Goal: Information Seeking & Learning: Learn about a topic

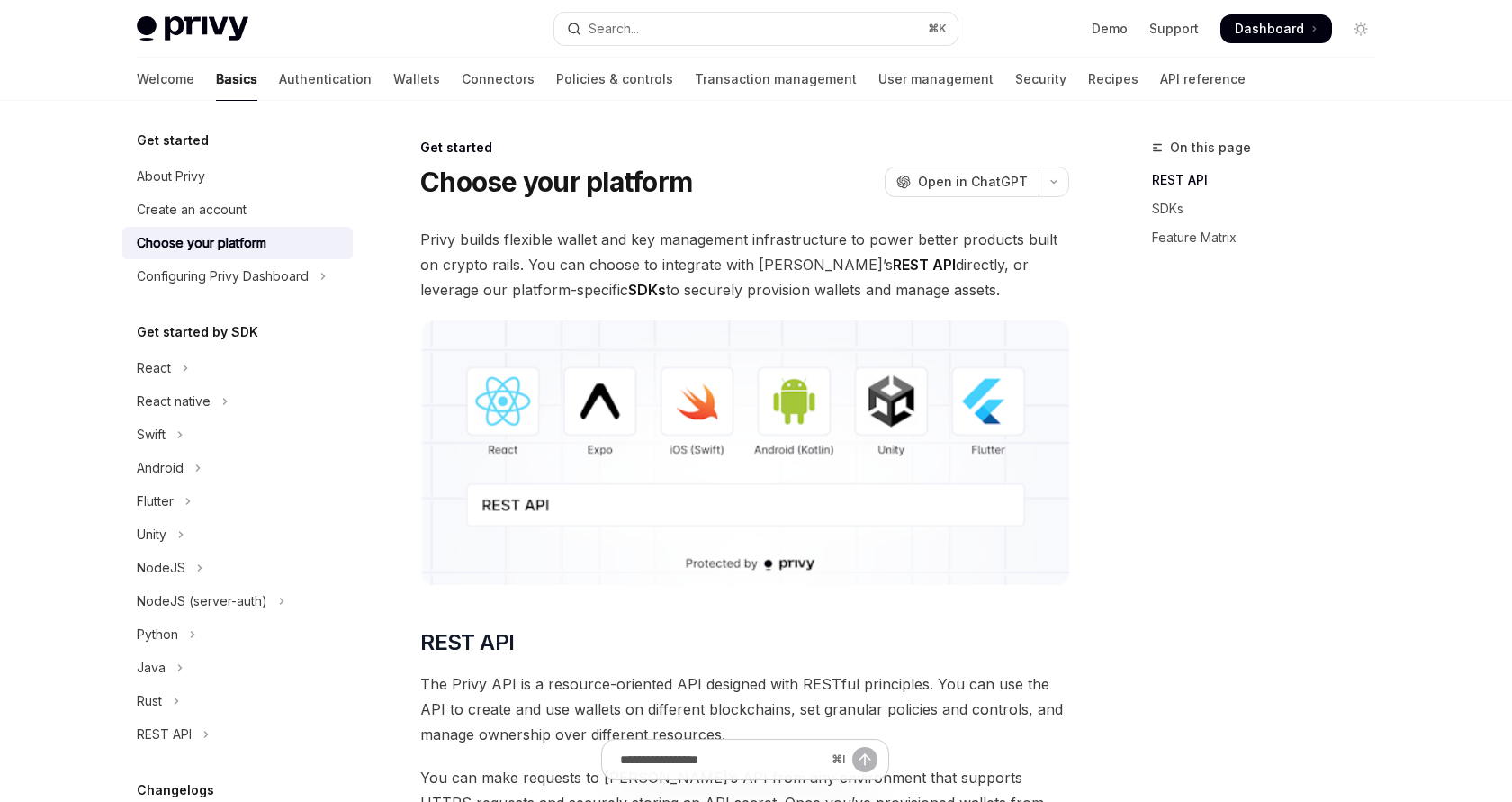
click at [987, 437] on img at bounding box center [744, 452] width 649 height 265
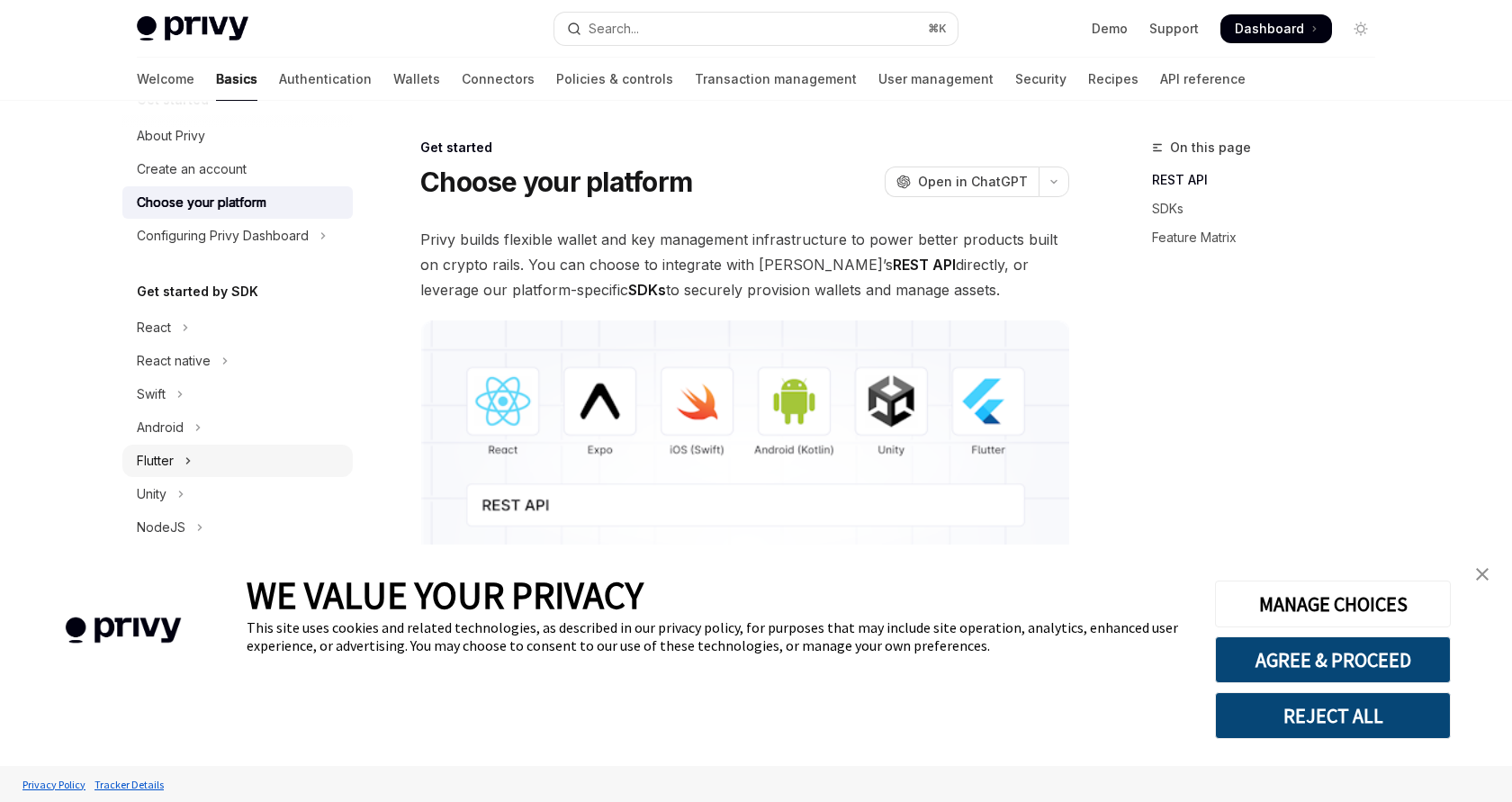
scroll to position [66, 0]
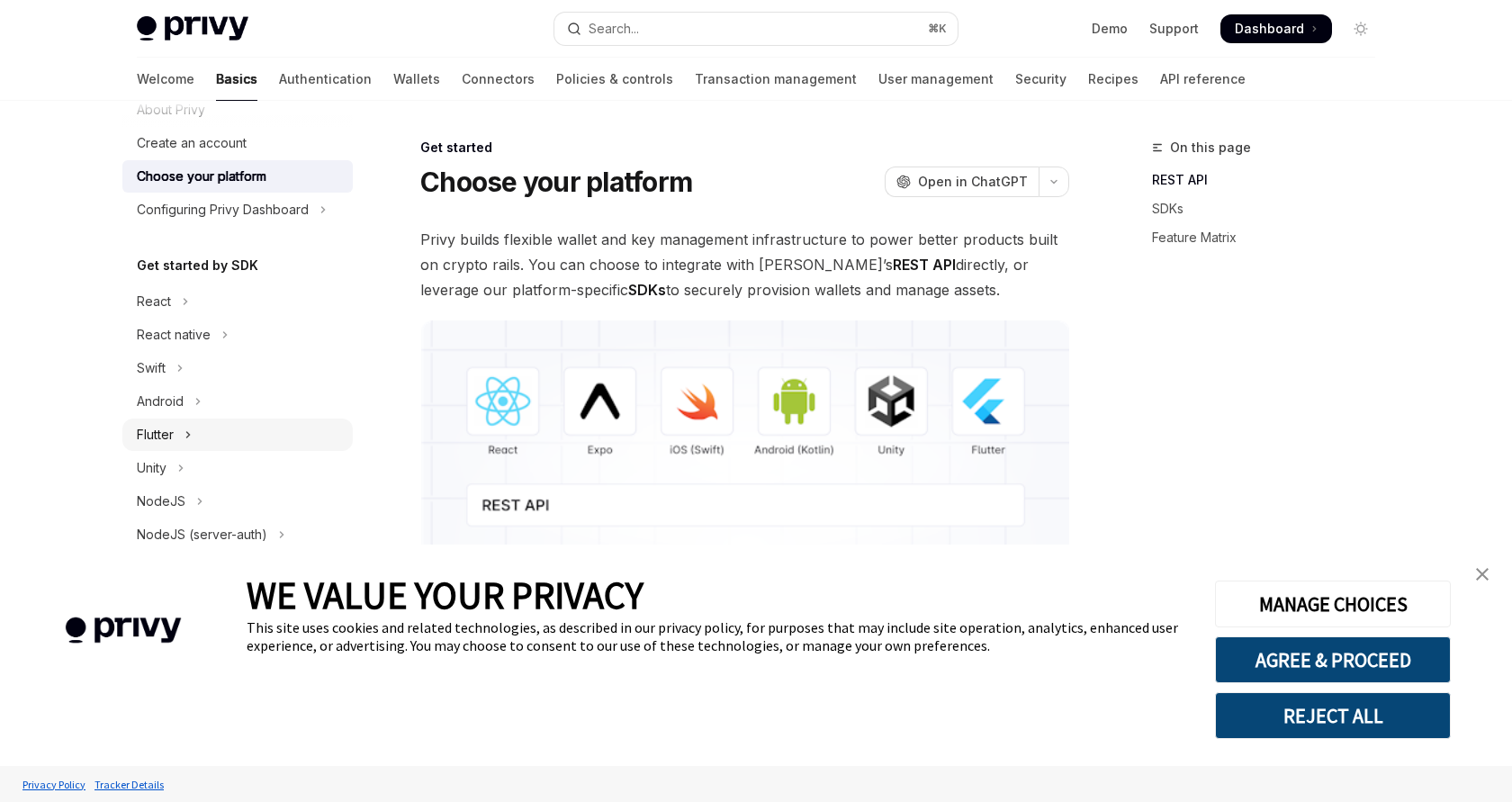
click at [237, 439] on button "Flutter" at bounding box center [237, 435] width 230 height 33
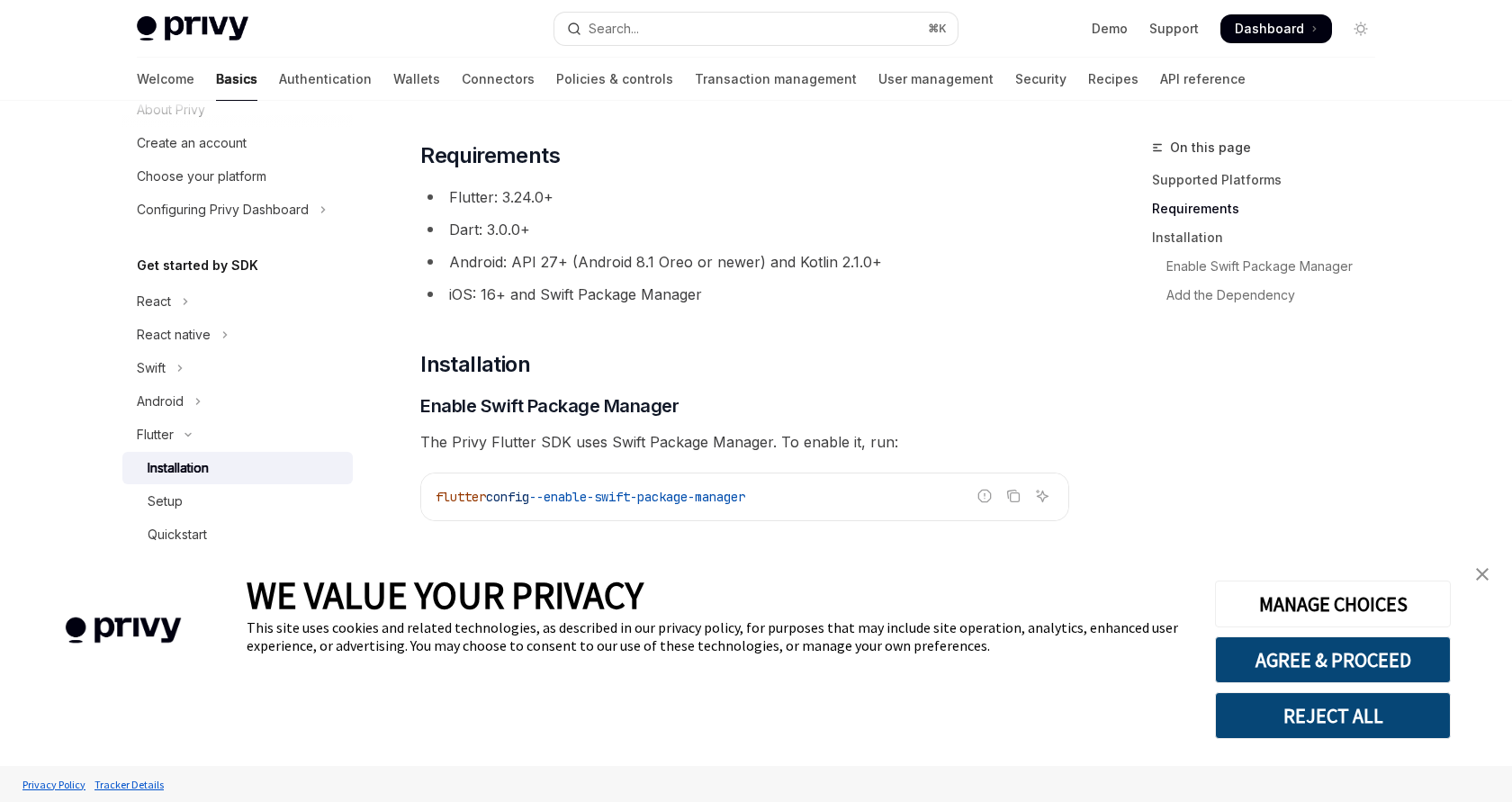
scroll to position [283, 0]
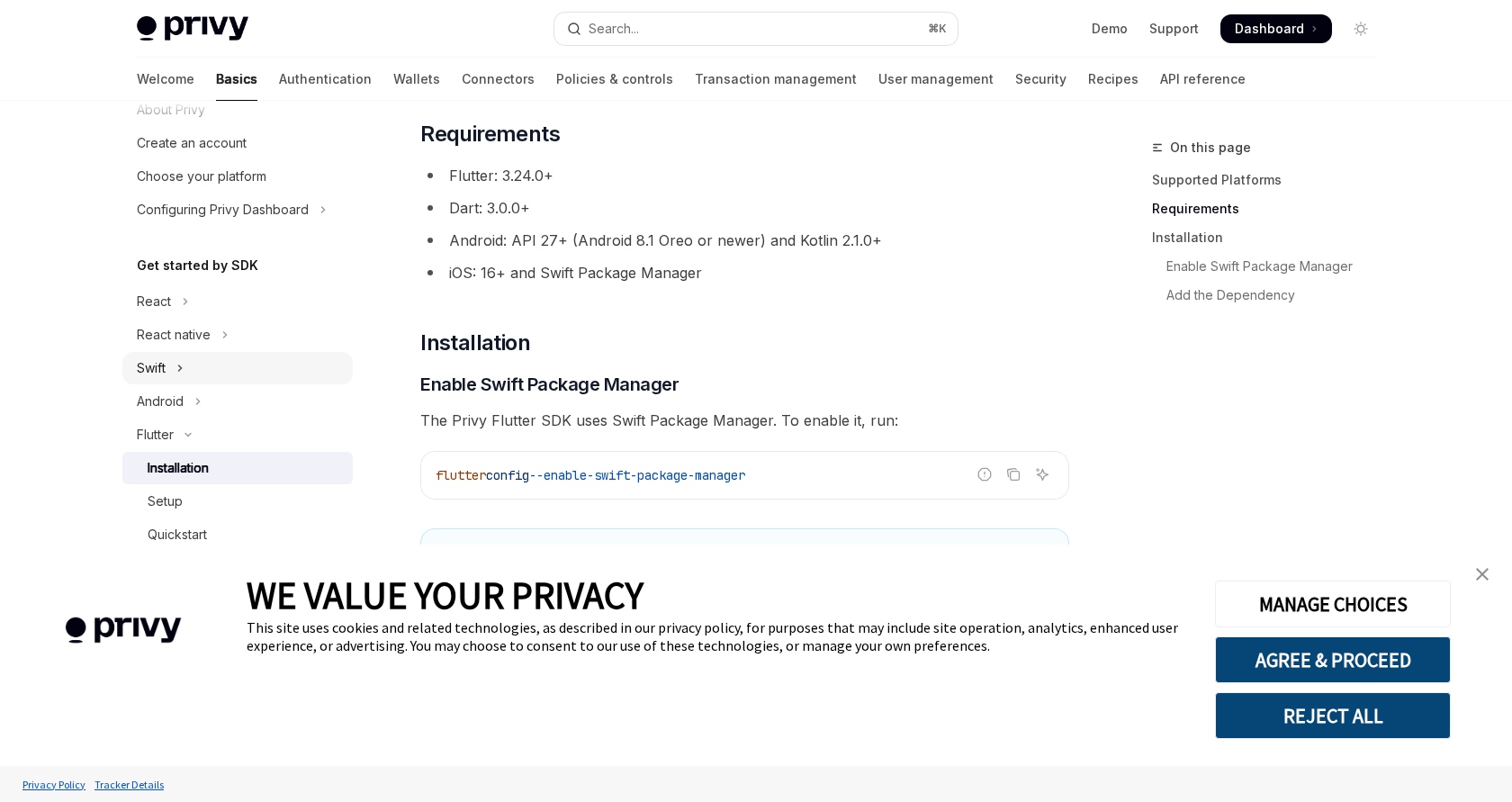
click at [224, 374] on button "Swift" at bounding box center [237, 367] width 230 height 33
type textarea "*"
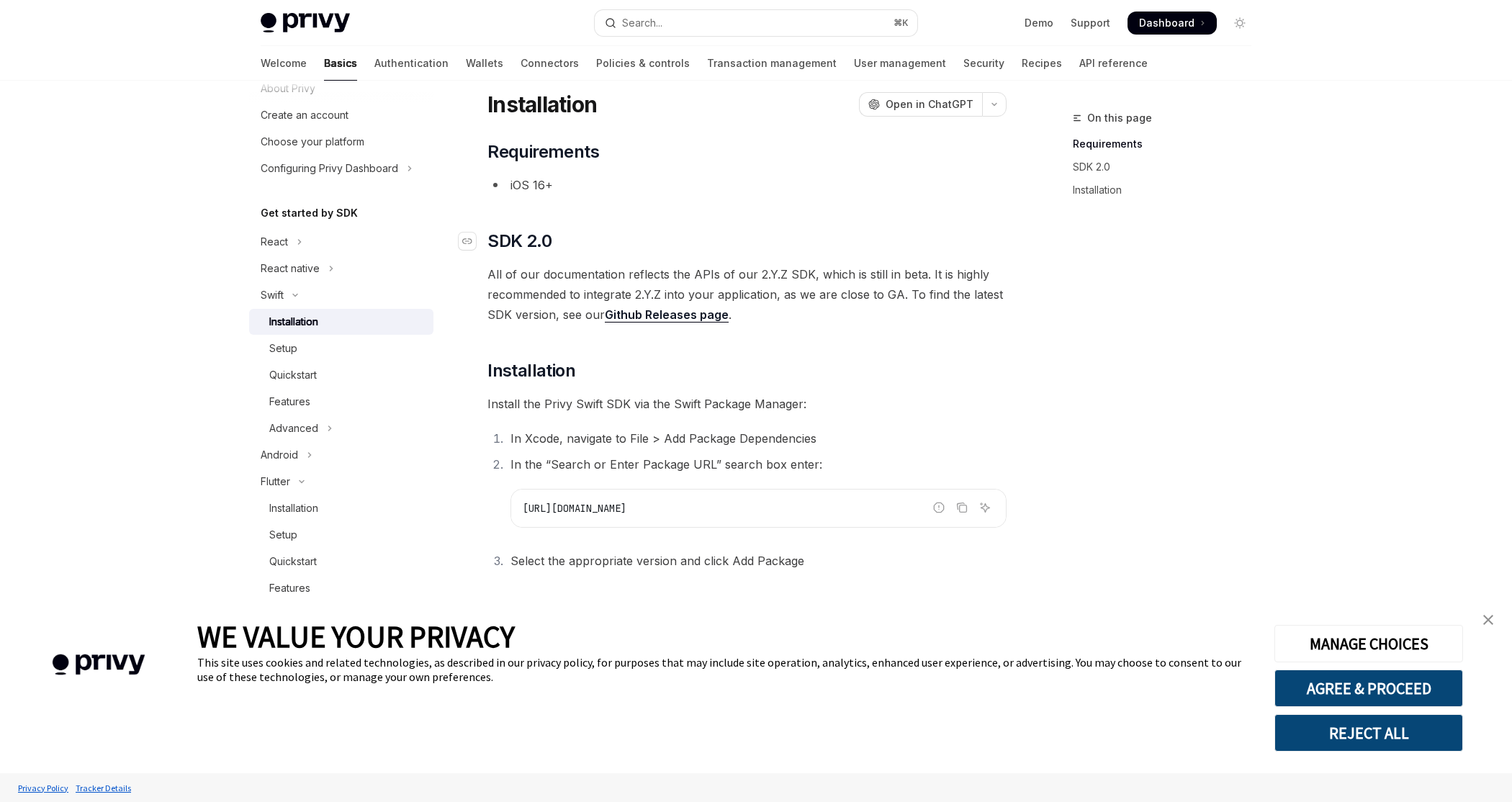
scroll to position [52, 0]
click at [322, 368] on div "Quickstart" at bounding box center [347, 375] width 156 height 17
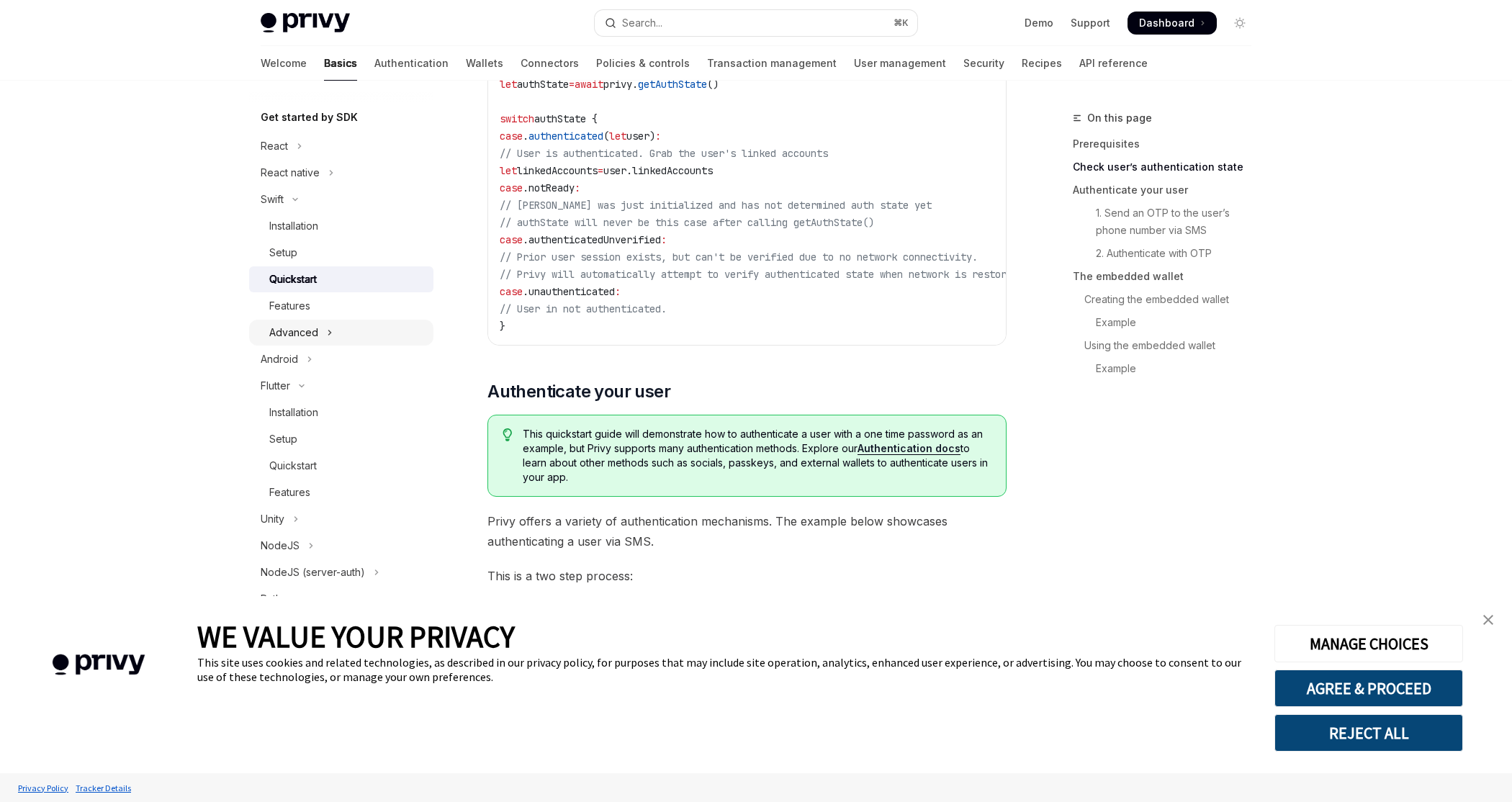
scroll to position [149, 0]
click at [303, 364] on button "Android" at bounding box center [341, 357] width 184 height 26
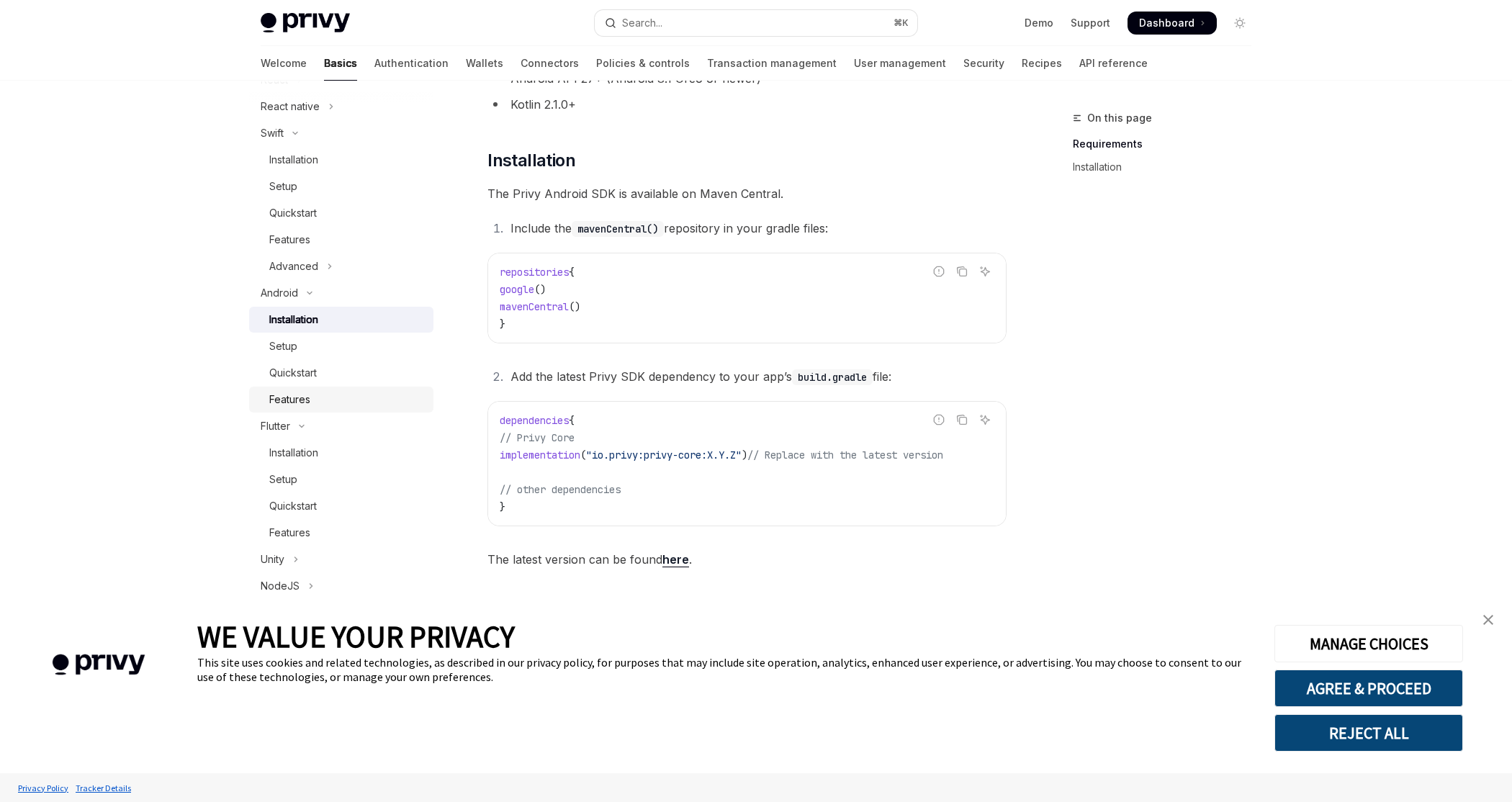
scroll to position [228, 0]
click at [323, 353] on div "Quickstart" at bounding box center [347, 360] width 156 height 17
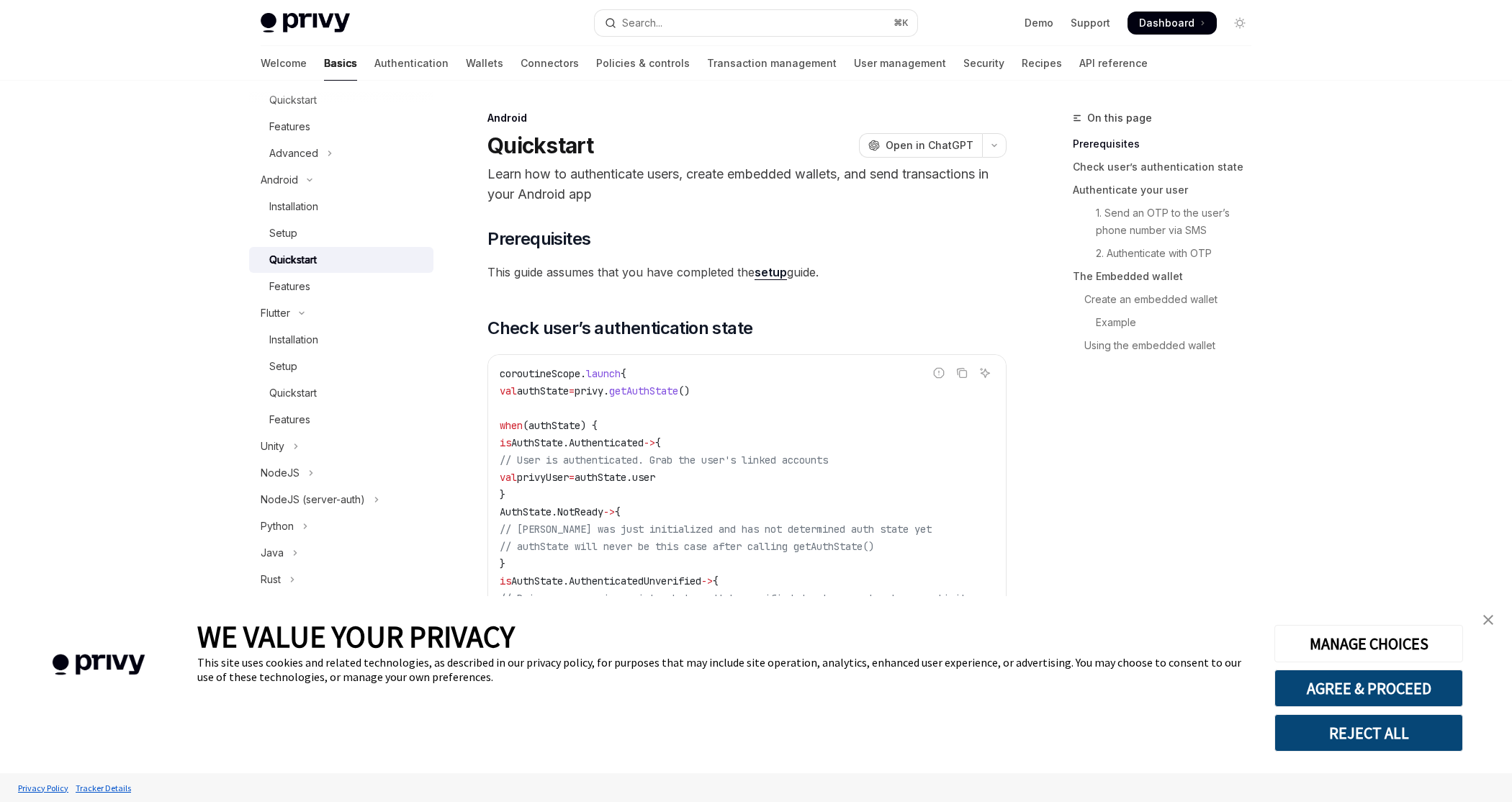
scroll to position [335, 0]
click at [327, 383] on div "Quickstart" at bounding box center [347, 385] width 156 height 17
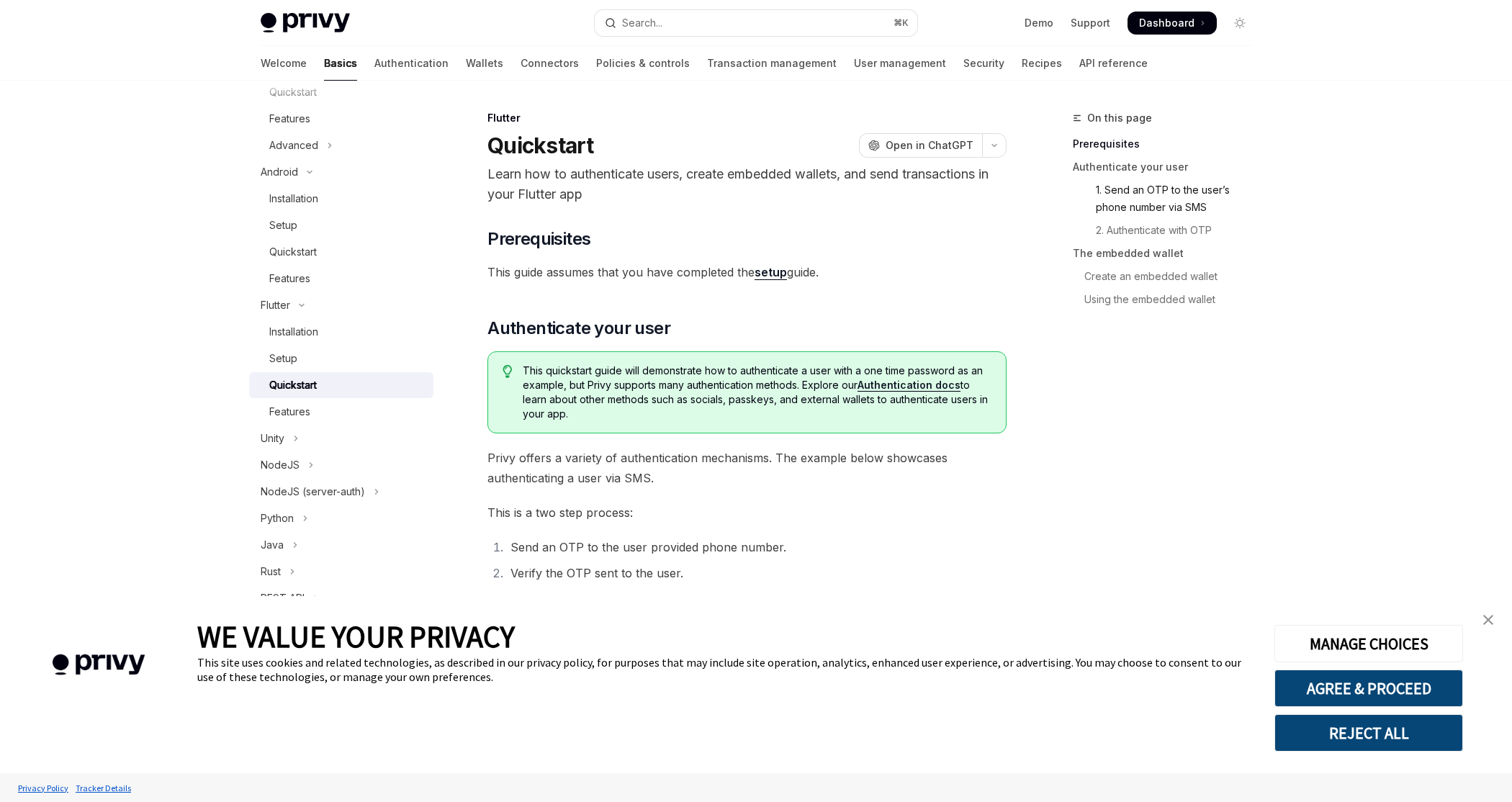
click at [1132, 205] on link "1. Send an OTP to the user’s phone number via SMS" at bounding box center [1167, 198] width 190 height 40
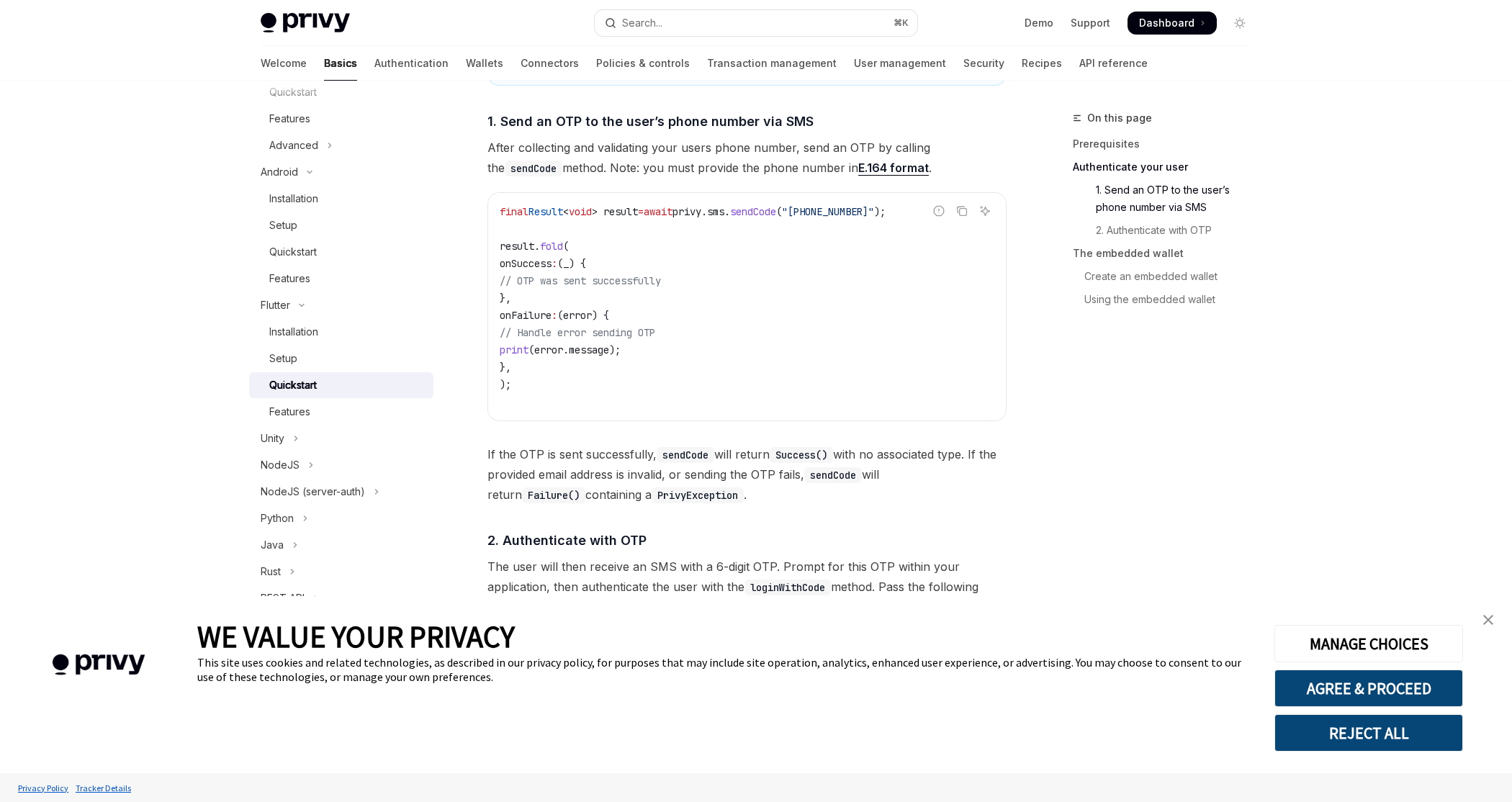
scroll to position [566, 0]
click at [1175, 234] on link "2. Authenticate with OTP" at bounding box center [1167, 230] width 190 height 23
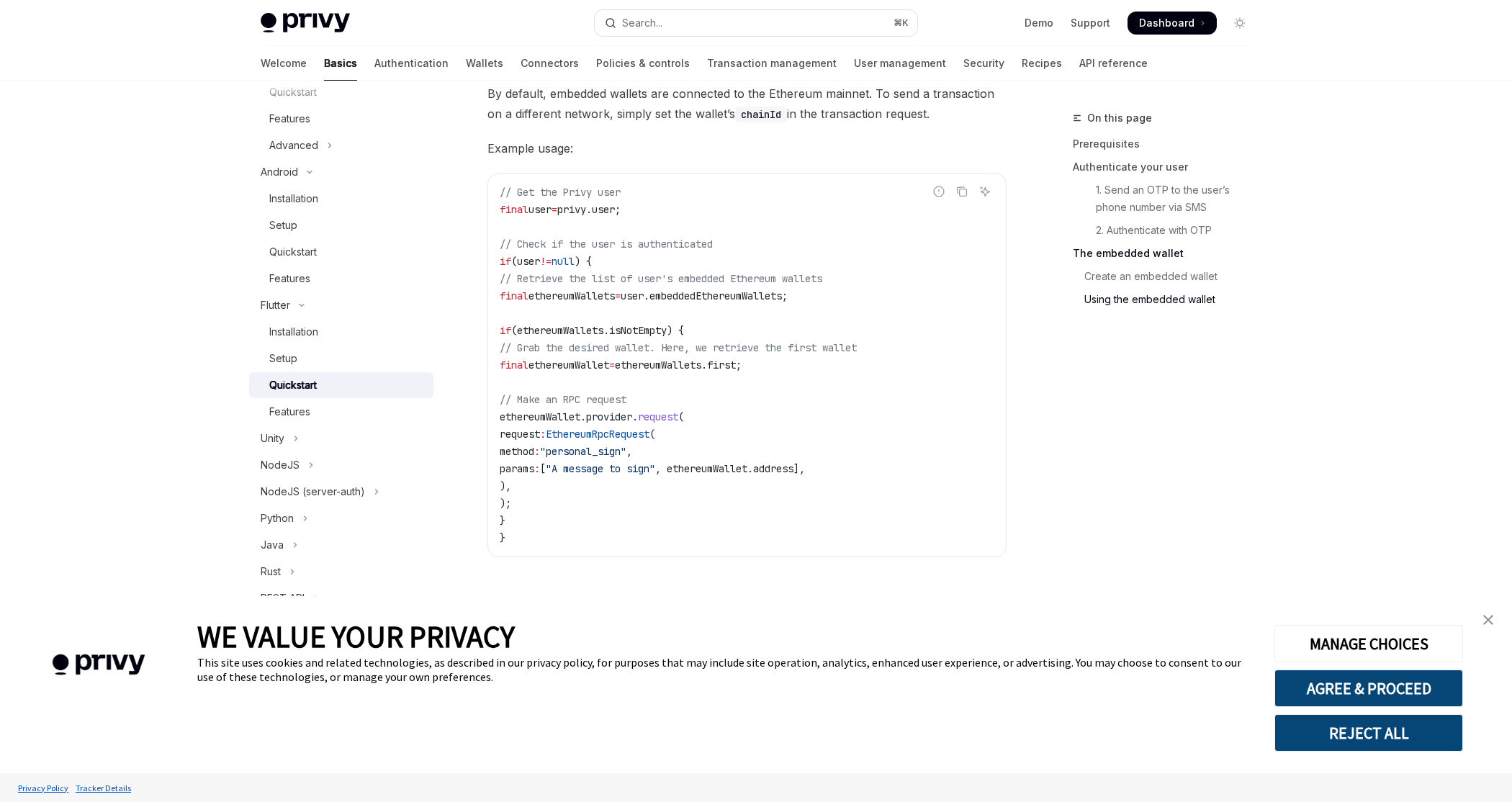
scroll to position [2653, 0]
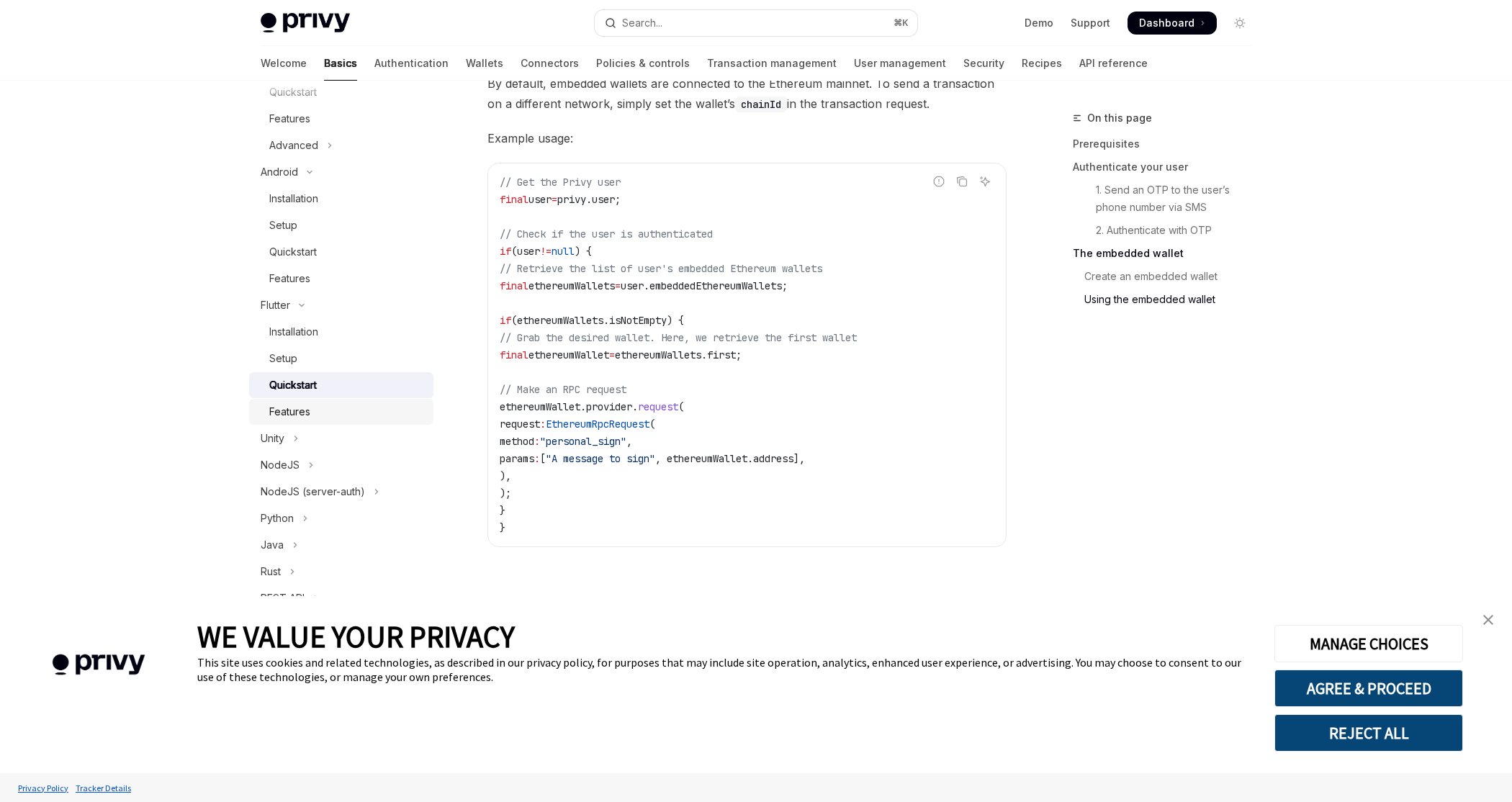
click at [363, 414] on div "Features" at bounding box center [347, 412] width 156 height 17
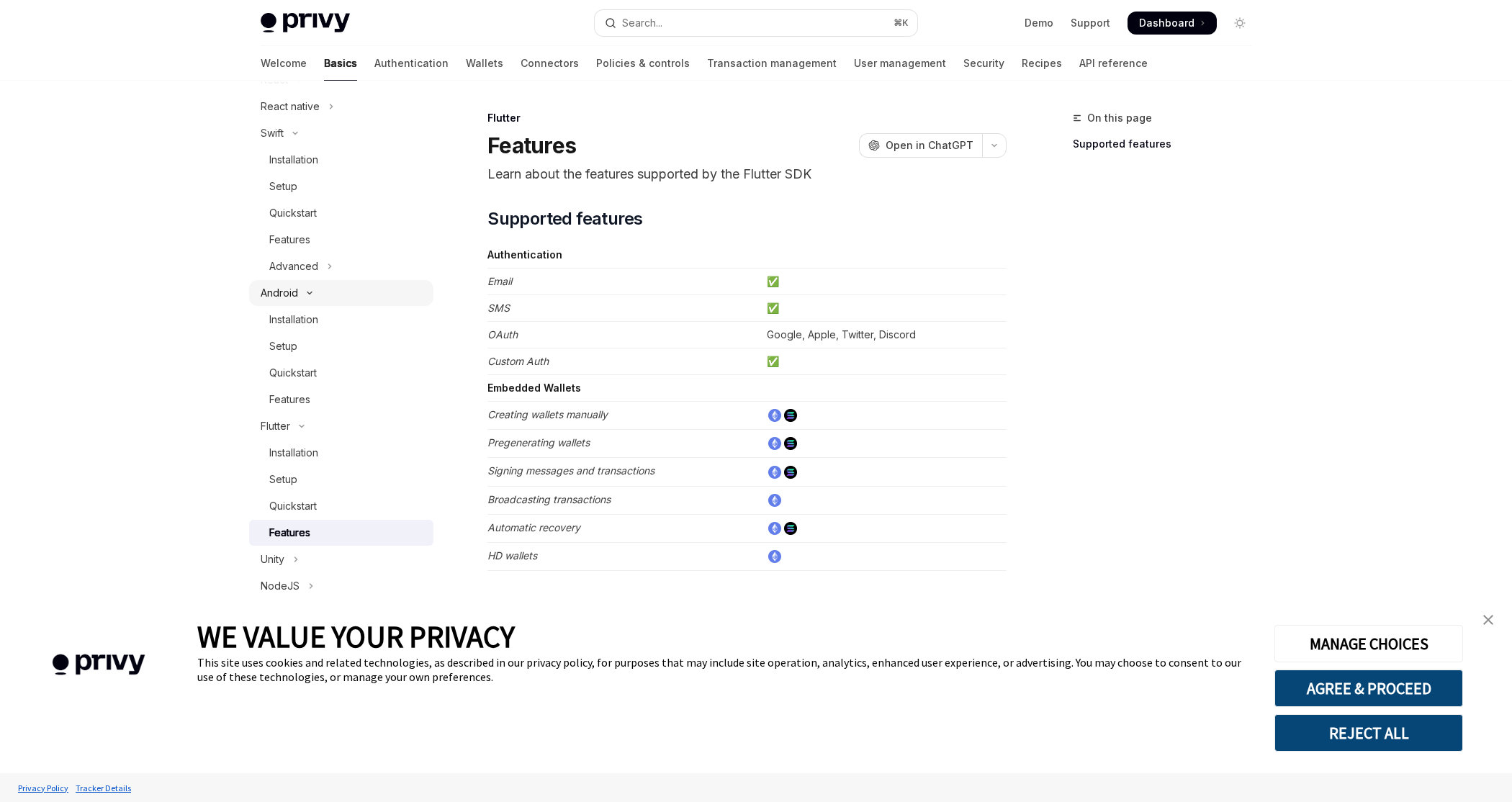
scroll to position [199, 0]
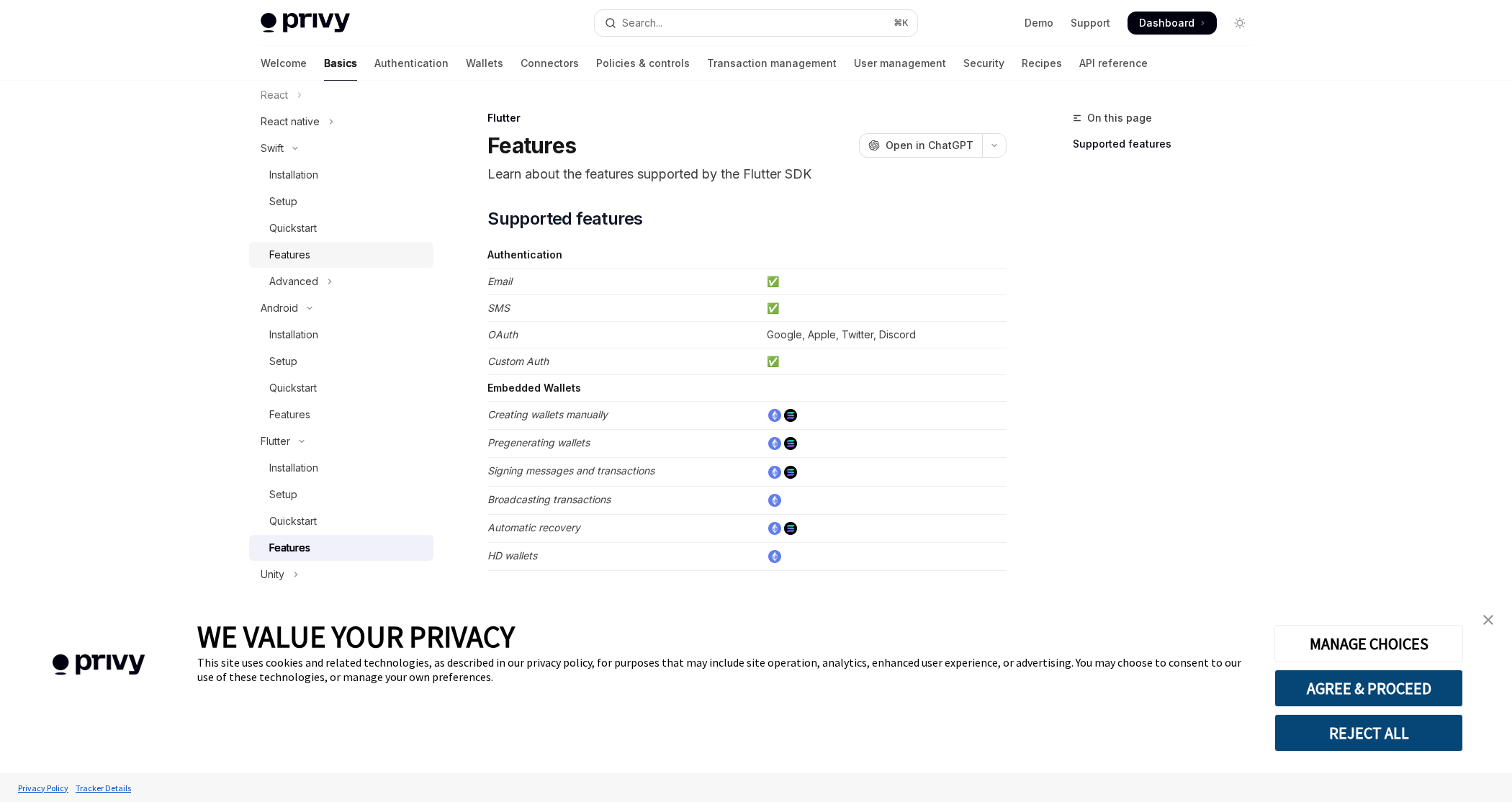
click at [337, 262] on link "Features" at bounding box center [341, 254] width 184 height 26
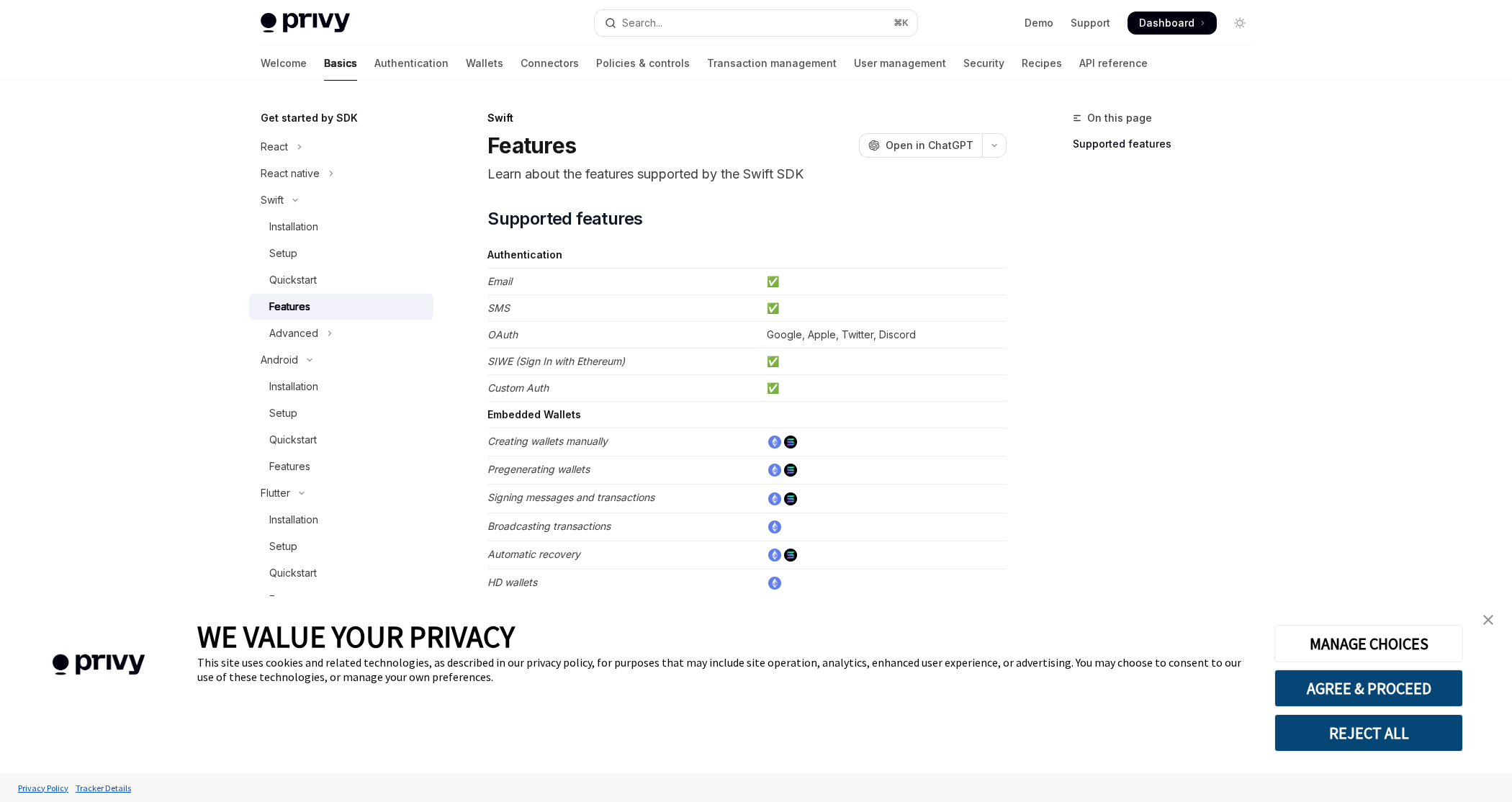
scroll to position [142, 0]
click at [315, 186] on div "React native" at bounding box center [290, 179] width 59 height 17
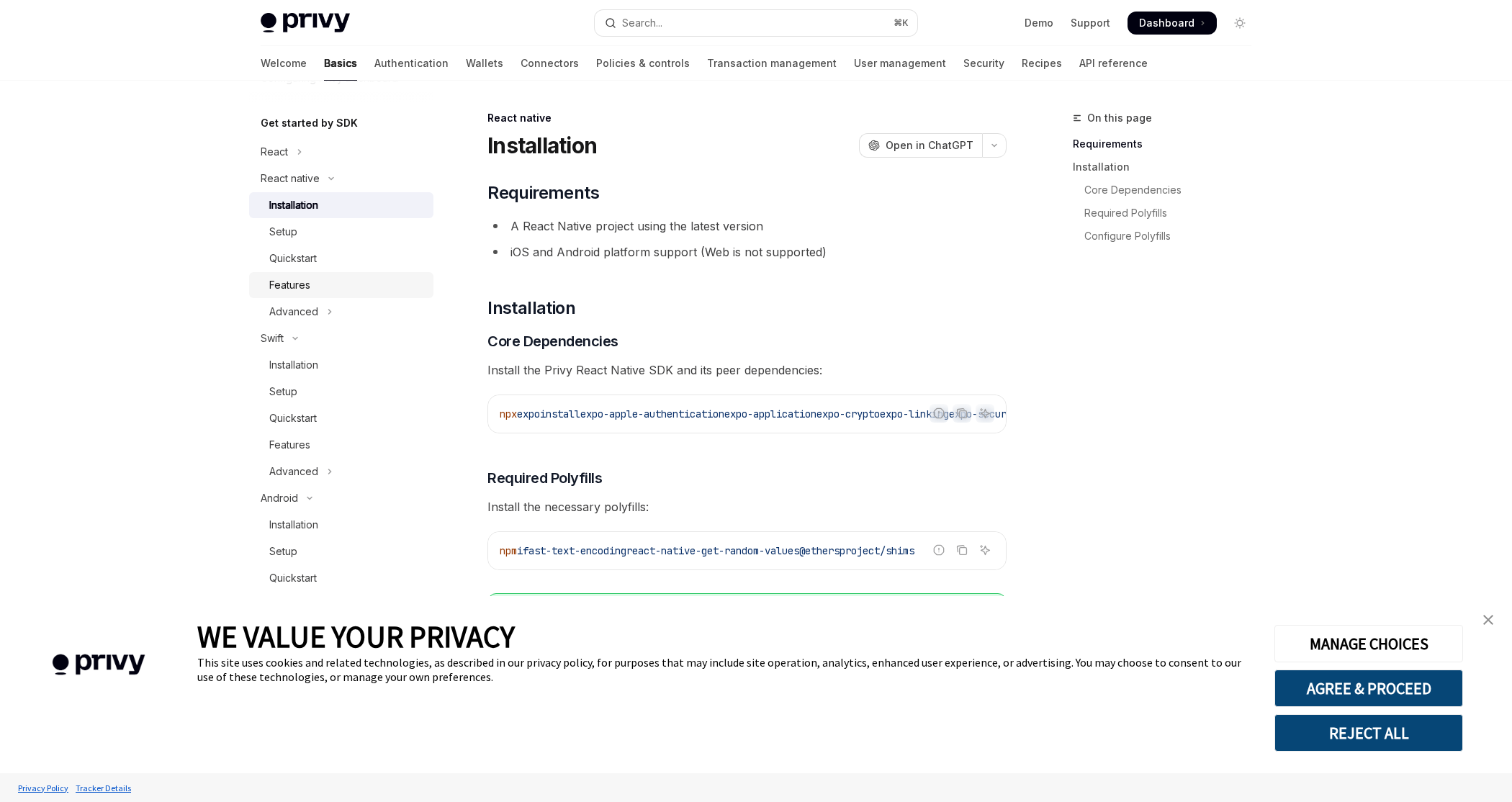
click at [313, 284] on div "Features" at bounding box center [347, 285] width 156 height 17
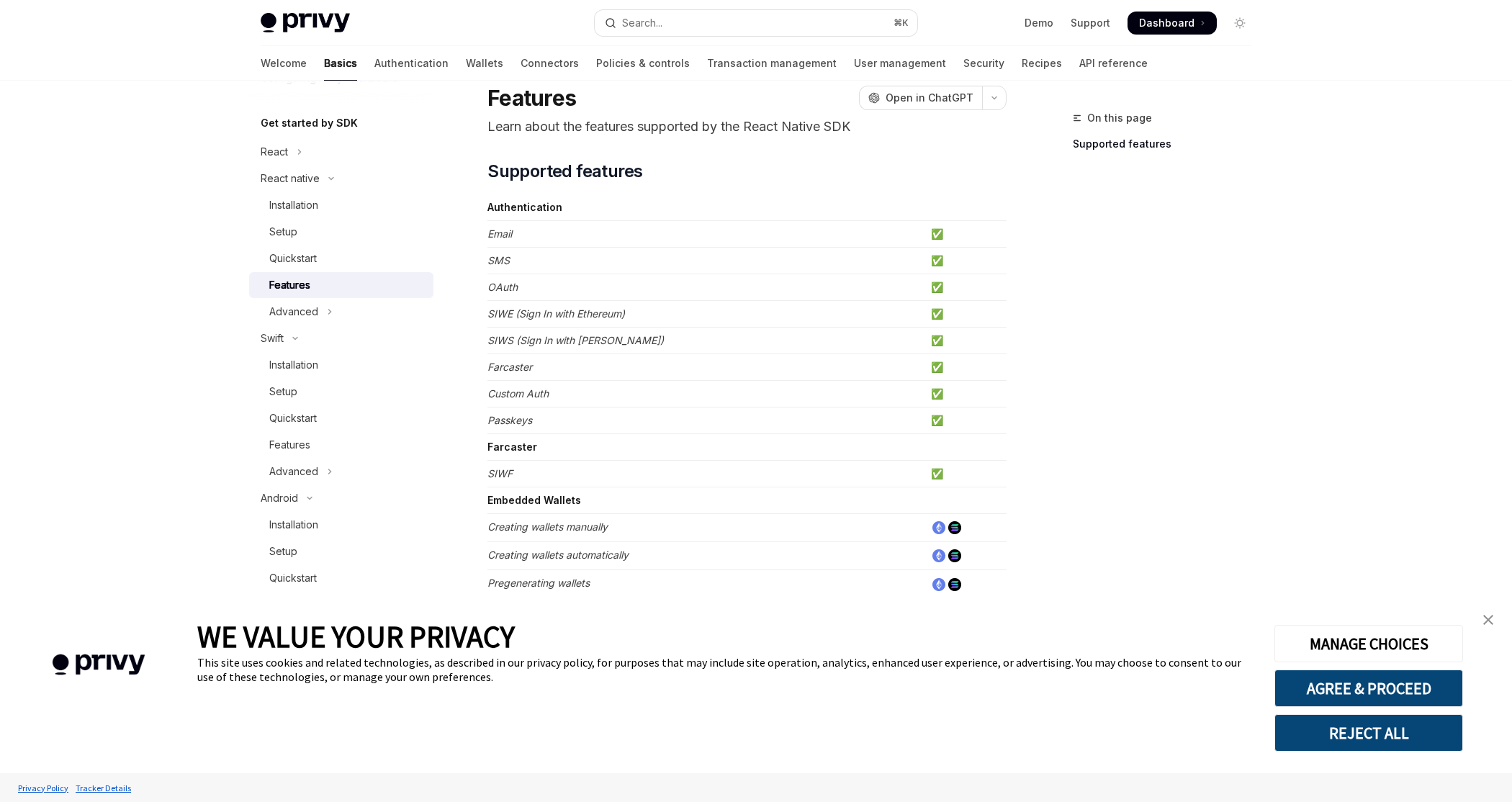
scroll to position [49, 0]
click at [669, 416] on td "Passkeys" at bounding box center [707, 420] width 438 height 27
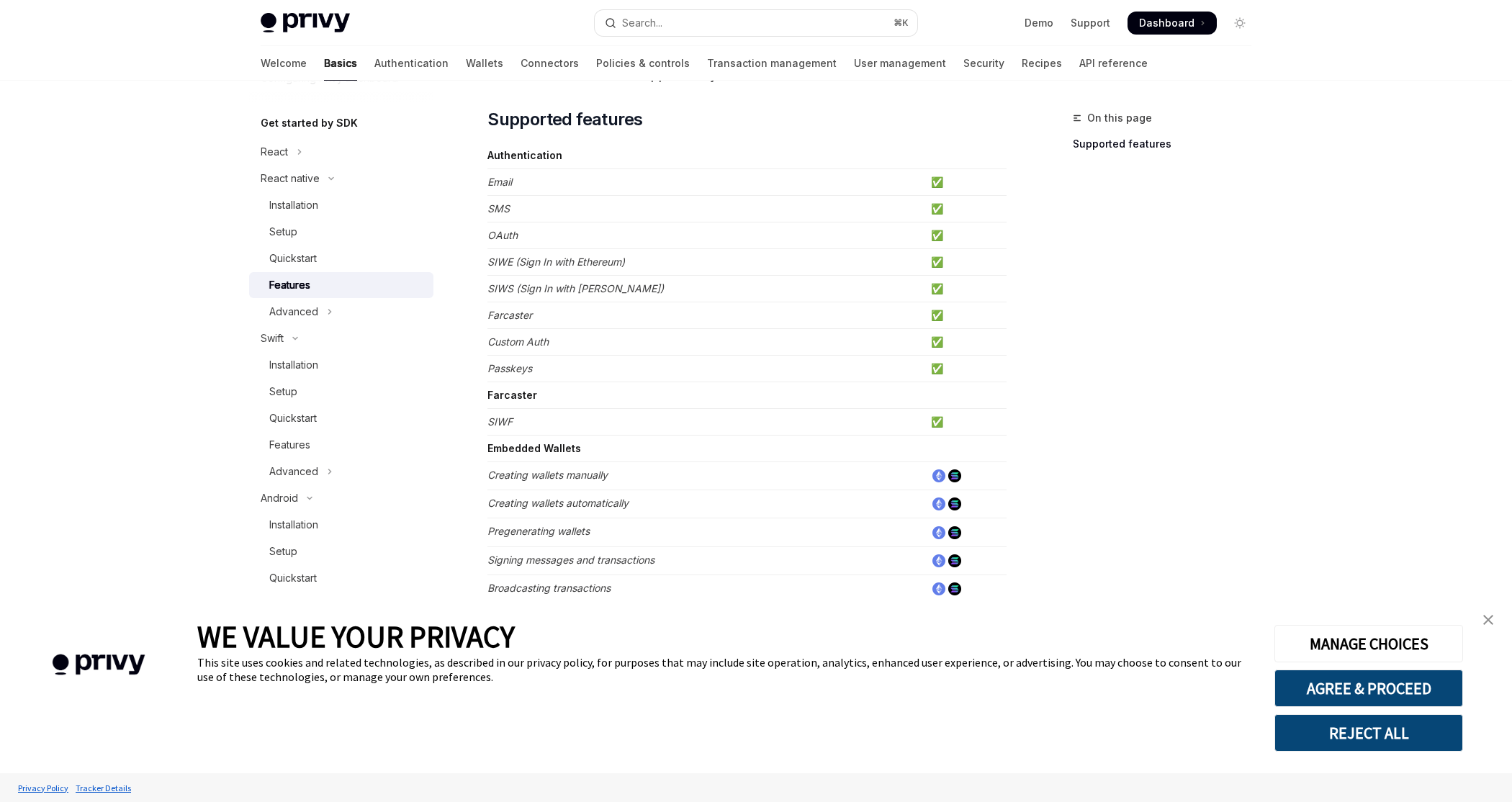
scroll to position [101, 0]
click at [515, 364] on em "Passkeys" at bounding box center [510, 366] width 44 height 12
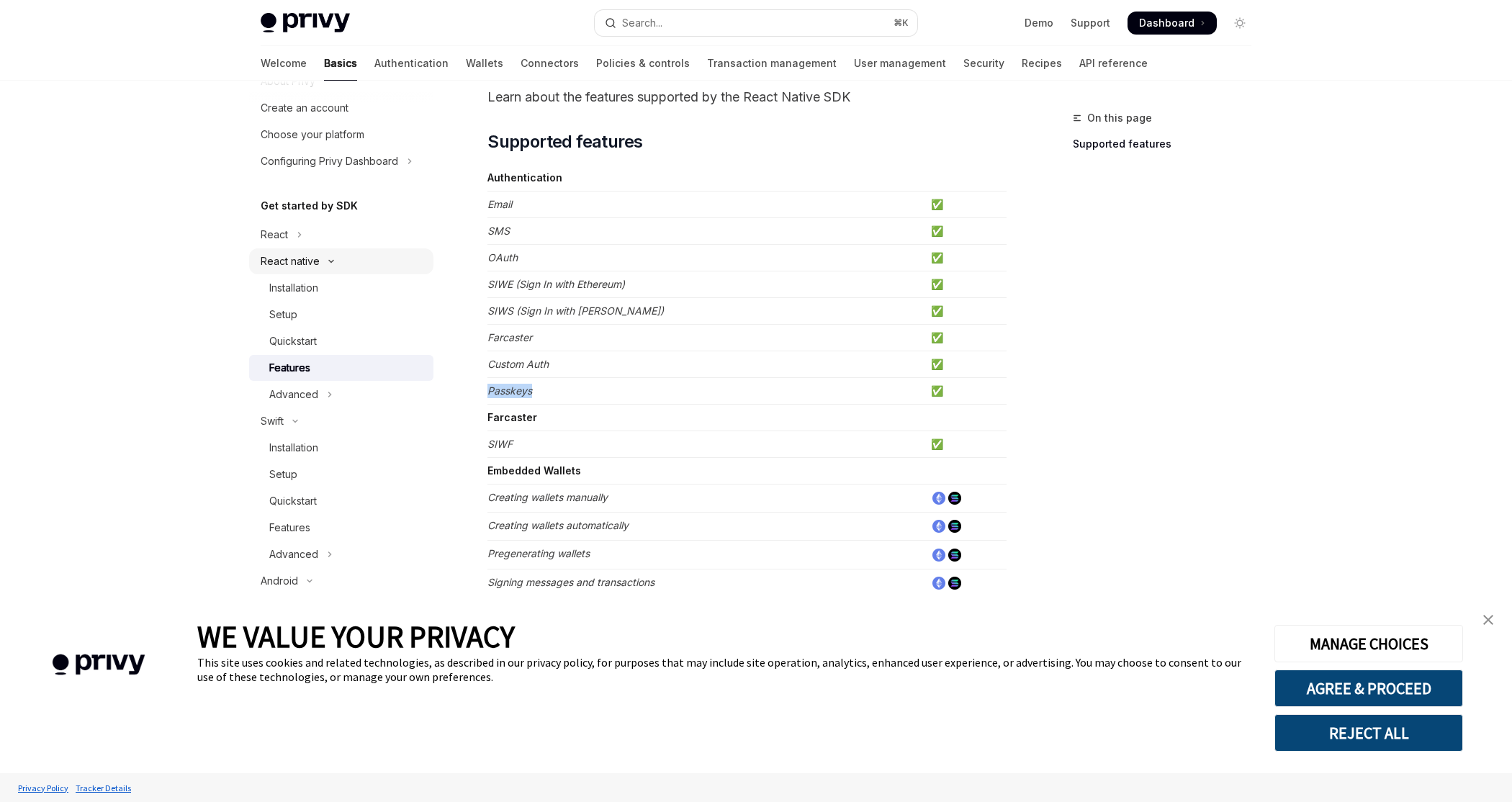
scroll to position [44, 0]
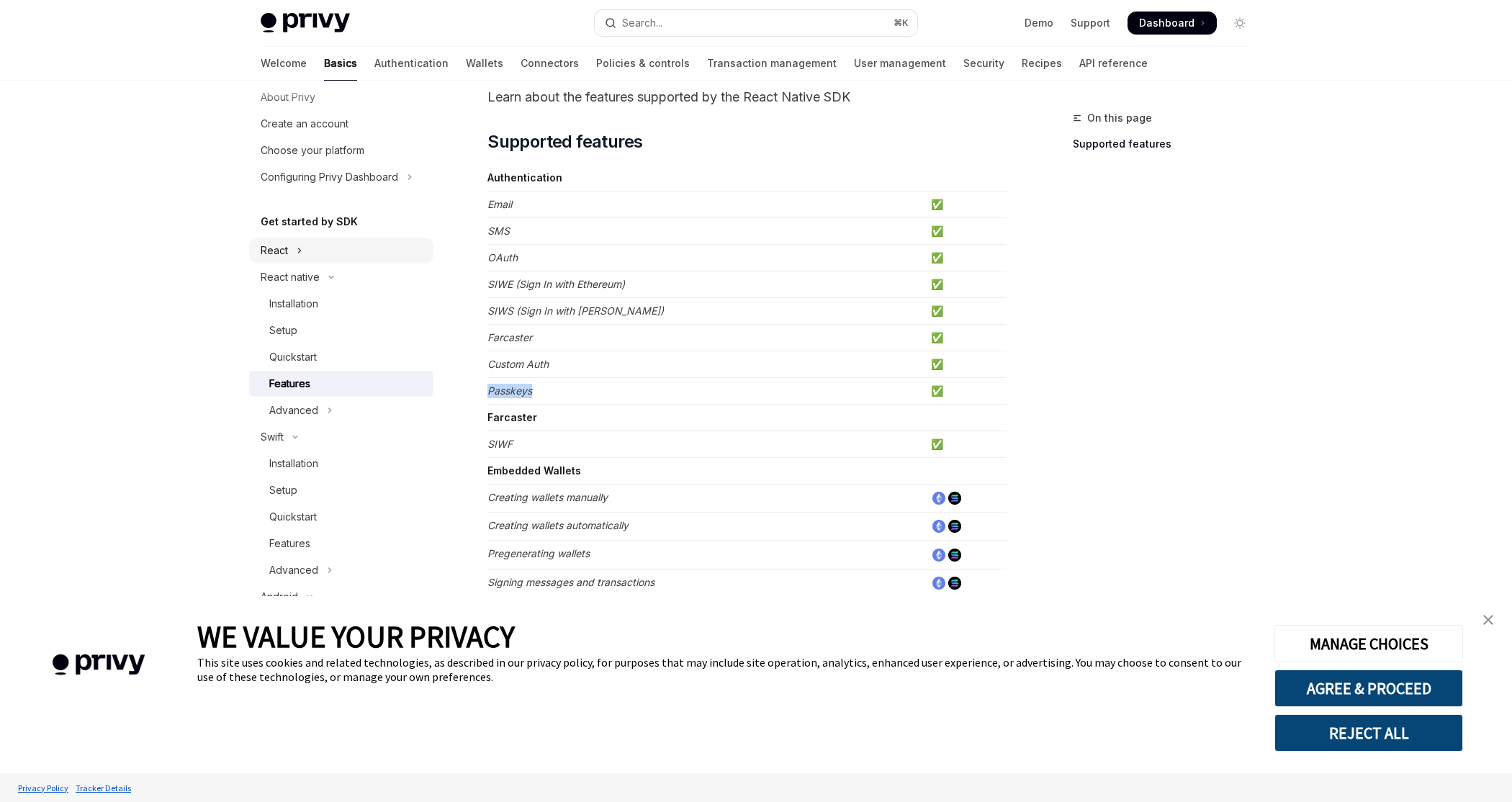
click at [326, 250] on button "React" at bounding box center [341, 250] width 184 height 26
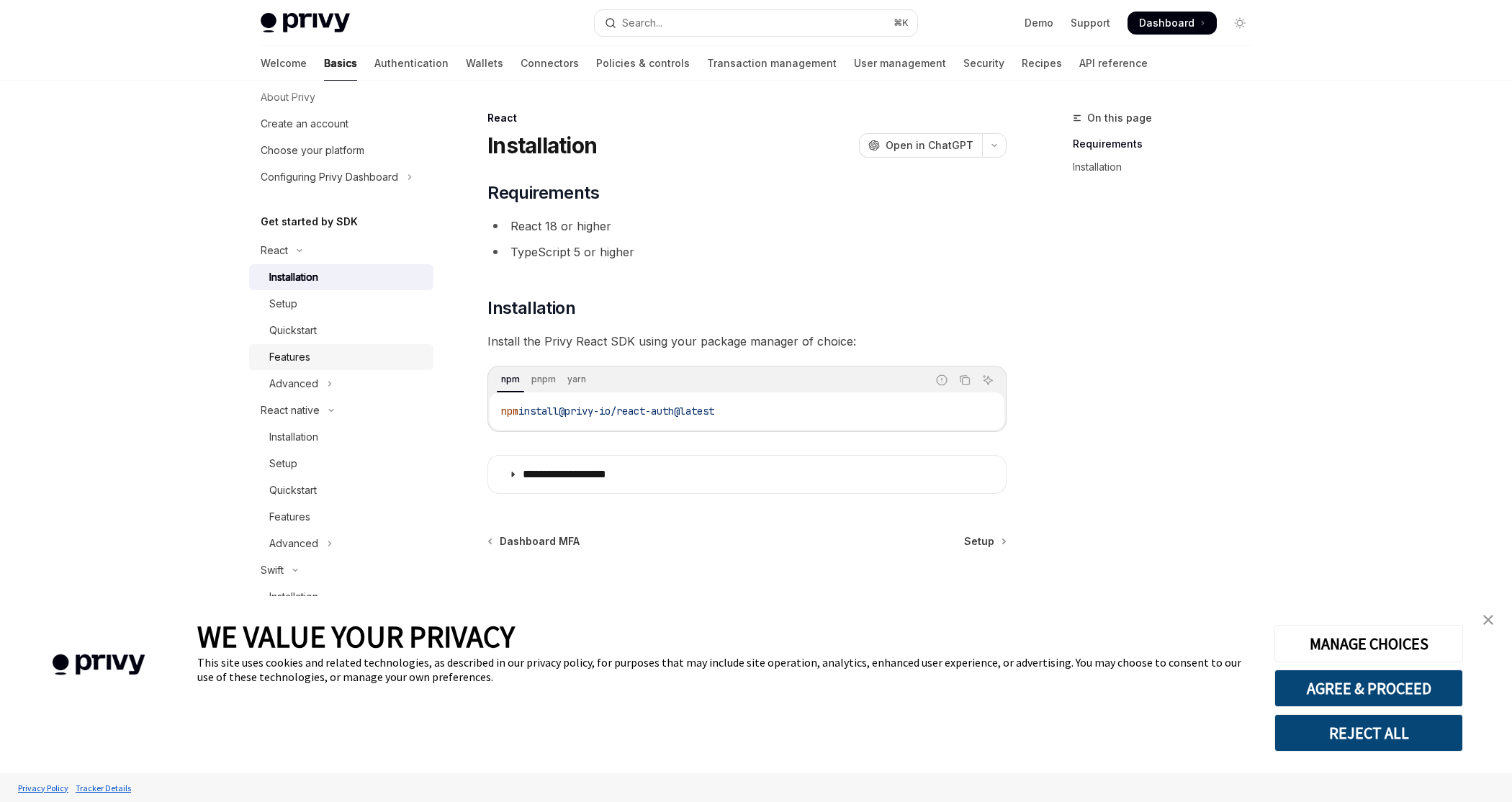
click at [348, 353] on div "Features" at bounding box center [347, 357] width 156 height 17
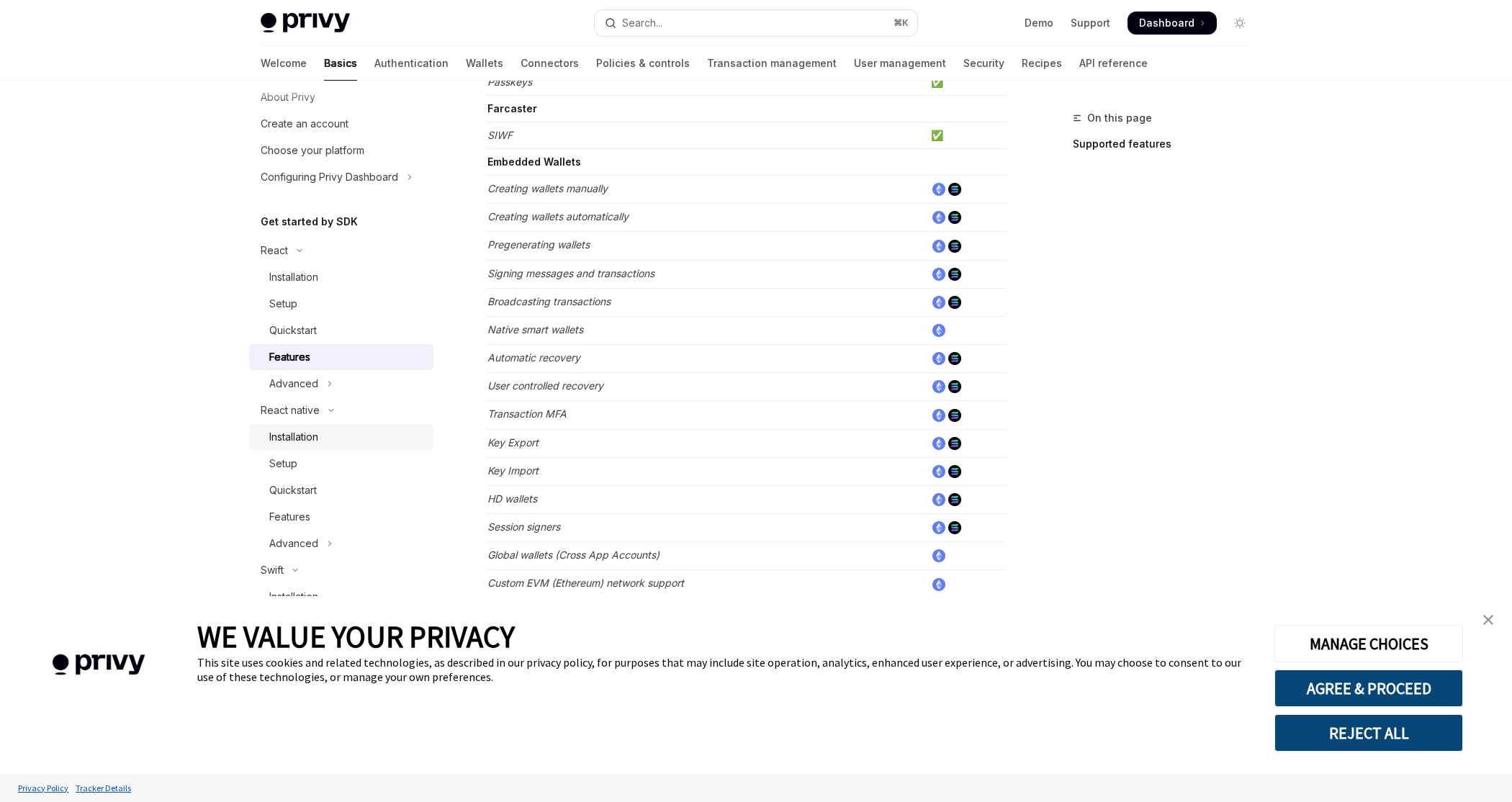
scroll to position [116, 0]
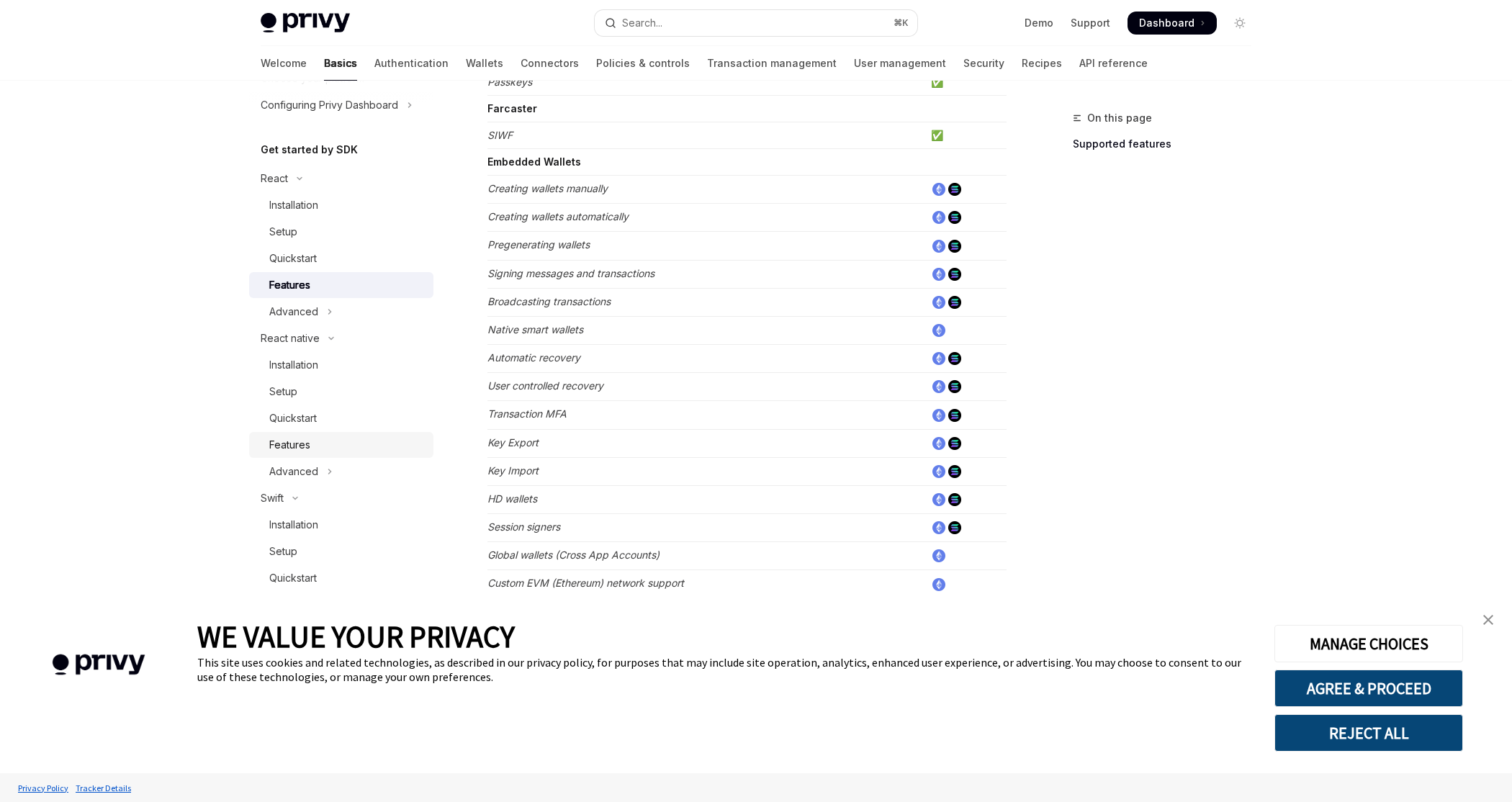
click at [354, 440] on div "Features" at bounding box center [347, 445] width 156 height 17
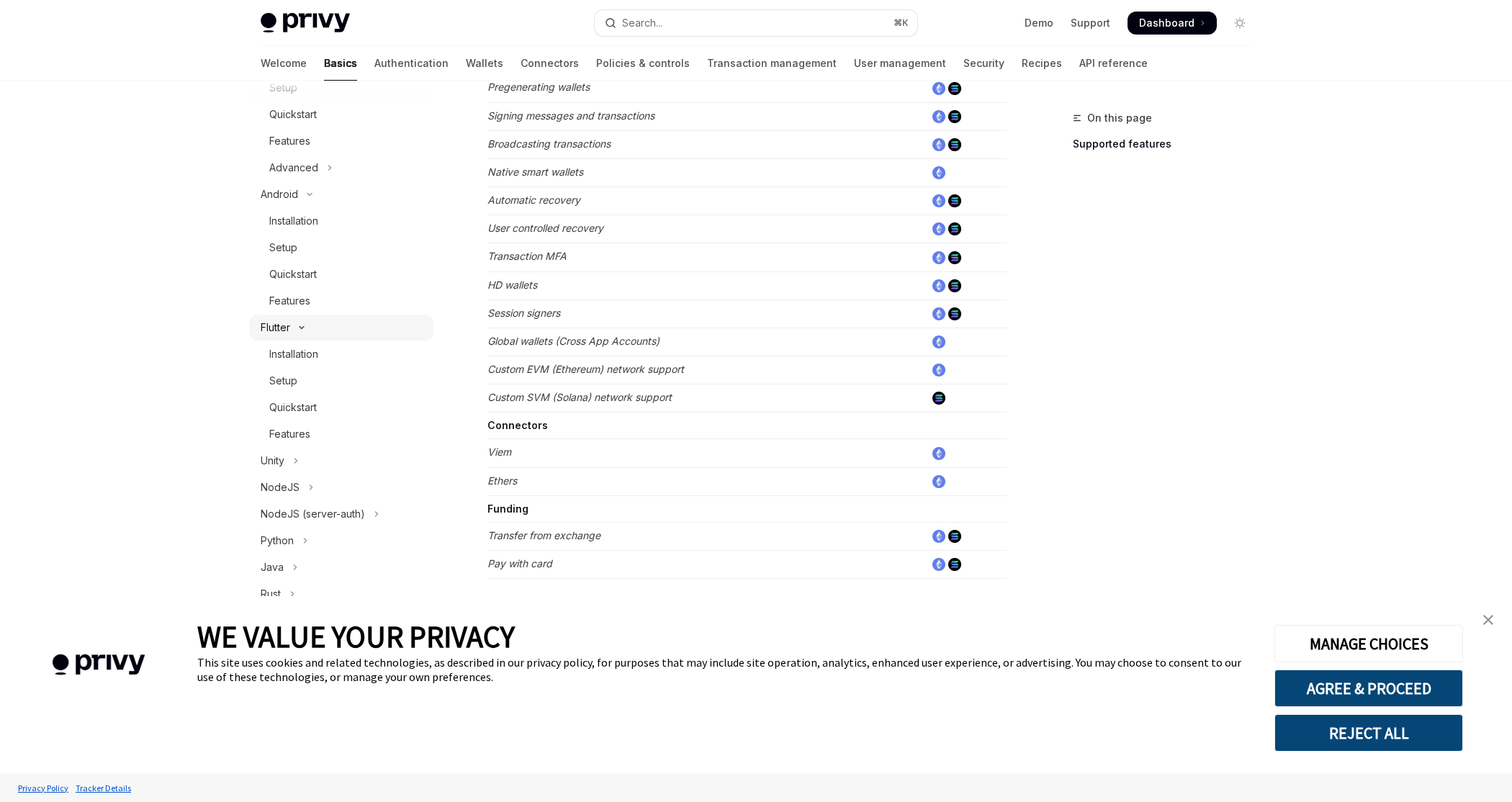
scroll to position [598, 0]
click at [309, 460] on icon "Toggle NodeJS section" at bounding box center [311, 469] width 6 height 17
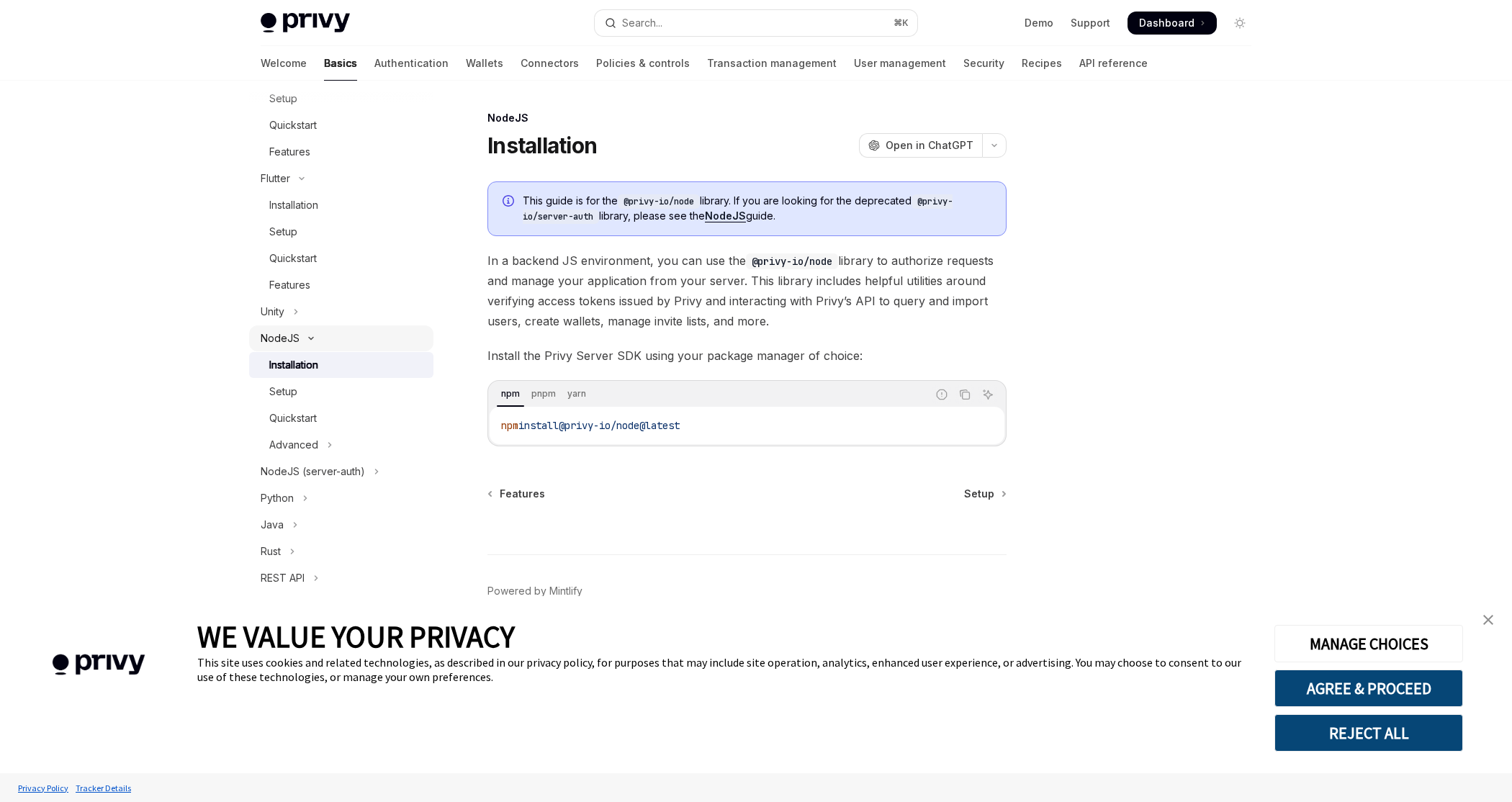
scroll to position [729, 0]
click at [326, 416] on div "Quickstart" at bounding box center [347, 417] width 156 height 17
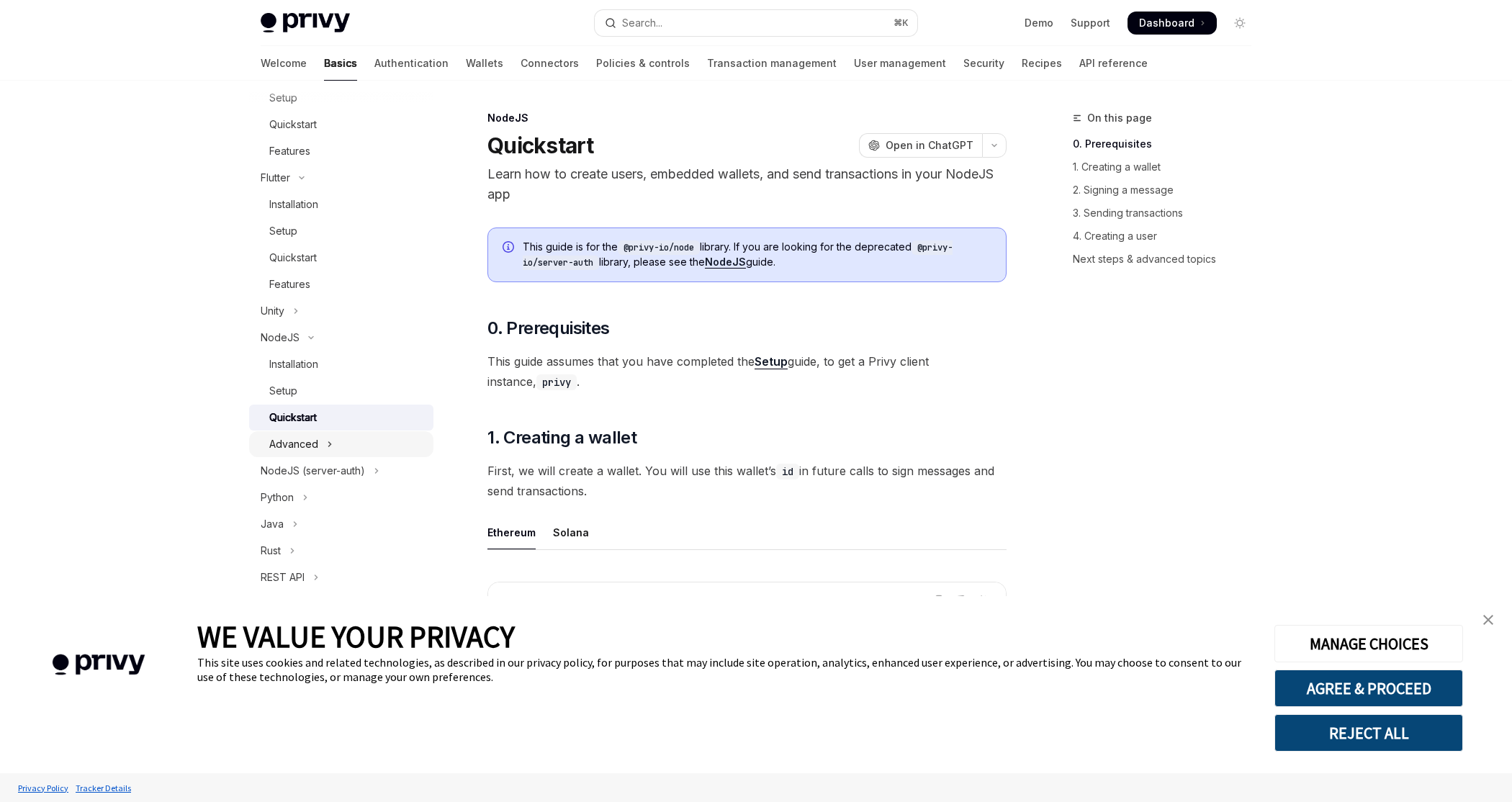
click at [341, 438] on button "Advanced" at bounding box center [341, 444] width 184 height 26
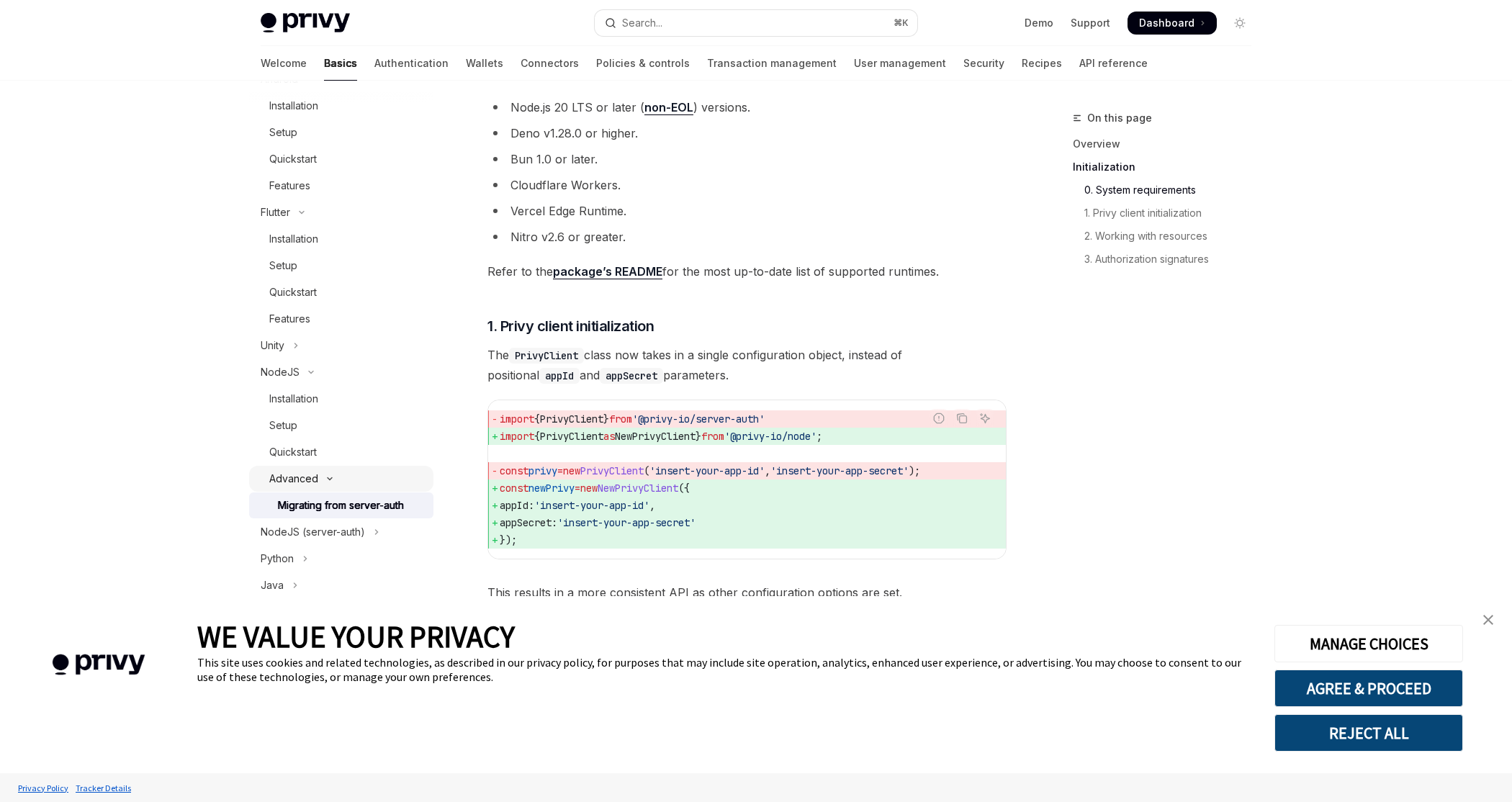
scroll to position [772, 0]
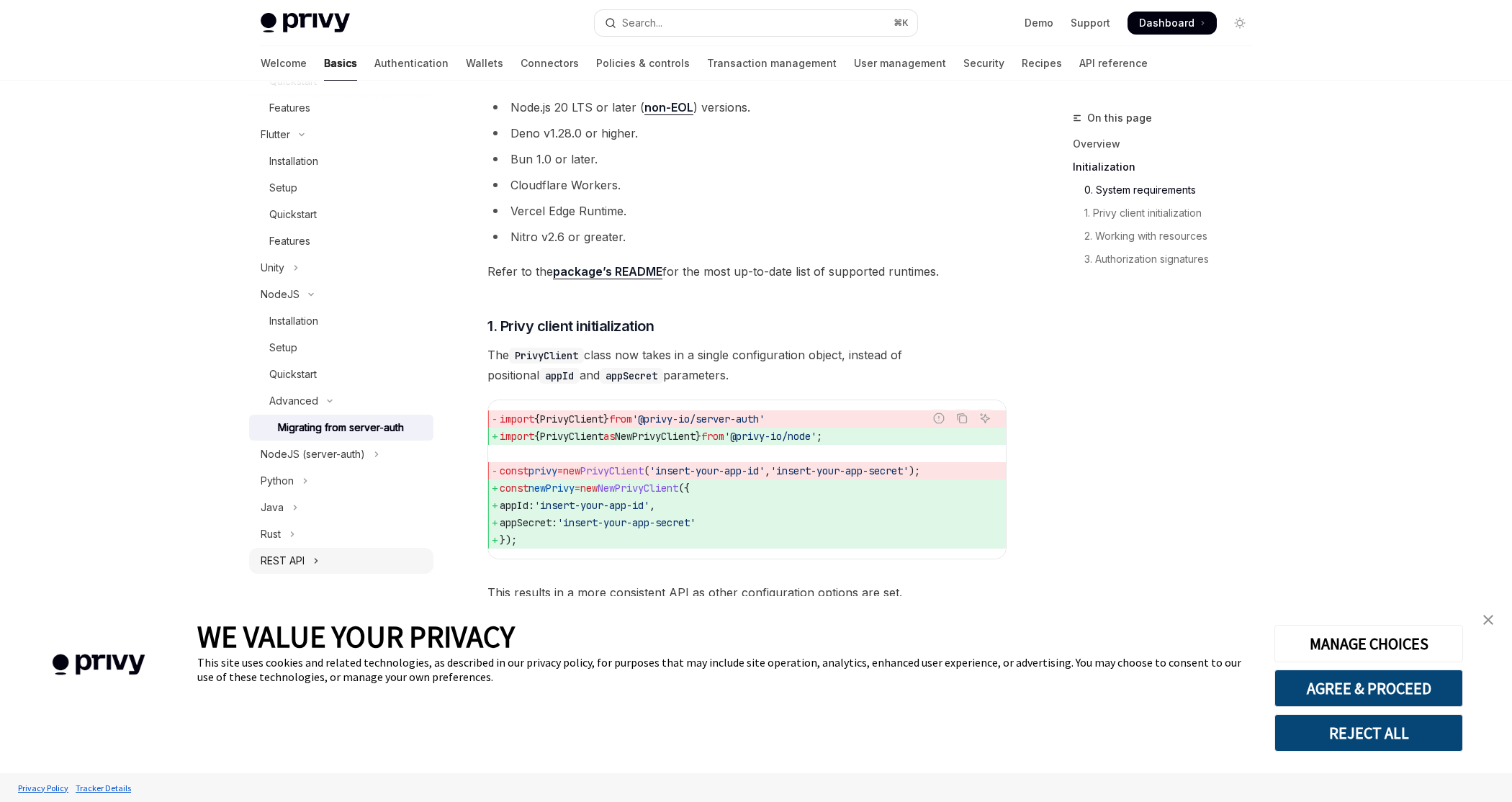
click at [343, 549] on button "REST API" at bounding box center [341, 560] width 184 height 26
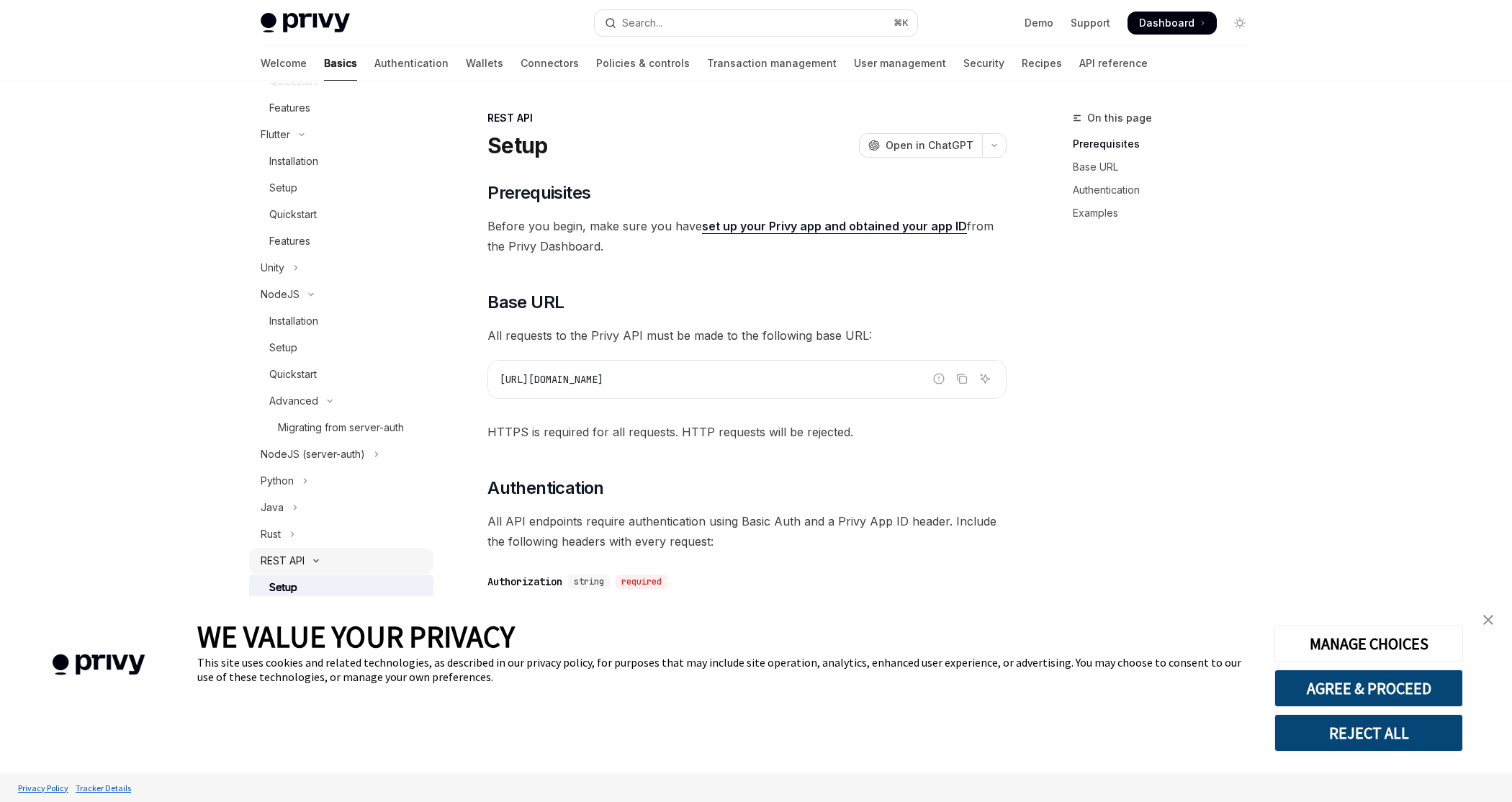
scroll to position [826, 0]
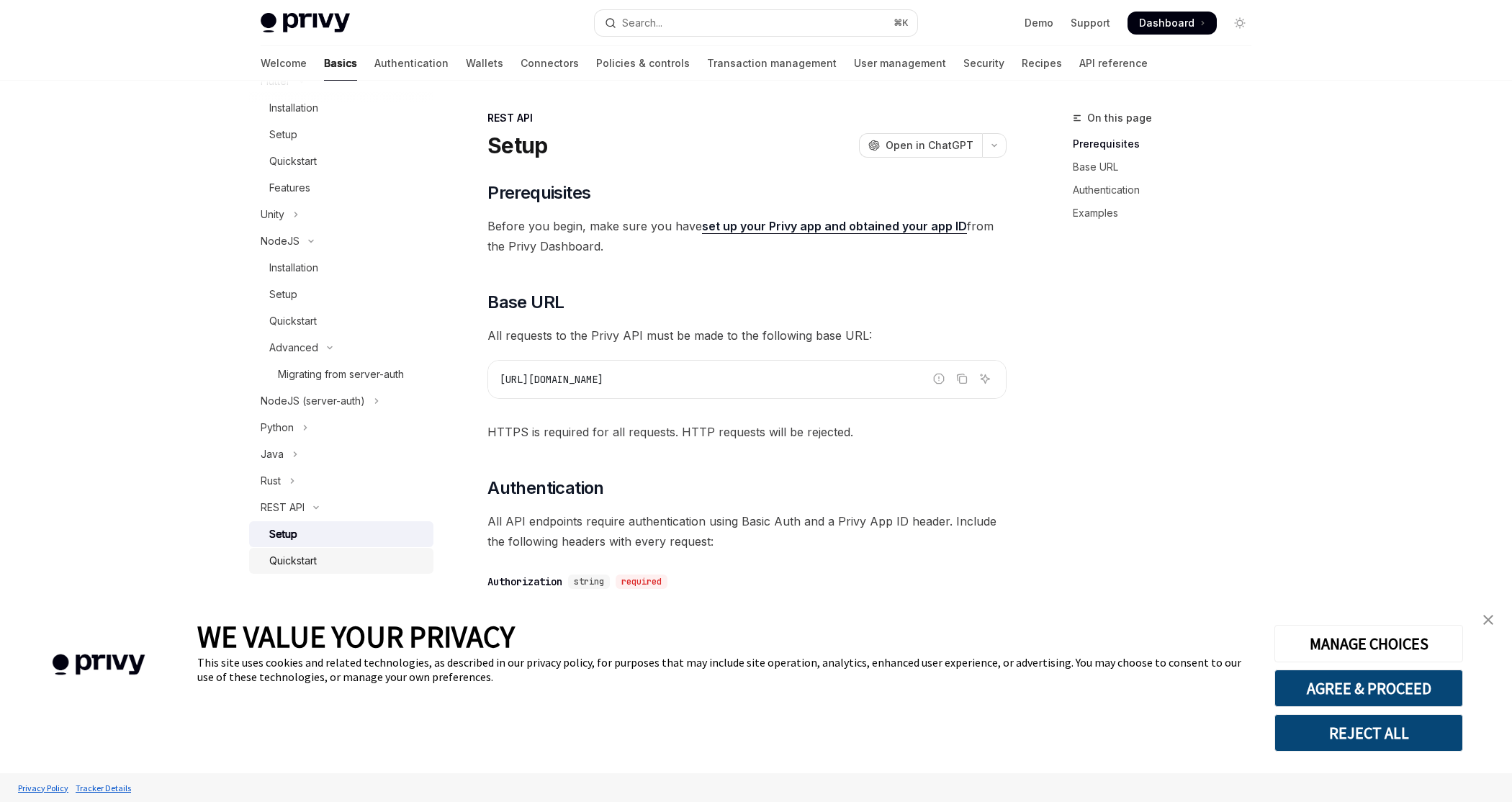
click at [343, 548] on link "Quickstart" at bounding box center [341, 560] width 184 height 26
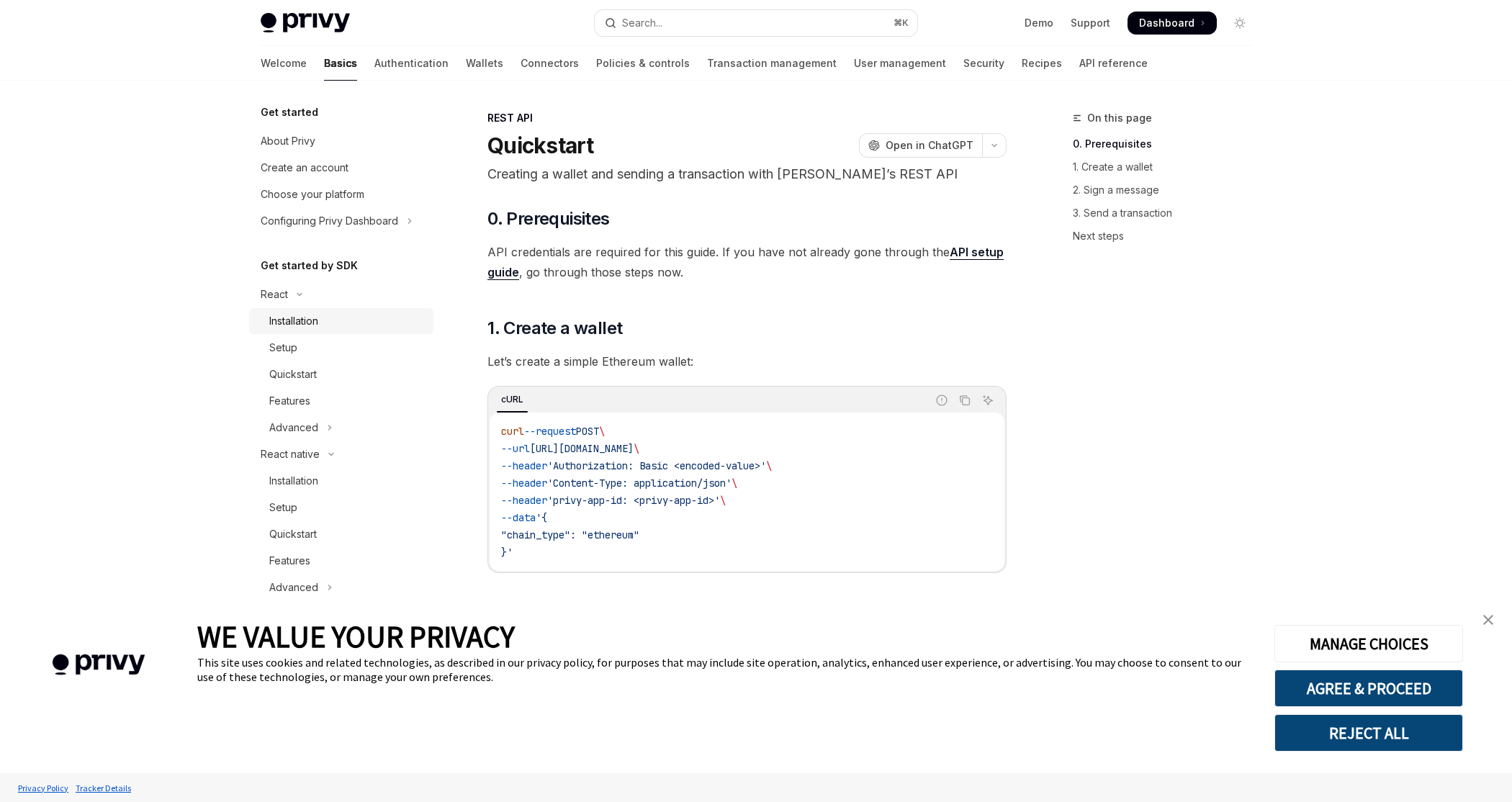
click at [335, 321] on div "Installation" at bounding box center [347, 321] width 156 height 17
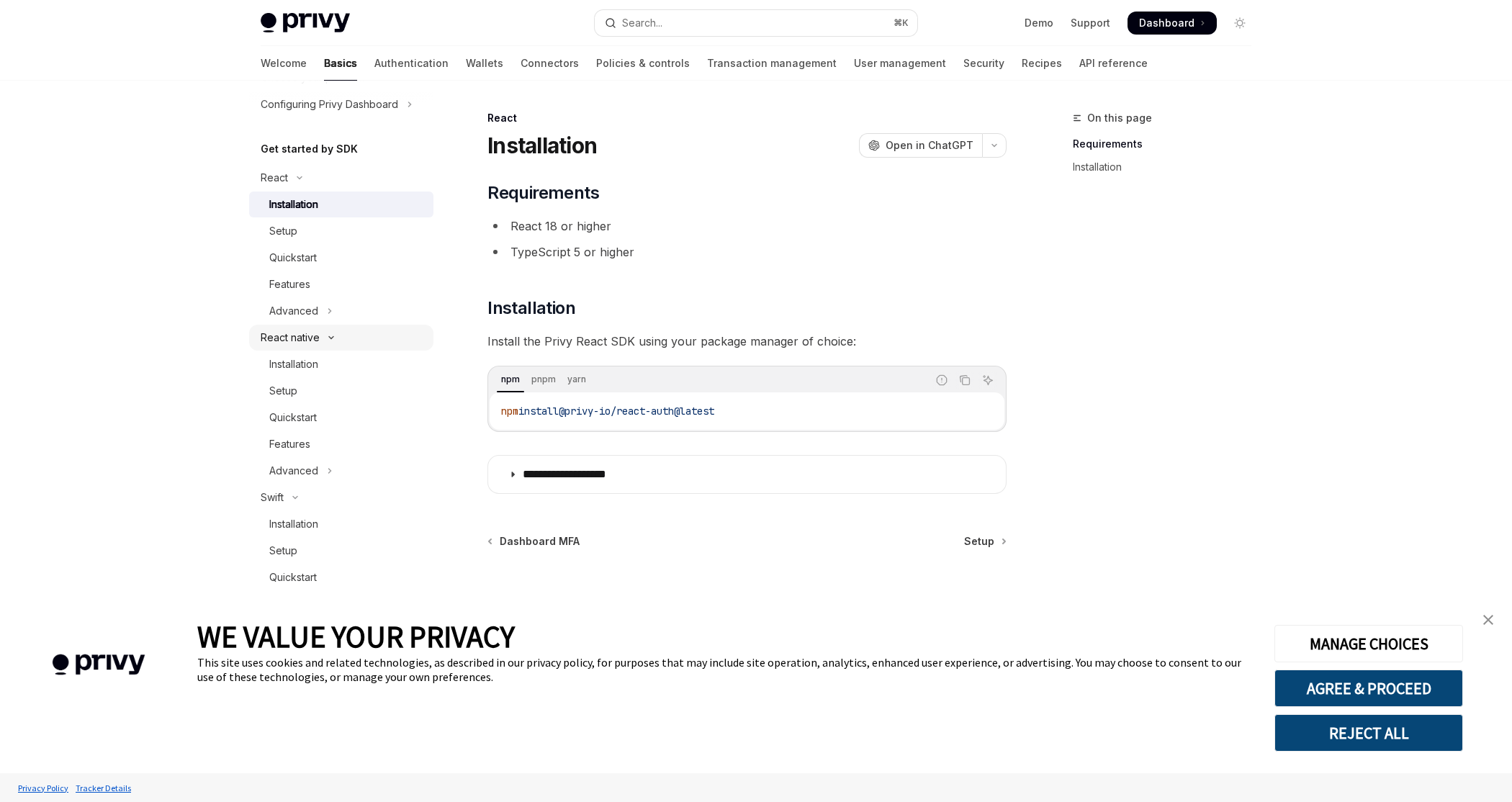
scroll to position [120, 0]
click at [327, 442] on div "Features" at bounding box center [347, 441] width 156 height 17
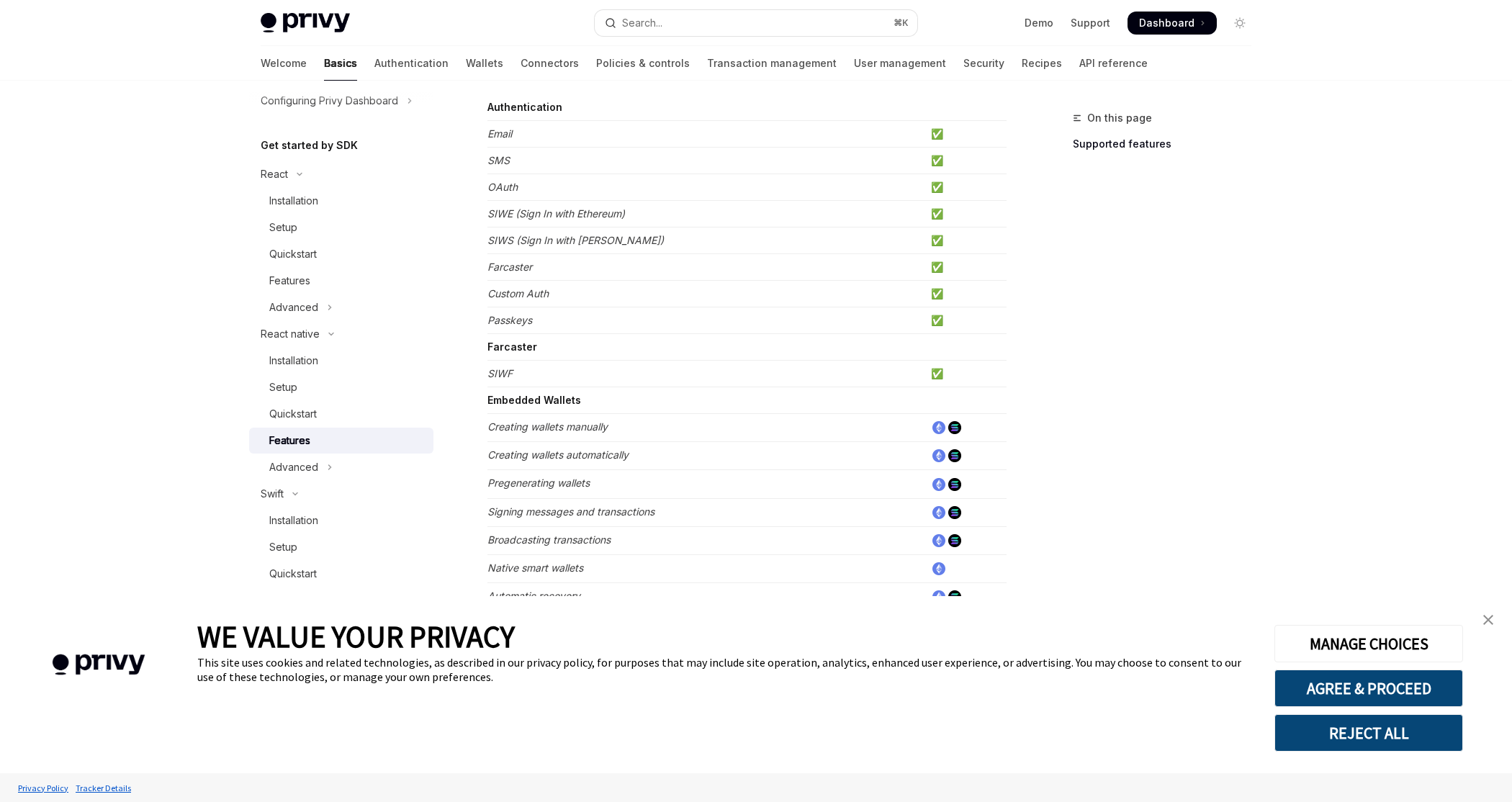
scroll to position [149, 0]
click at [737, 441] on td "Creating wallets automatically" at bounding box center [707, 454] width 438 height 28
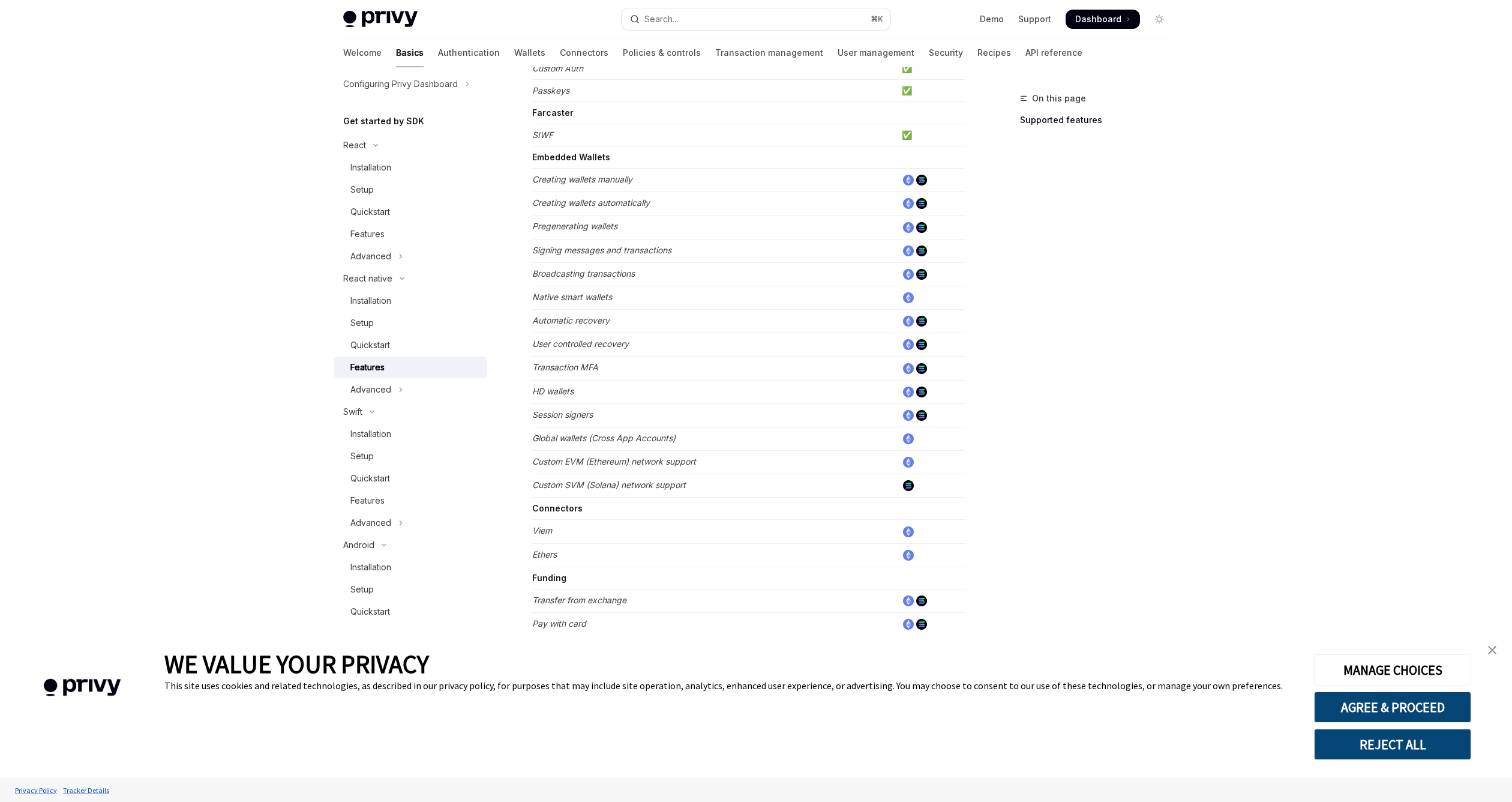
click at [607, 297] on em "Native smart wallets" at bounding box center [572, 297] width 80 height 10
click at [610, 319] on td "Automatic recovery" at bounding box center [715, 322] width 365 height 24
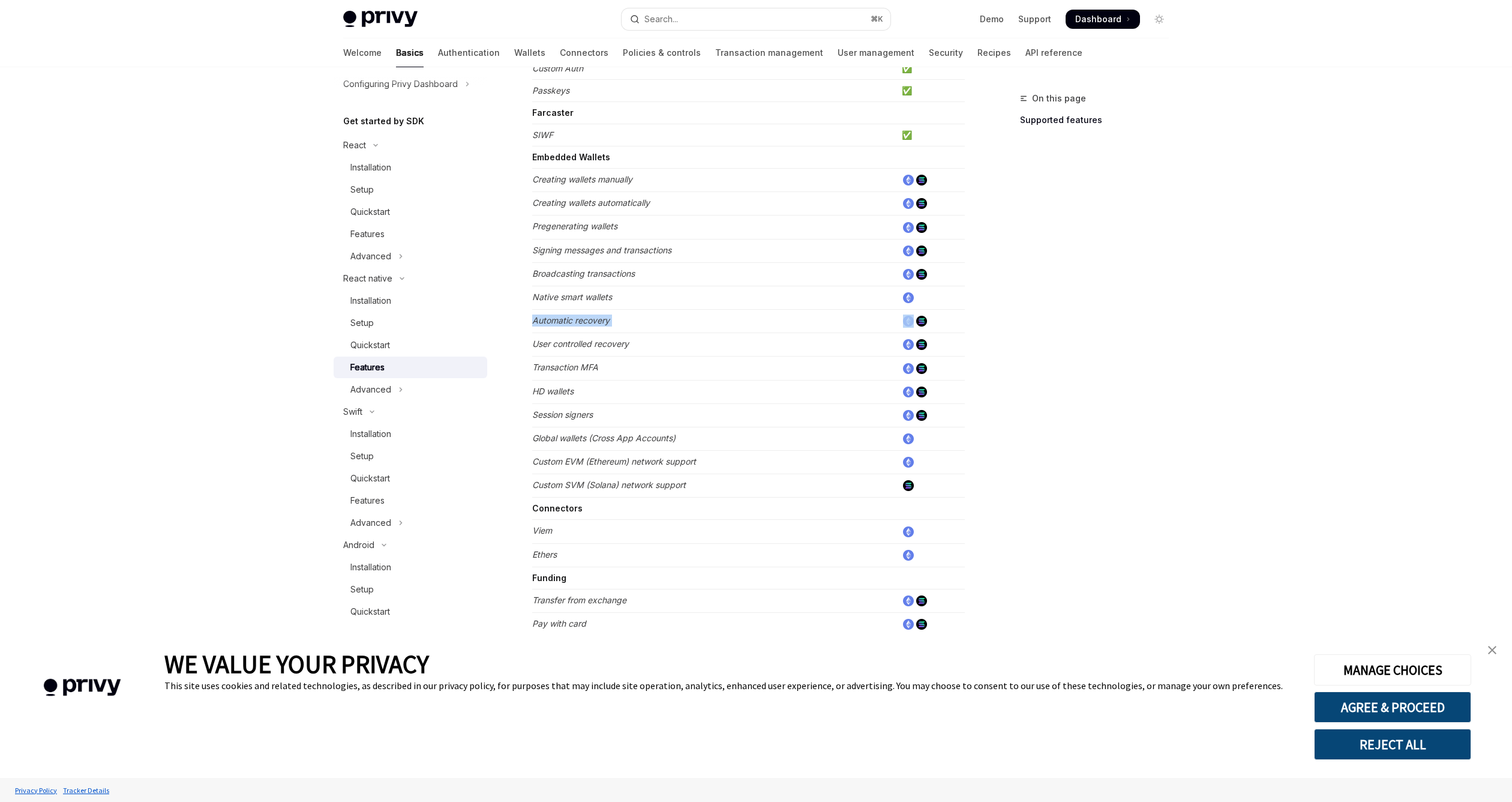
click at [610, 319] on td "Automatic recovery" at bounding box center [715, 322] width 365 height 24
click at [609, 346] on td "User controlled recovery" at bounding box center [715, 345] width 365 height 24
click at [598, 374] on td "Transaction MFA" at bounding box center [715, 368] width 365 height 24
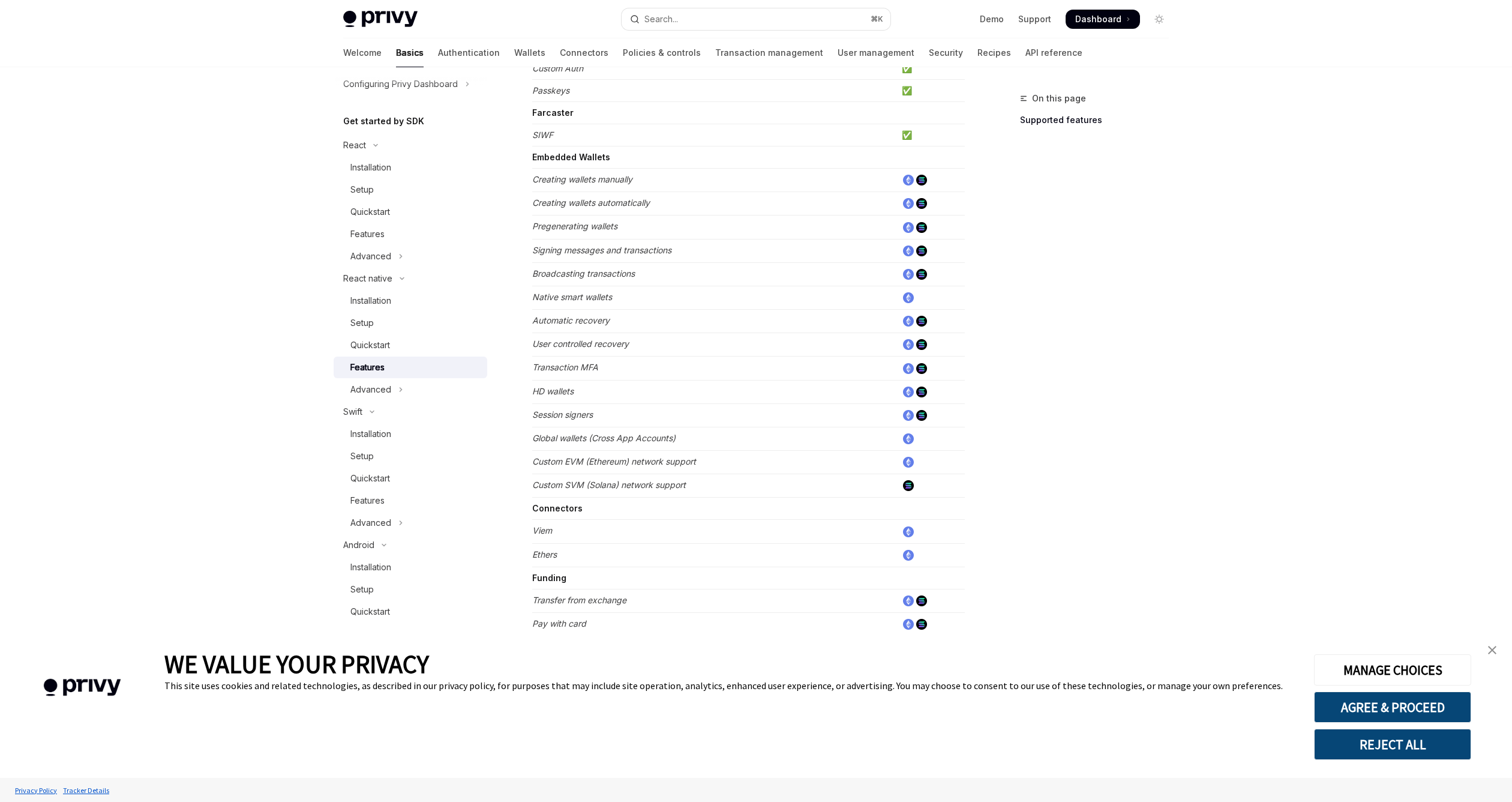
click at [598, 374] on td "Transaction MFA" at bounding box center [715, 368] width 365 height 24
click at [589, 416] on td "Session signers" at bounding box center [715, 415] width 365 height 24
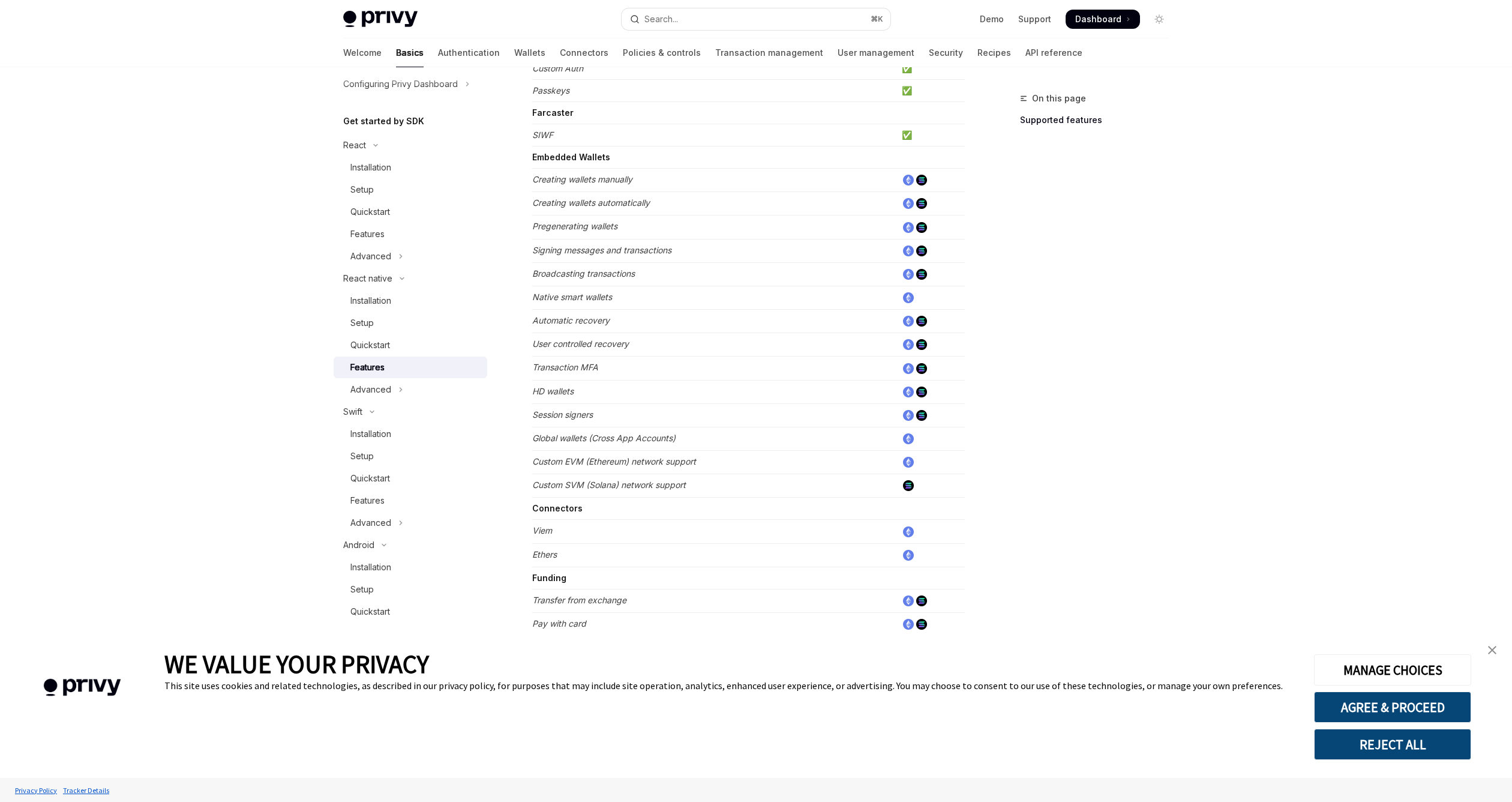
click at [590, 433] on em "Global wallets (Cross App Accounts)" at bounding box center [604, 438] width 144 height 10
click at [590, 451] on td "Custom EVM (Ethereum) network support" at bounding box center [715, 463] width 365 height 24
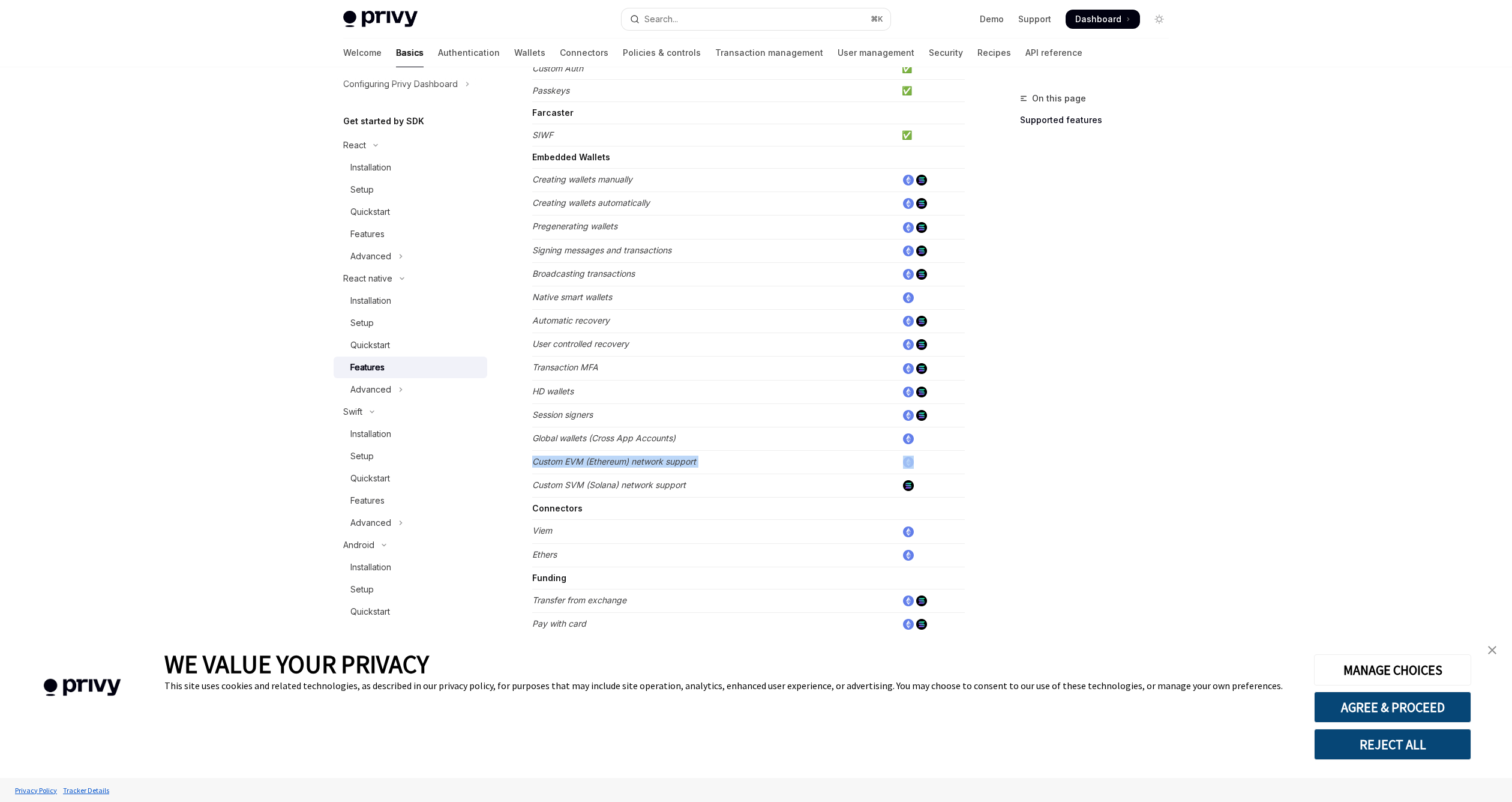
click at [590, 451] on td "Custom EVM (Ethereum) network support" at bounding box center [715, 463] width 365 height 24
click at [592, 482] on em "Custom SVM (Solana) network support" at bounding box center [609, 484] width 154 height 10
click at [611, 528] on td "Viem" at bounding box center [715, 532] width 365 height 24
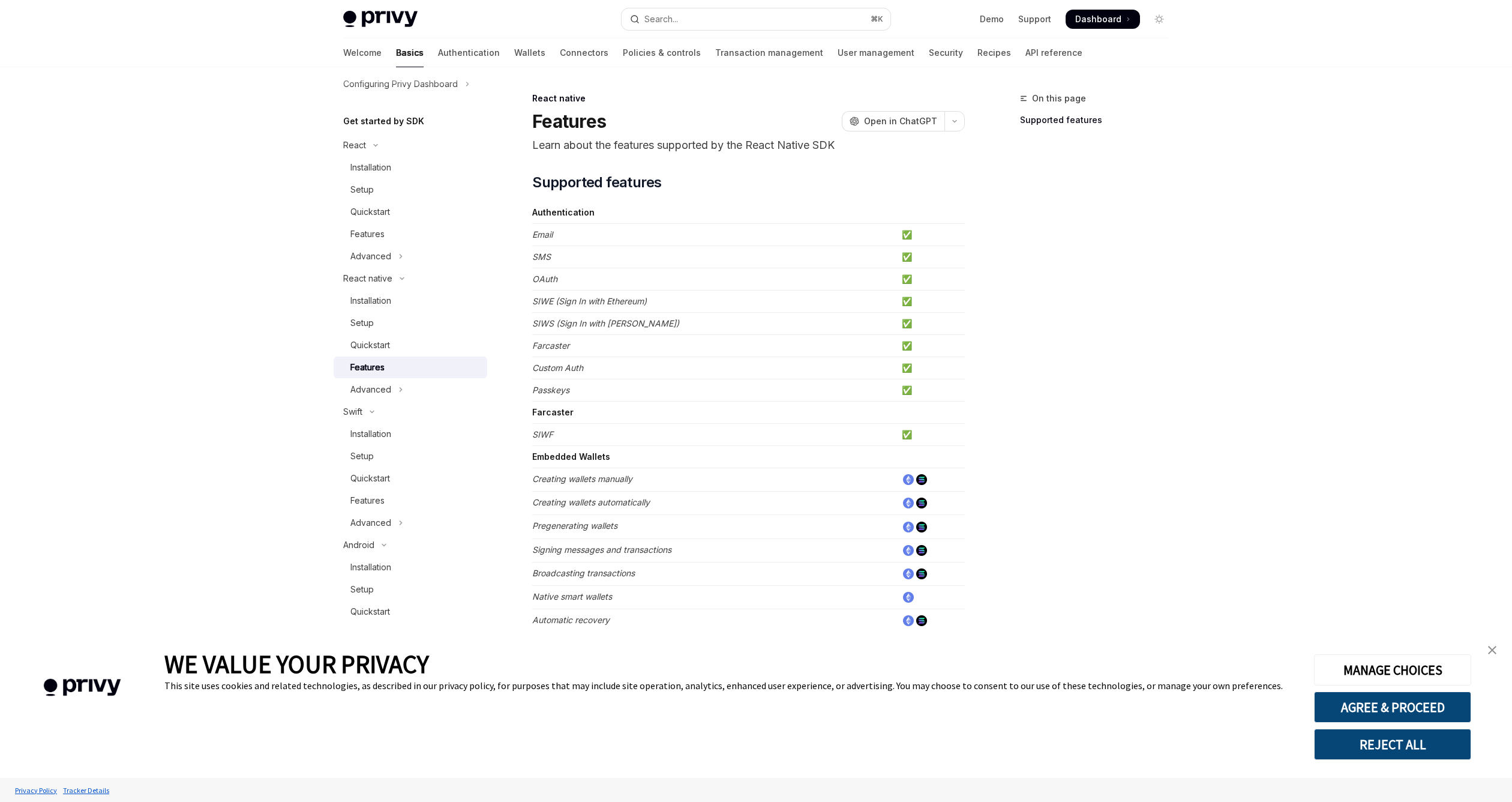
click at [710, 149] on p "Learn about the features supported by the React Native SDK" at bounding box center [748, 146] width 433 height 17
click at [1007, 352] on div "On this page Supported features" at bounding box center [1087, 446] width 182 height 710
click at [564, 364] on em "Custom Auth" at bounding box center [557, 367] width 51 height 10
drag, startPoint x: 564, startPoint y: 364, endPoint x: 934, endPoint y: 407, distance: 372.5
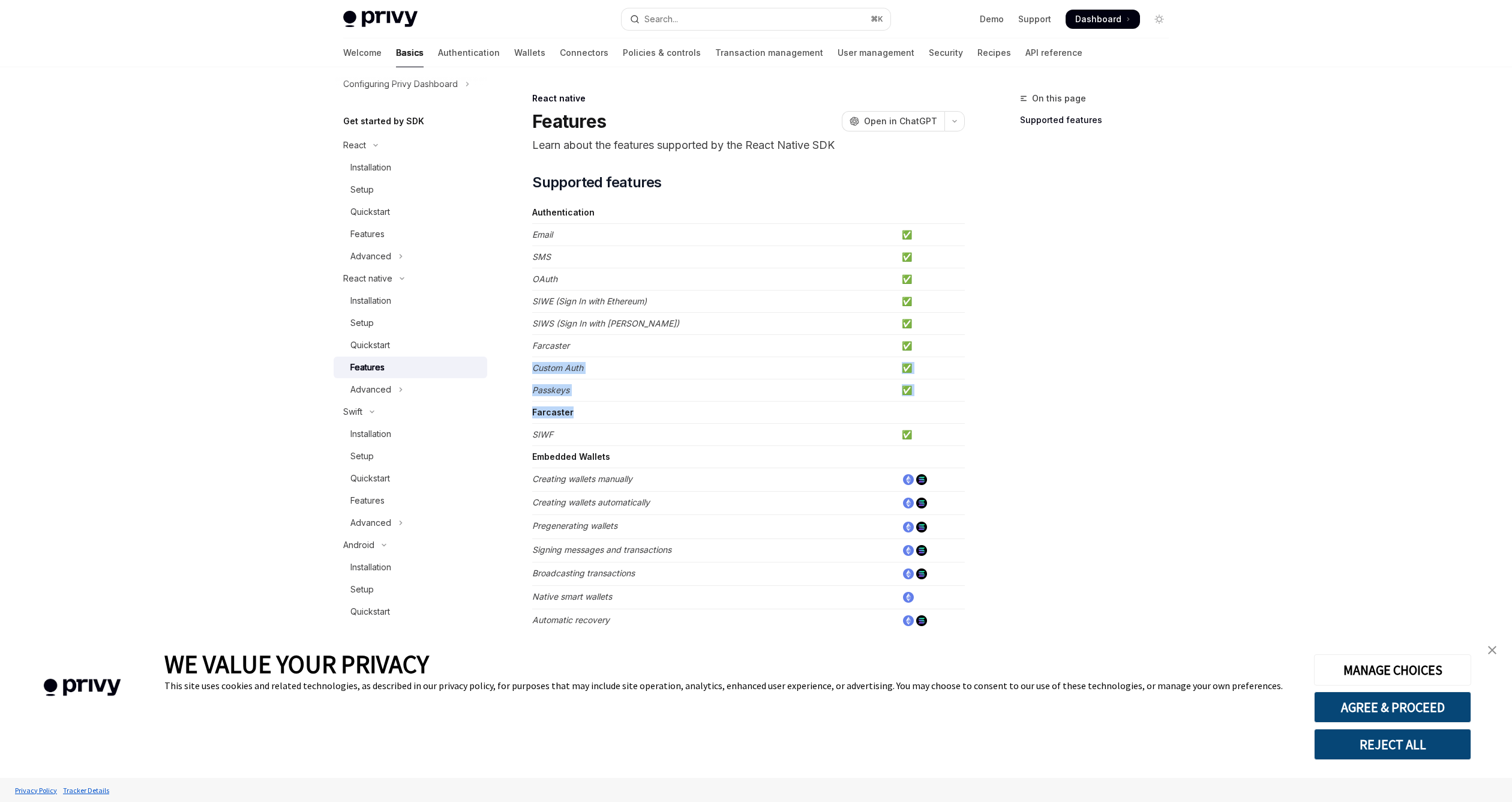
click at [931, 408] on tbody "Authentication Email ✅ SMS ✅ OAuth ✅ SIWE (Sign In with Ethereum) ✅ SIWS (Sign …" at bounding box center [748, 569] width 433 height 734
click at [1007, 416] on div "On this page Supported features" at bounding box center [1087, 446] width 182 height 710
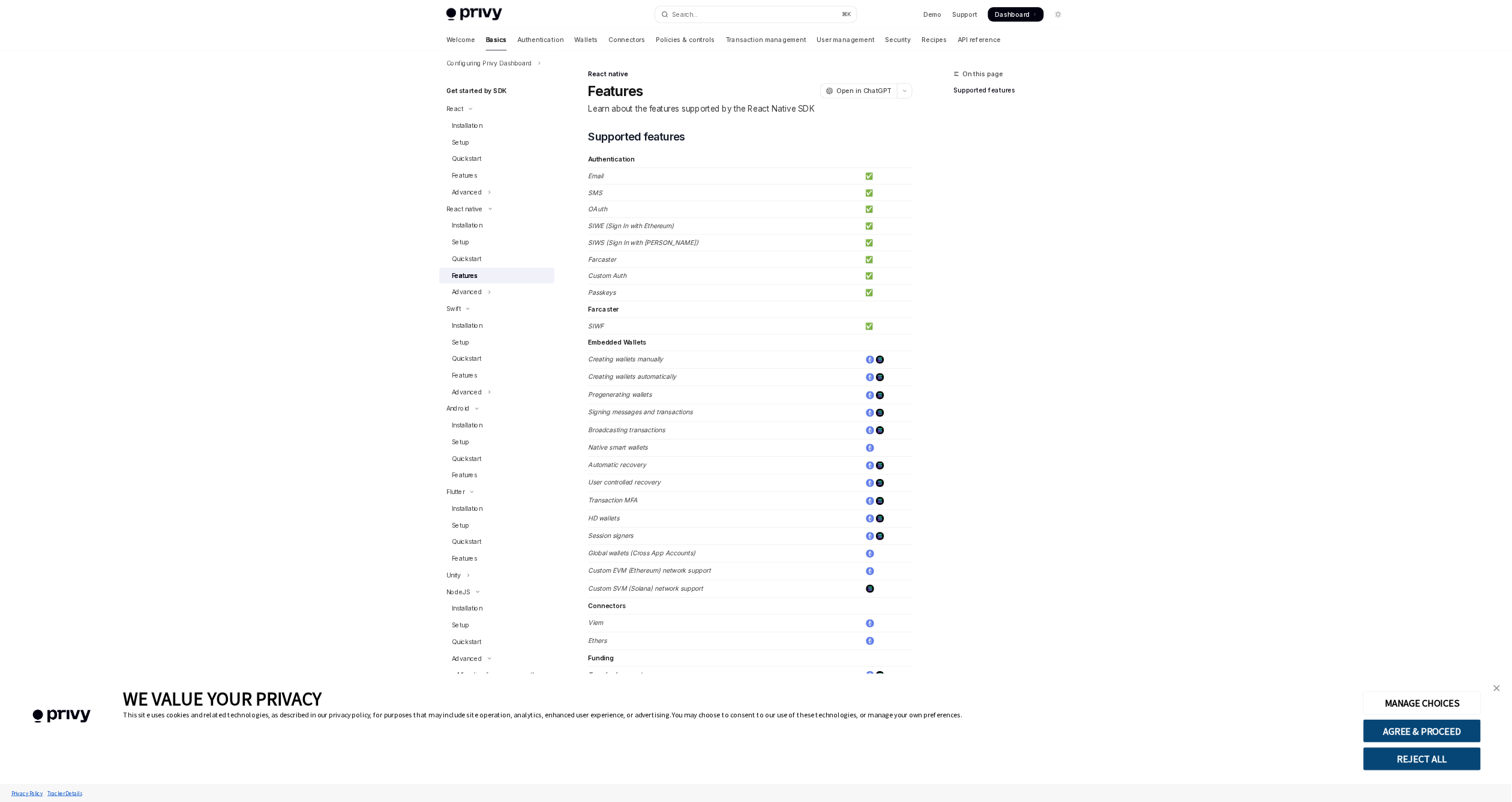
scroll to position [100, 0]
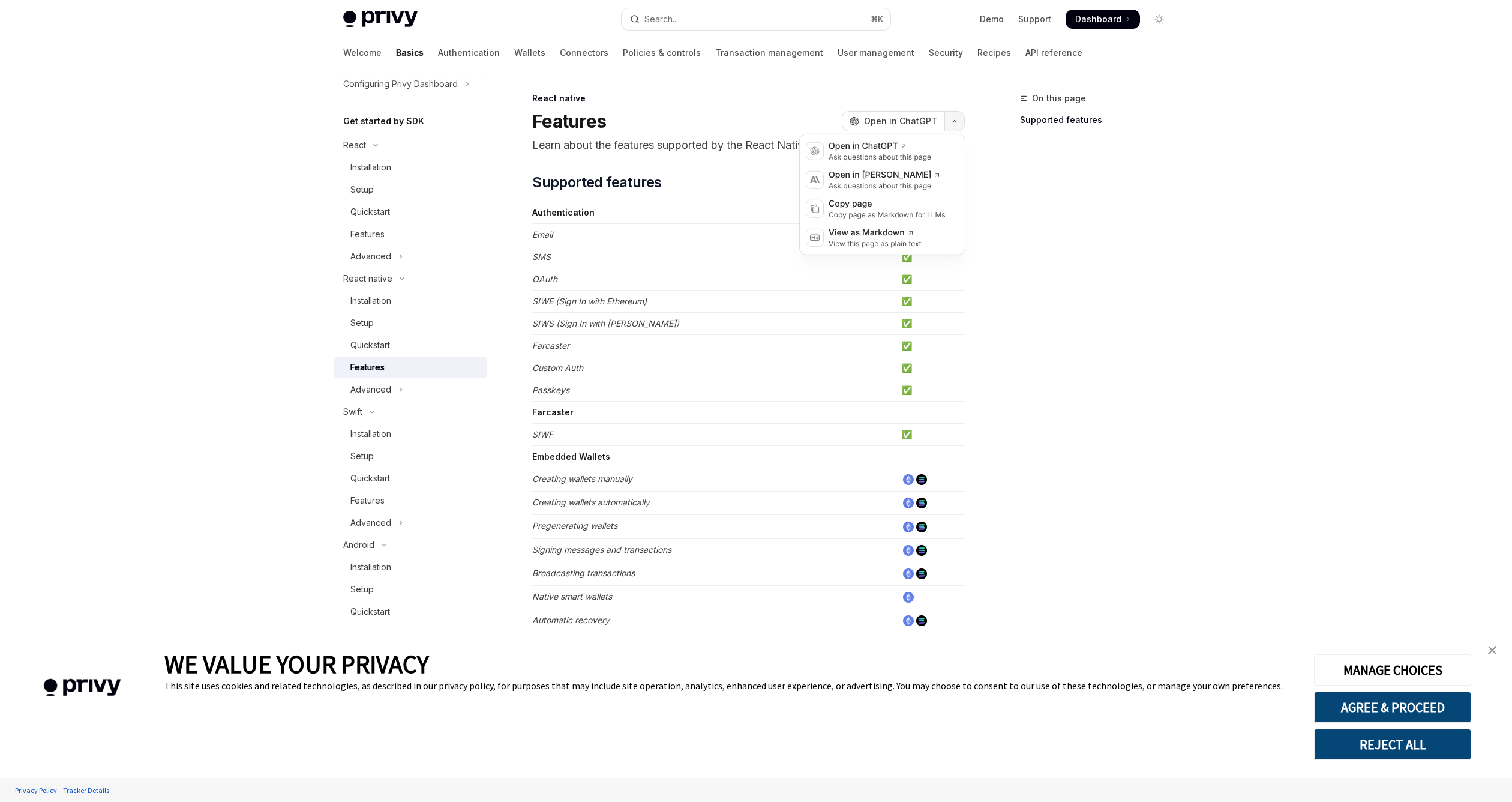
click at [962, 129] on button "button" at bounding box center [955, 121] width 20 height 20
click at [1007, 272] on div "On this page Supported features" at bounding box center [1087, 446] width 182 height 710
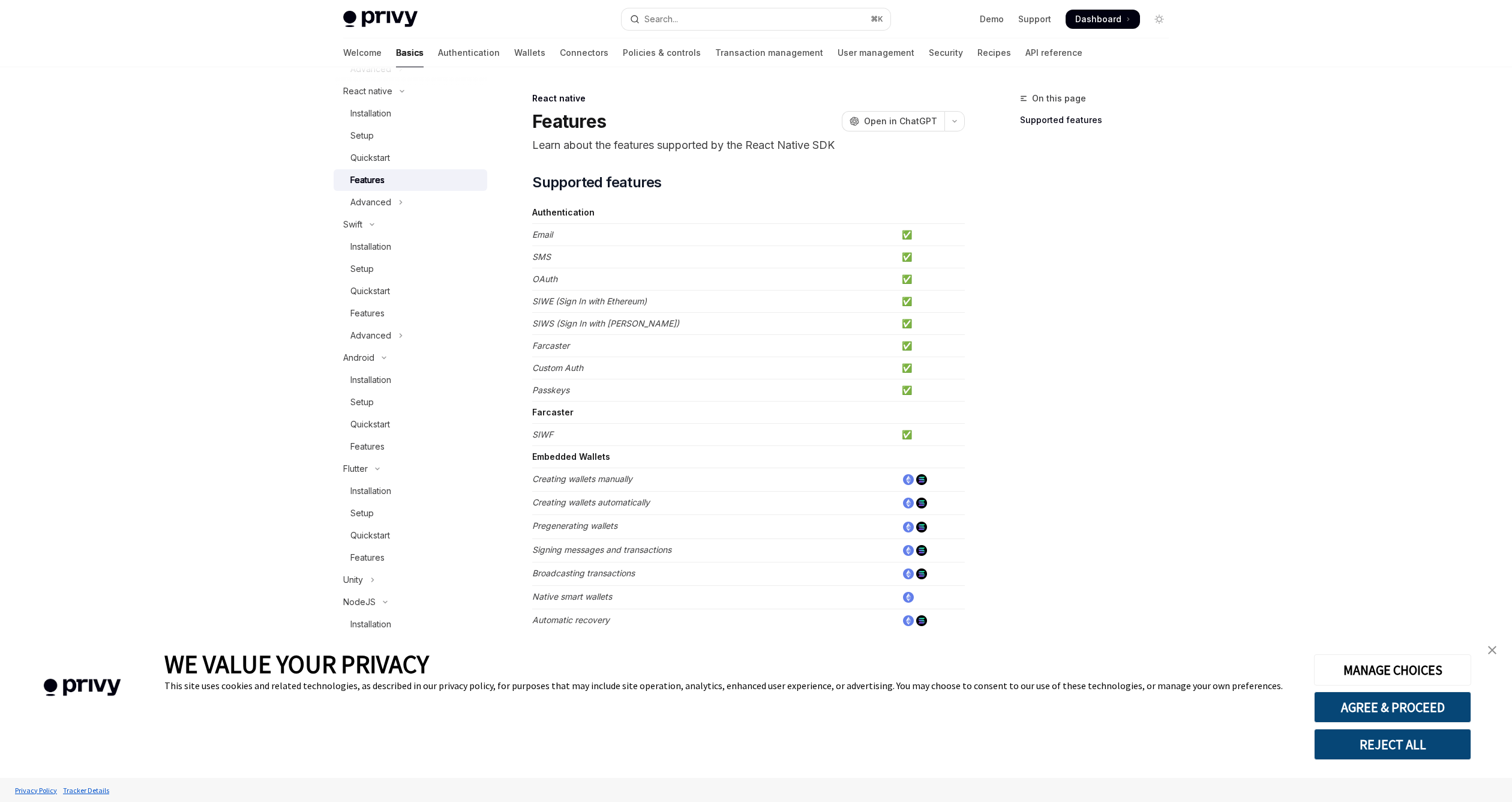
scroll to position [304, 0]
click at [419, 519] on div "Quickstart" at bounding box center [415, 519] width 130 height 14
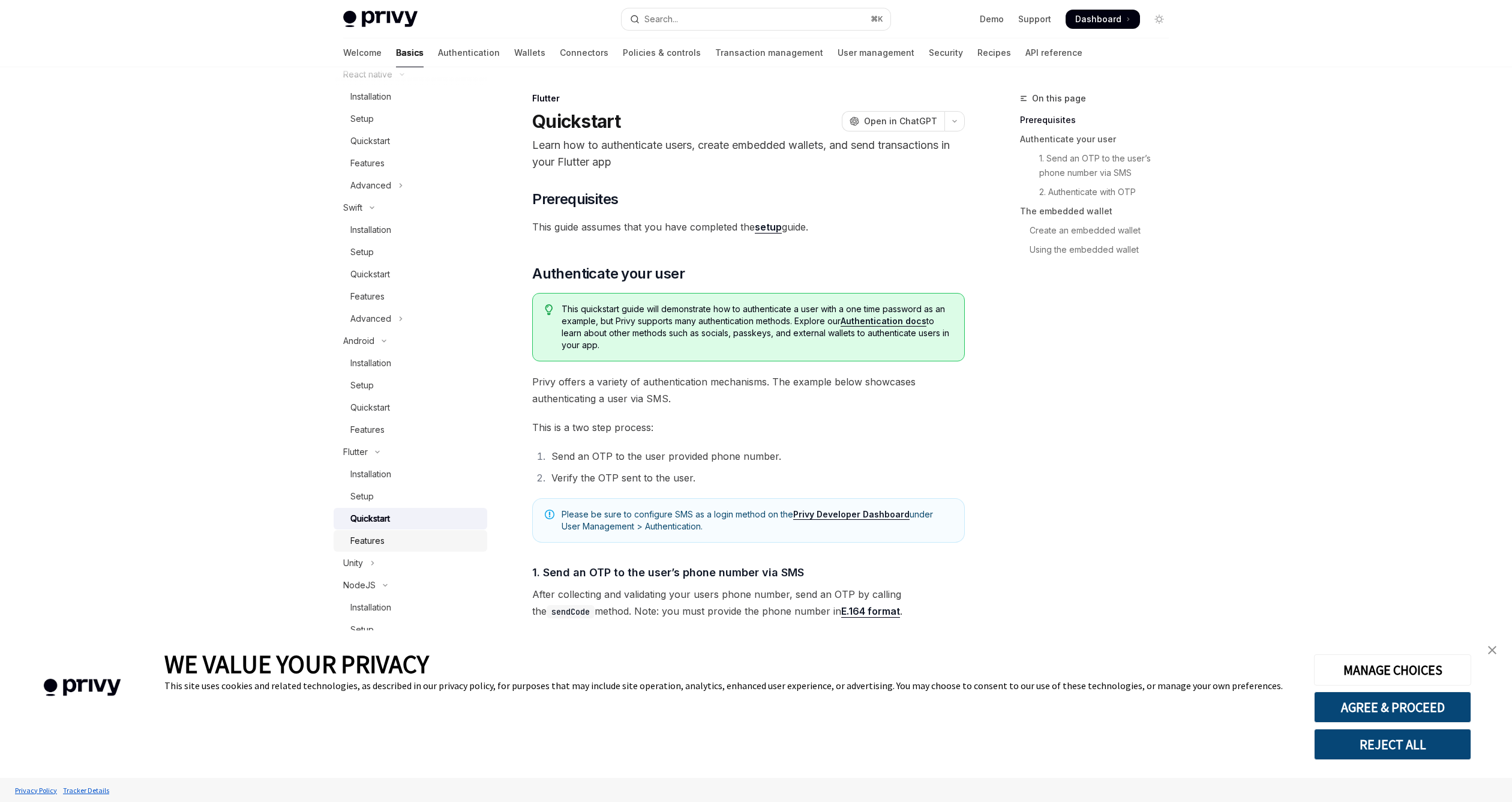
click at [425, 532] on link "Features" at bounding box center [410, 540] width 154 height 22
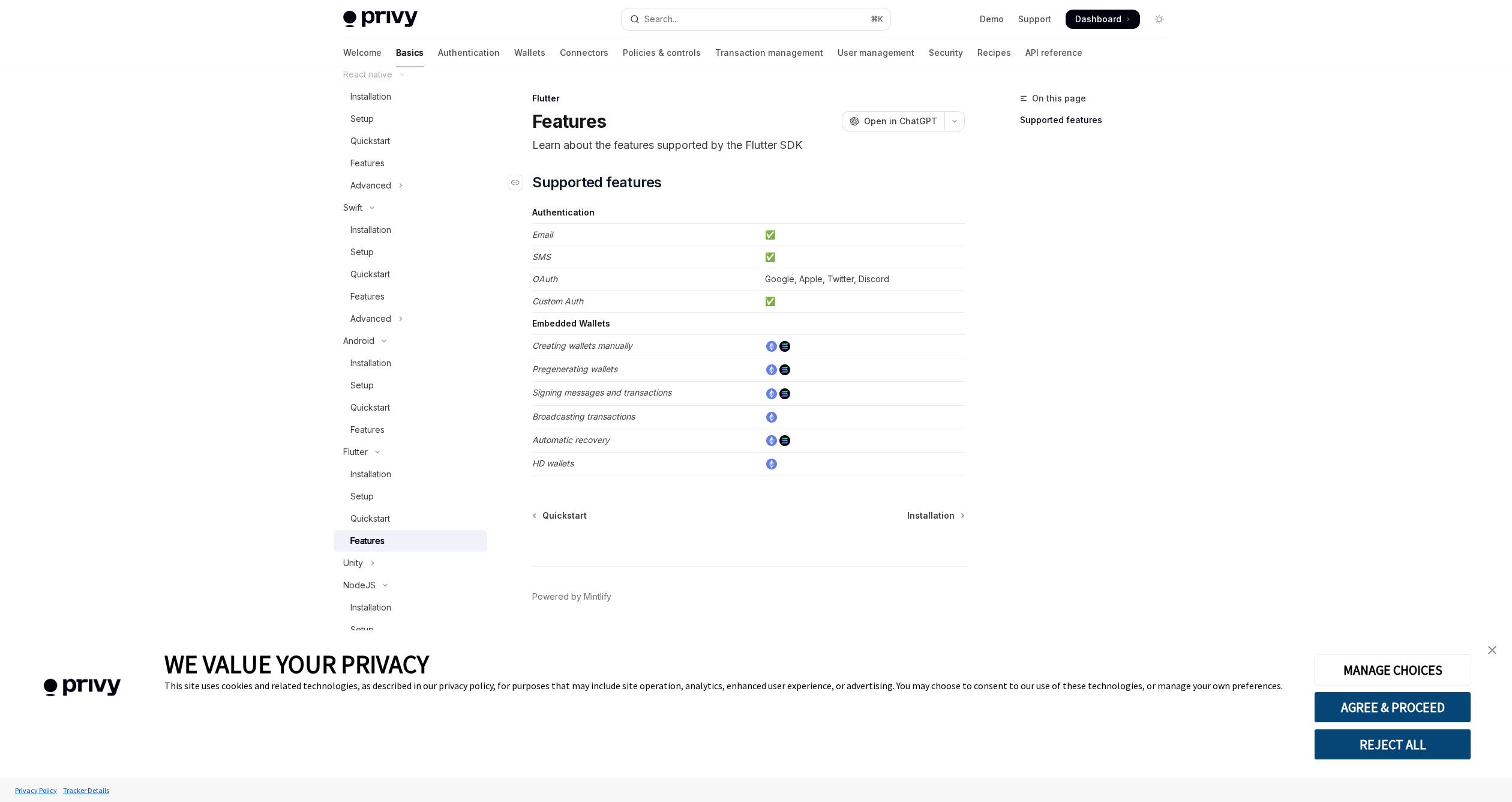
click at [756, 179] on h2 "​ Supported features" at bounding box center [748, 182] width 433 height 19
click at [401, 249] on icon "Toggle Advanced section" at bounding box center [401, 254] width 5 height 14
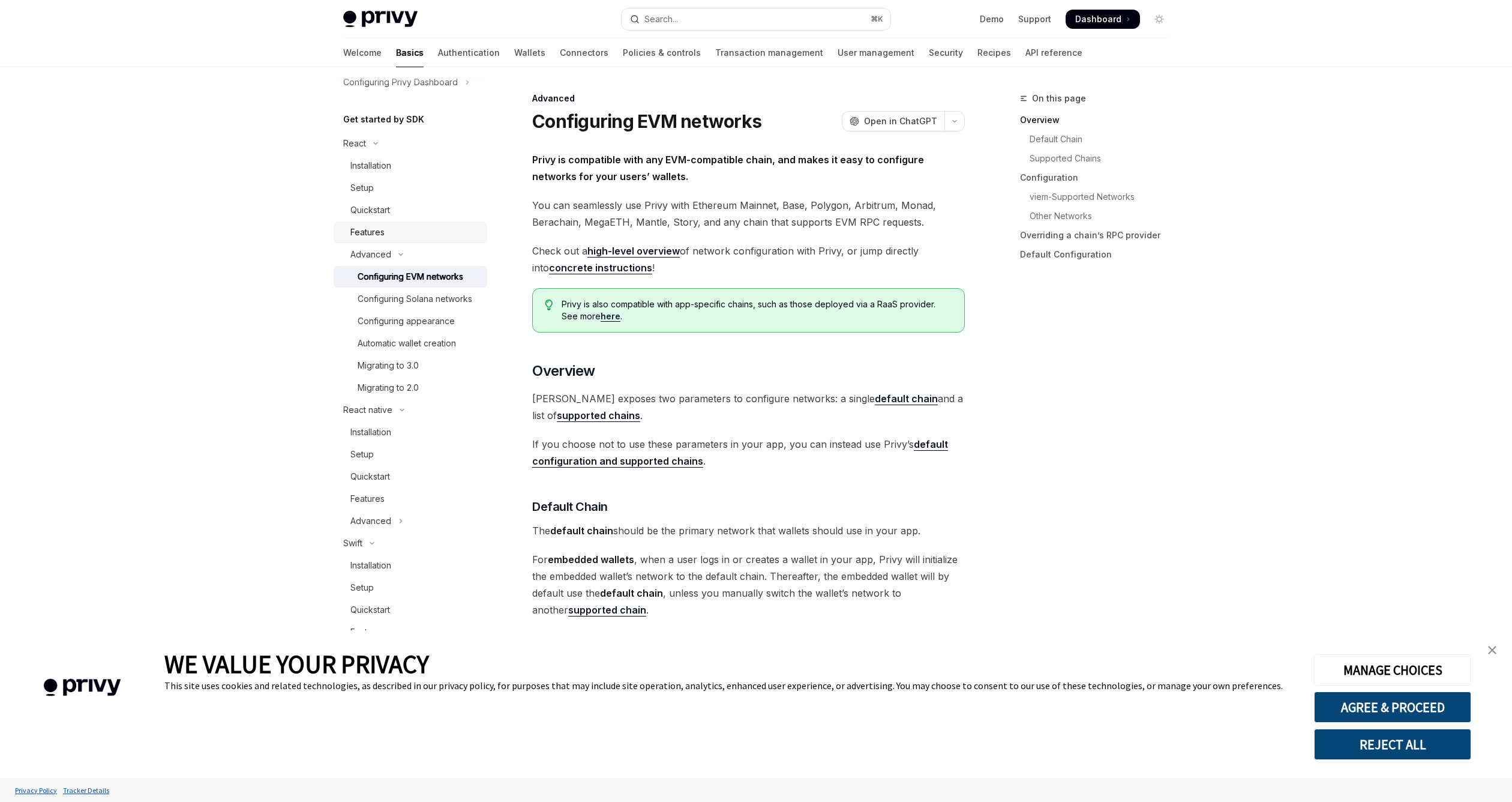
click at [389, 240] on link "Features" at bounding box center [410, 232] width 154 height 22
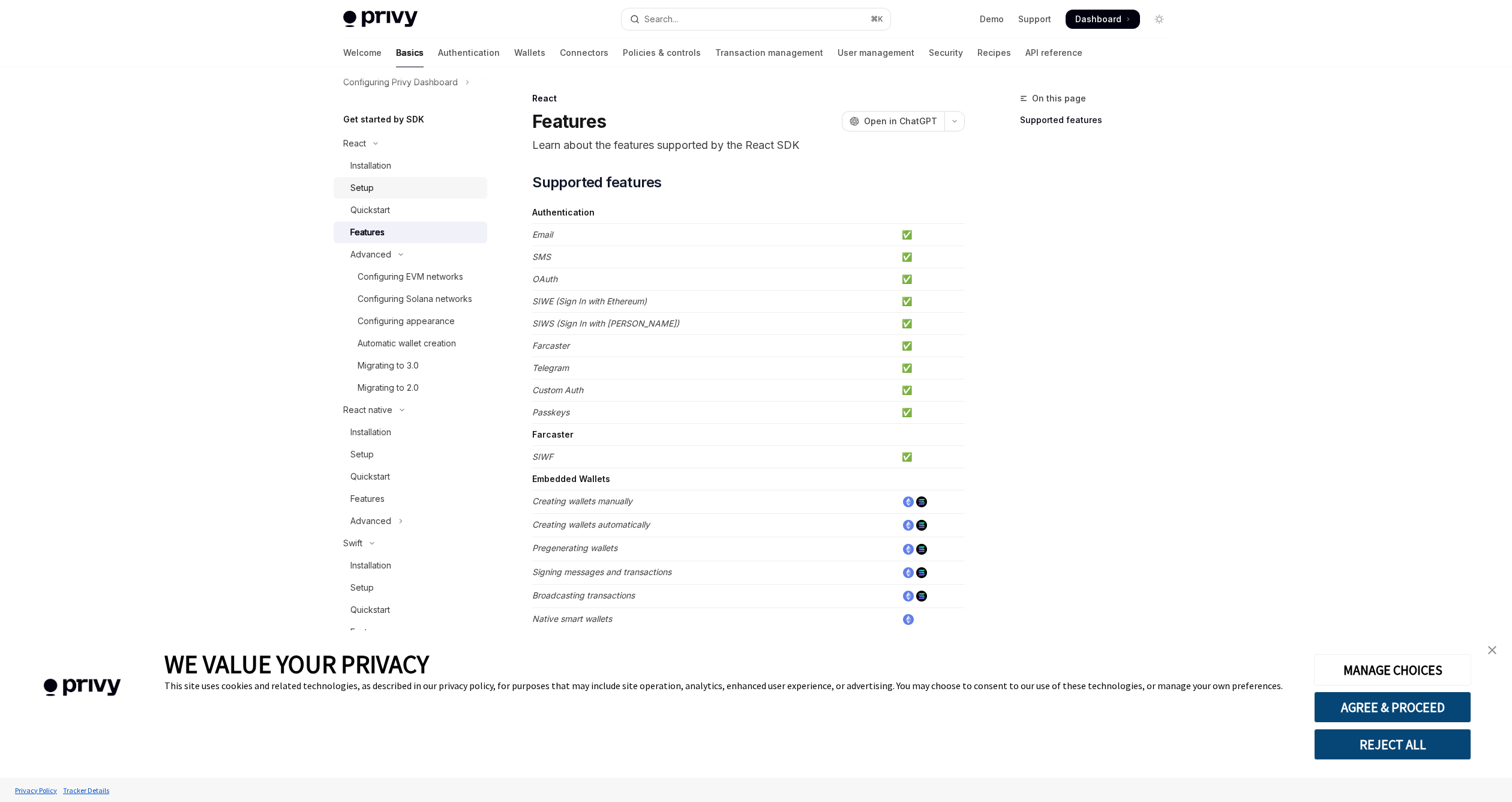
click at [410, 184] on div "Setup" at bounding box center [415, 188] width 130 height 14
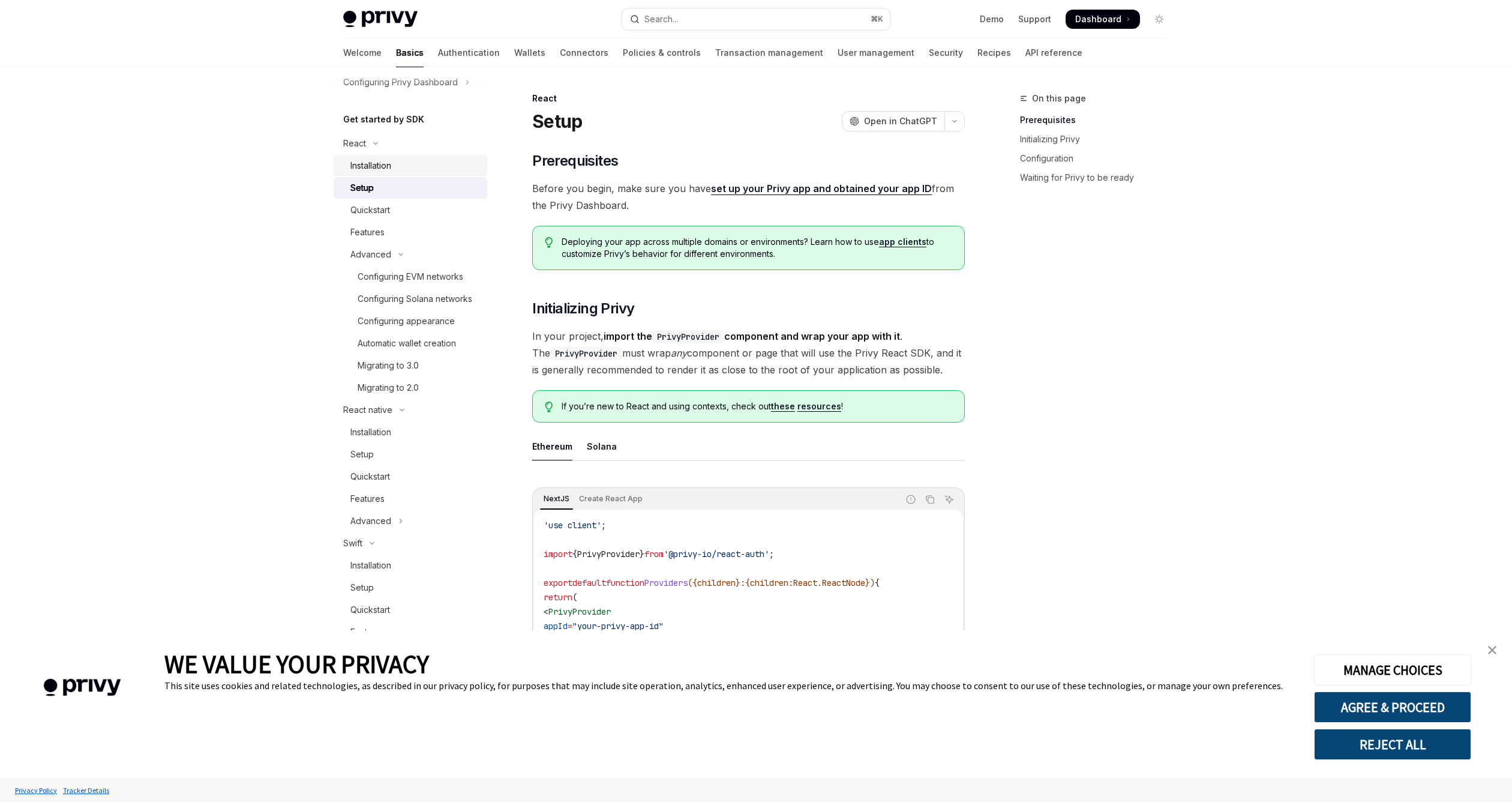
click at [419, 176] on link "Installation" at bounding box center [410, 165] width 154 height 22
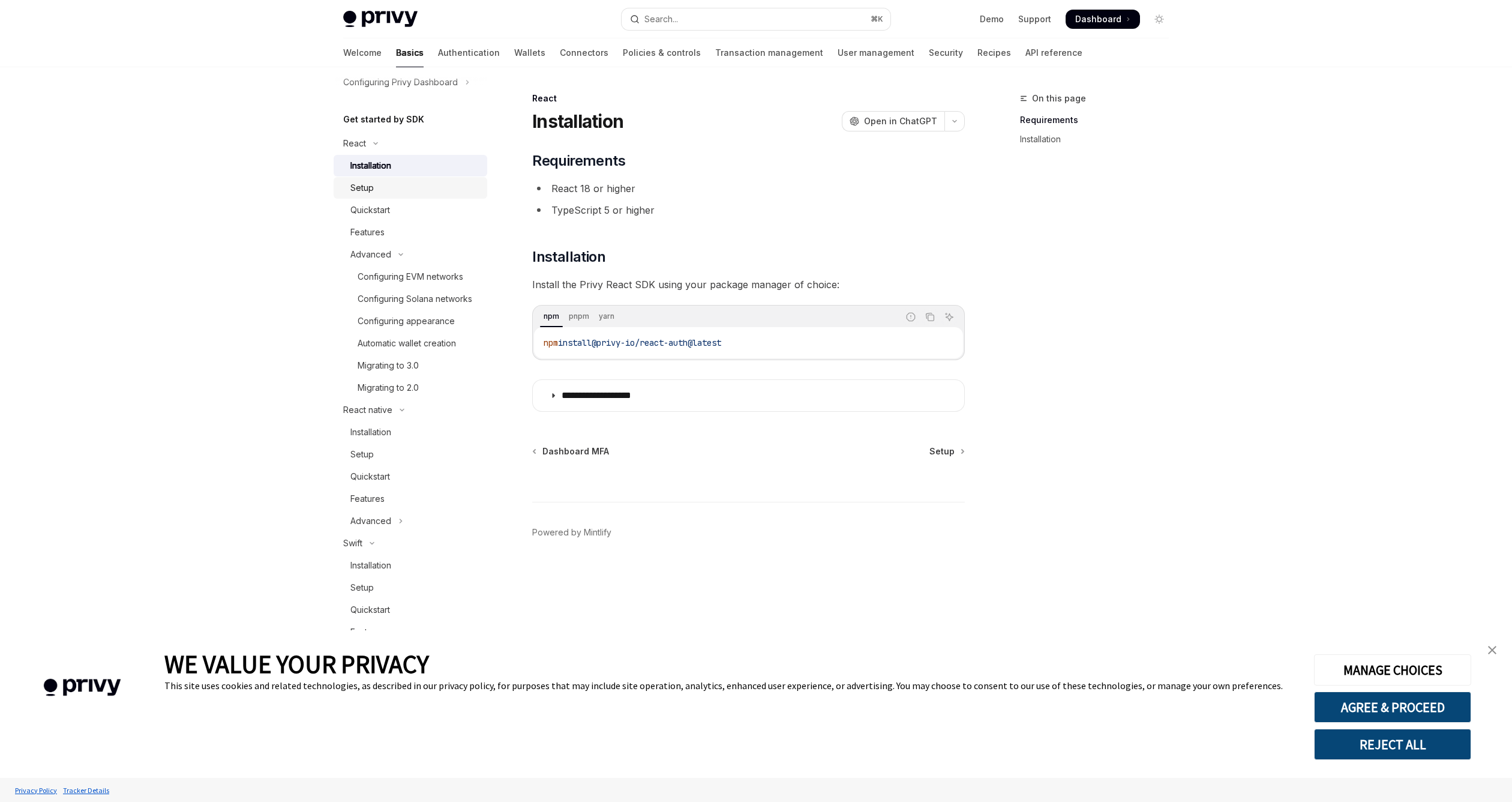
click at [456, 195] on link "Setup" at bounding box center [410, 188] width 154 height 22
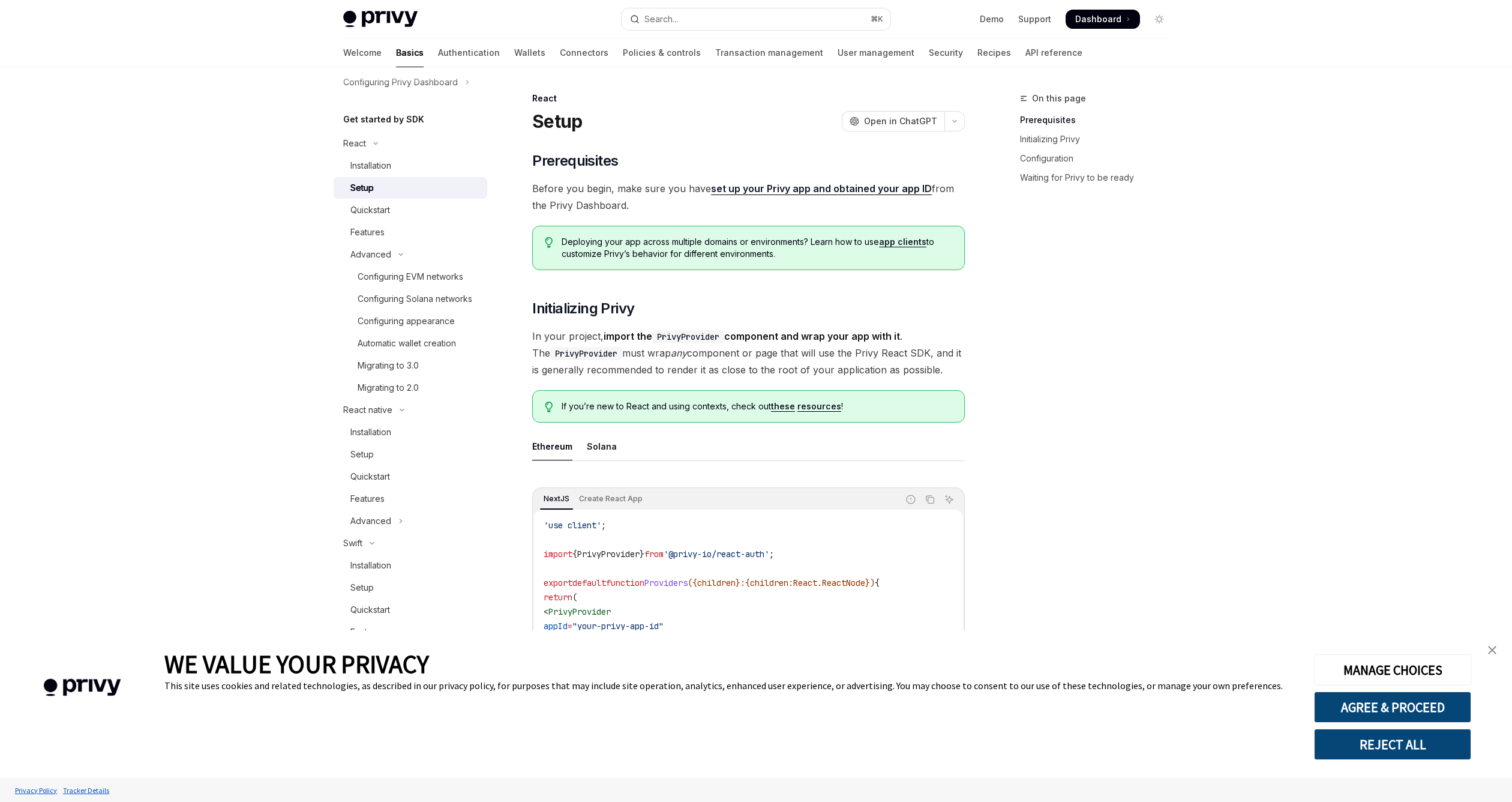
click at [740, 358] on span "In your project, import the PrivyProvider component and wrap your app with it .…" at bounding box center [748, 353] width 433 height 51
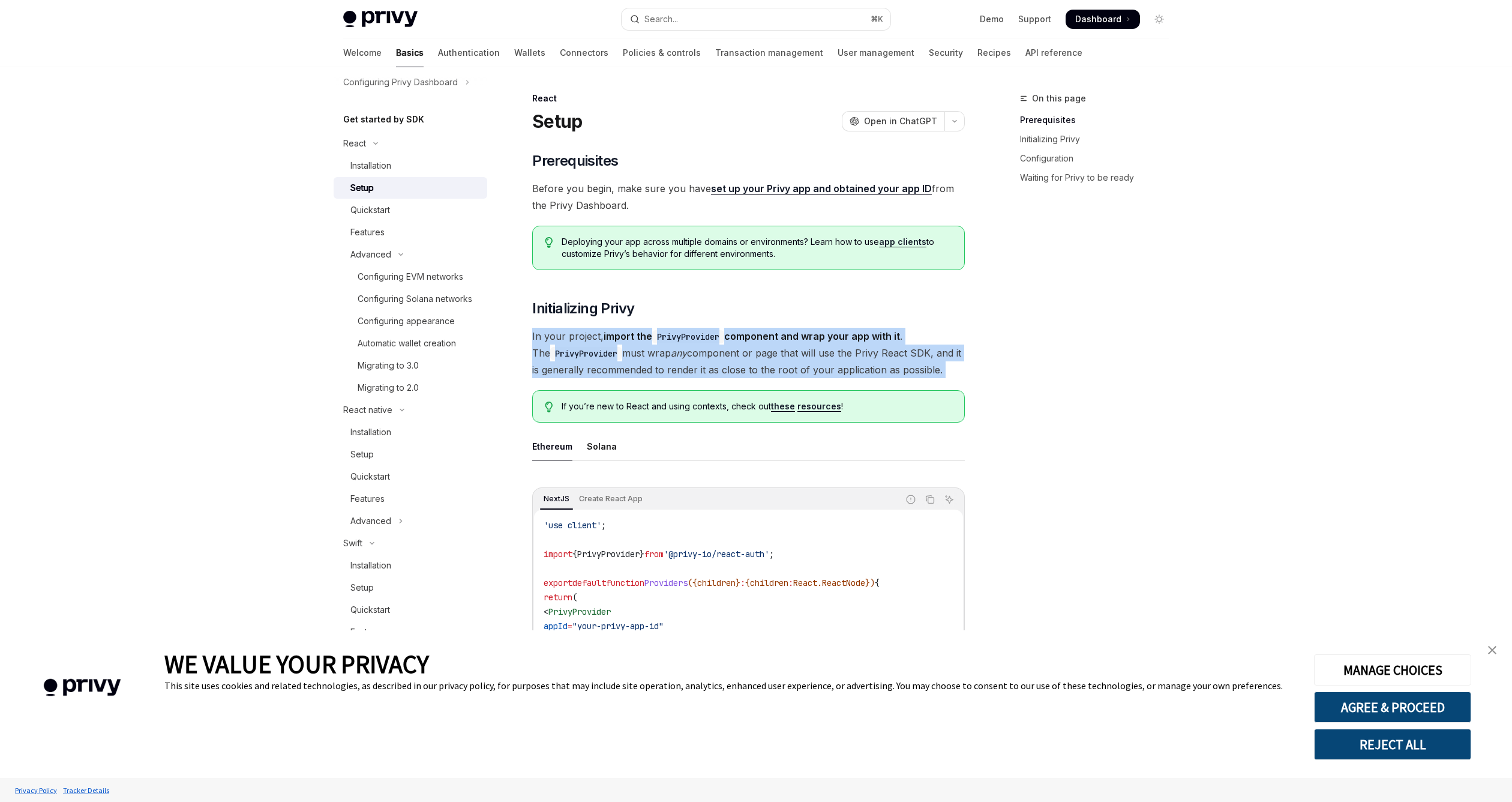
click at [740, 358] on span "In your project, import the PrivyProvider component and wrap your app with it .…" at bounding box center [748, 353] width 433 height 51
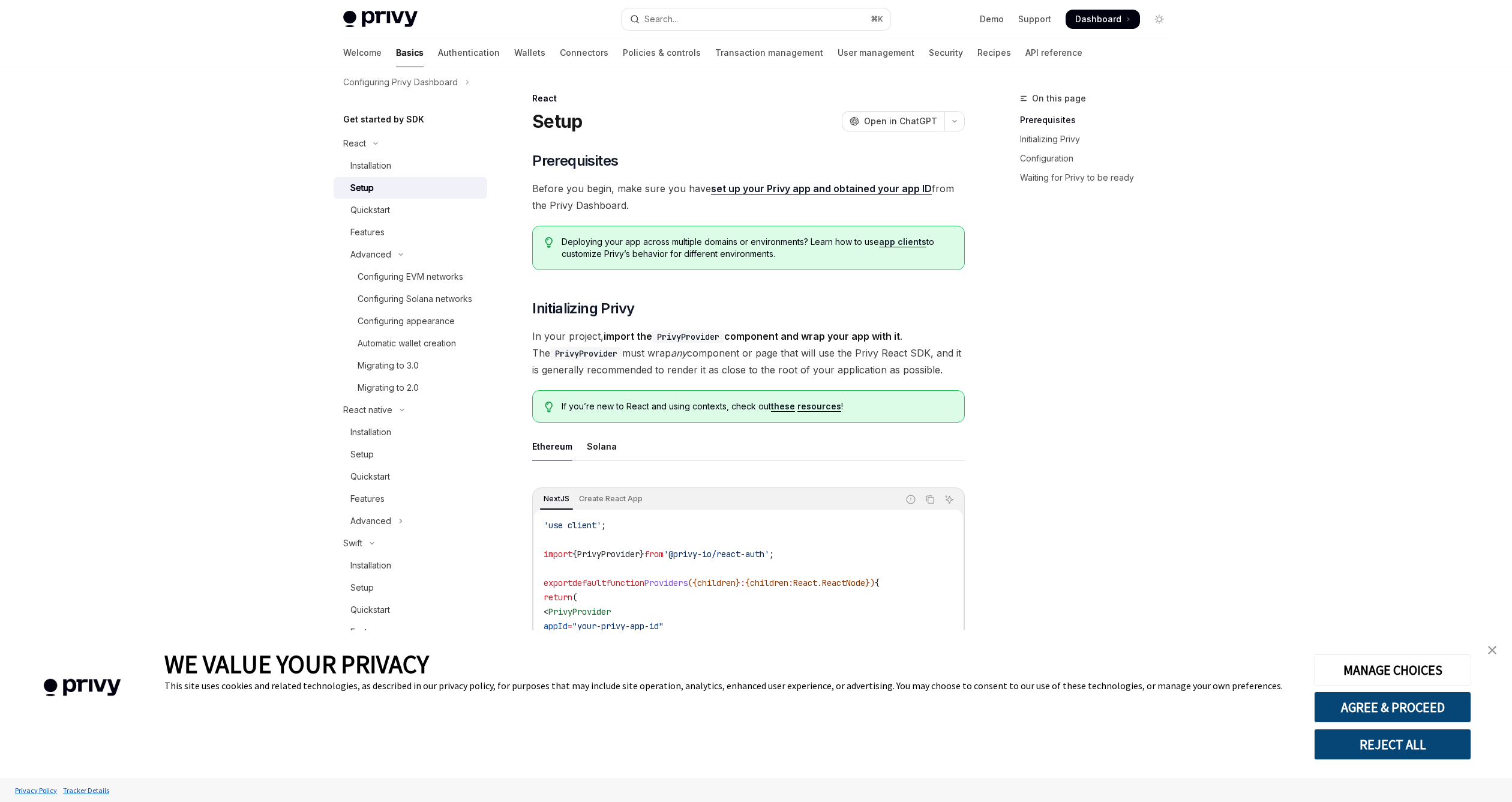
click at [779, 358] on span "In your project, import the PrivyProvider component and wrap your app with it .…" at bounding box center [748, 353] width 433 height 51
click at [441, 209] on div "Quickstart" at bounding box center [415, 210] width 130 height 14
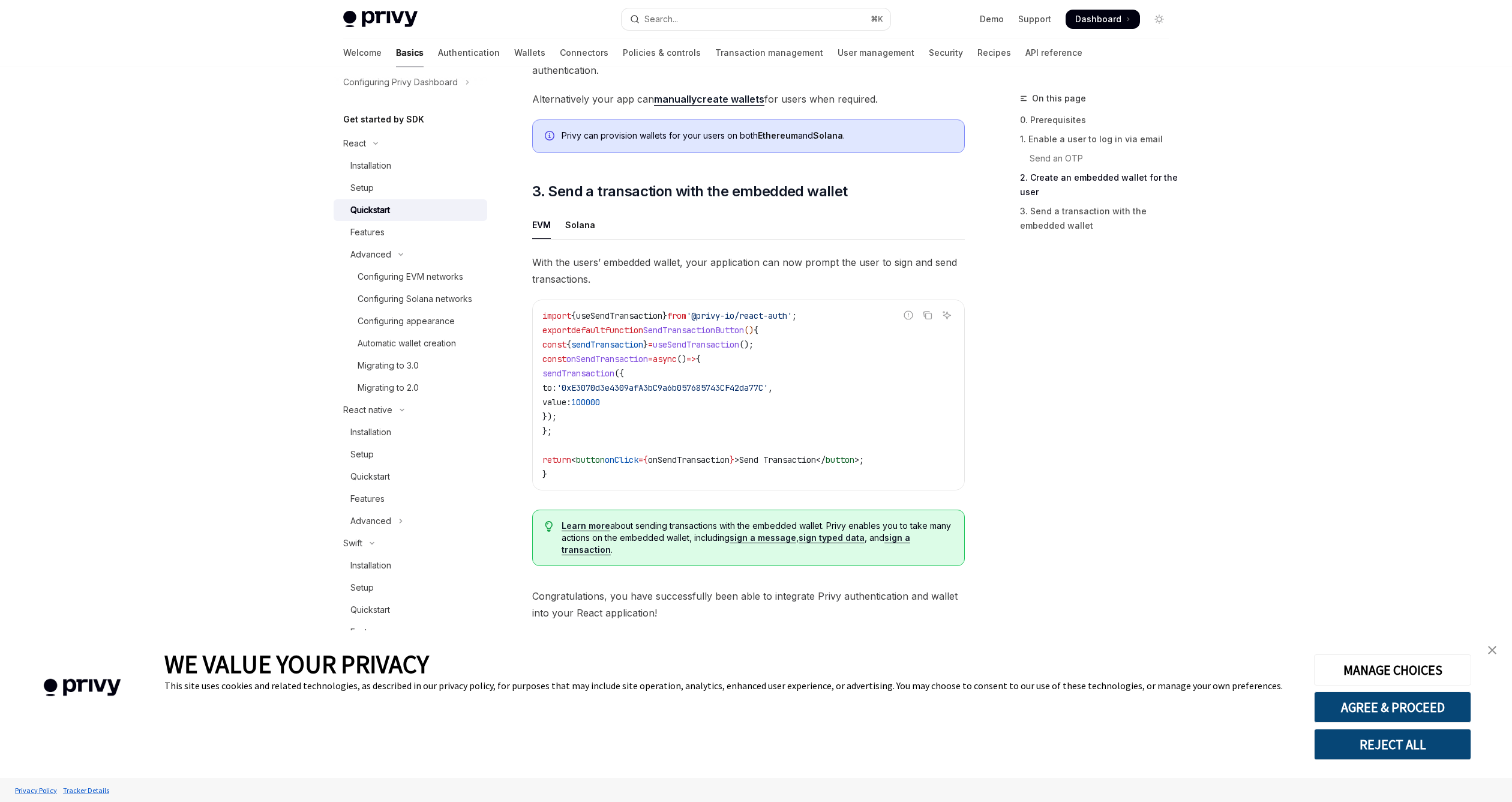
scroll to position [955, 0]
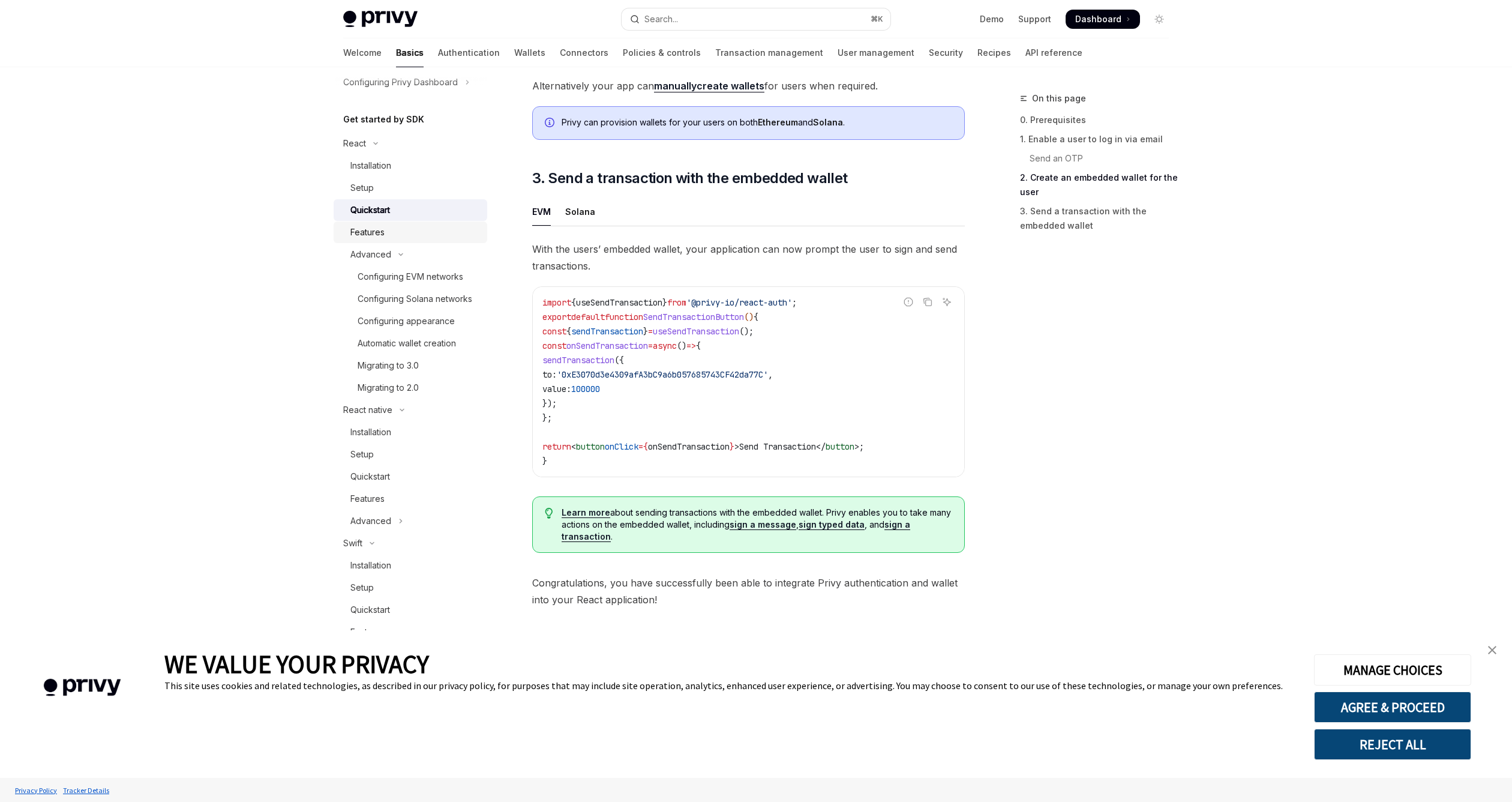
click at [381, 225] on div "Features" at bounding box center [368, 233] width 34 height 14
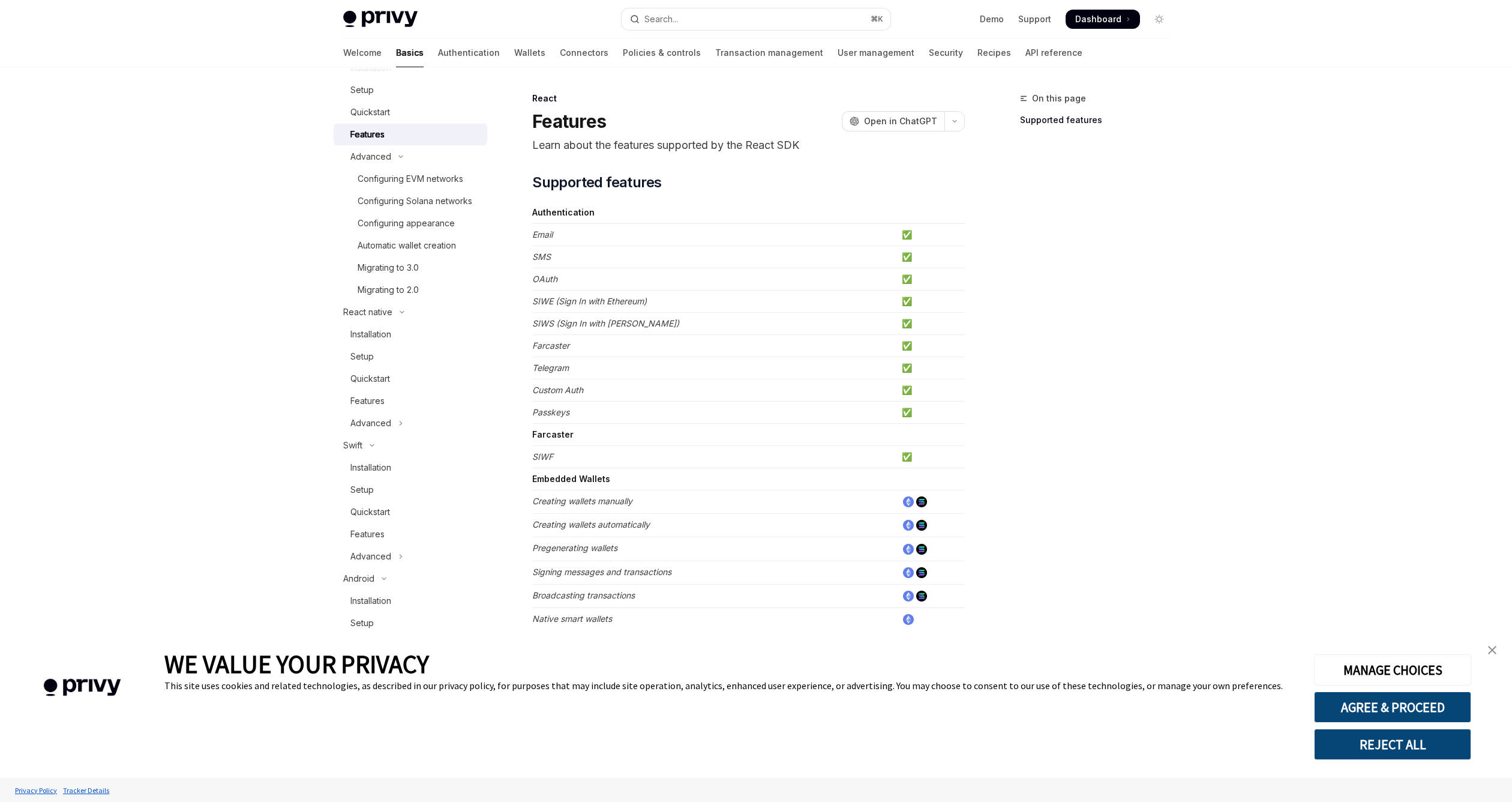
scroll to position [214, 0]
click at [416, 362] on div "Quickstart" at bounding box center [415, 365] width 130 height 14
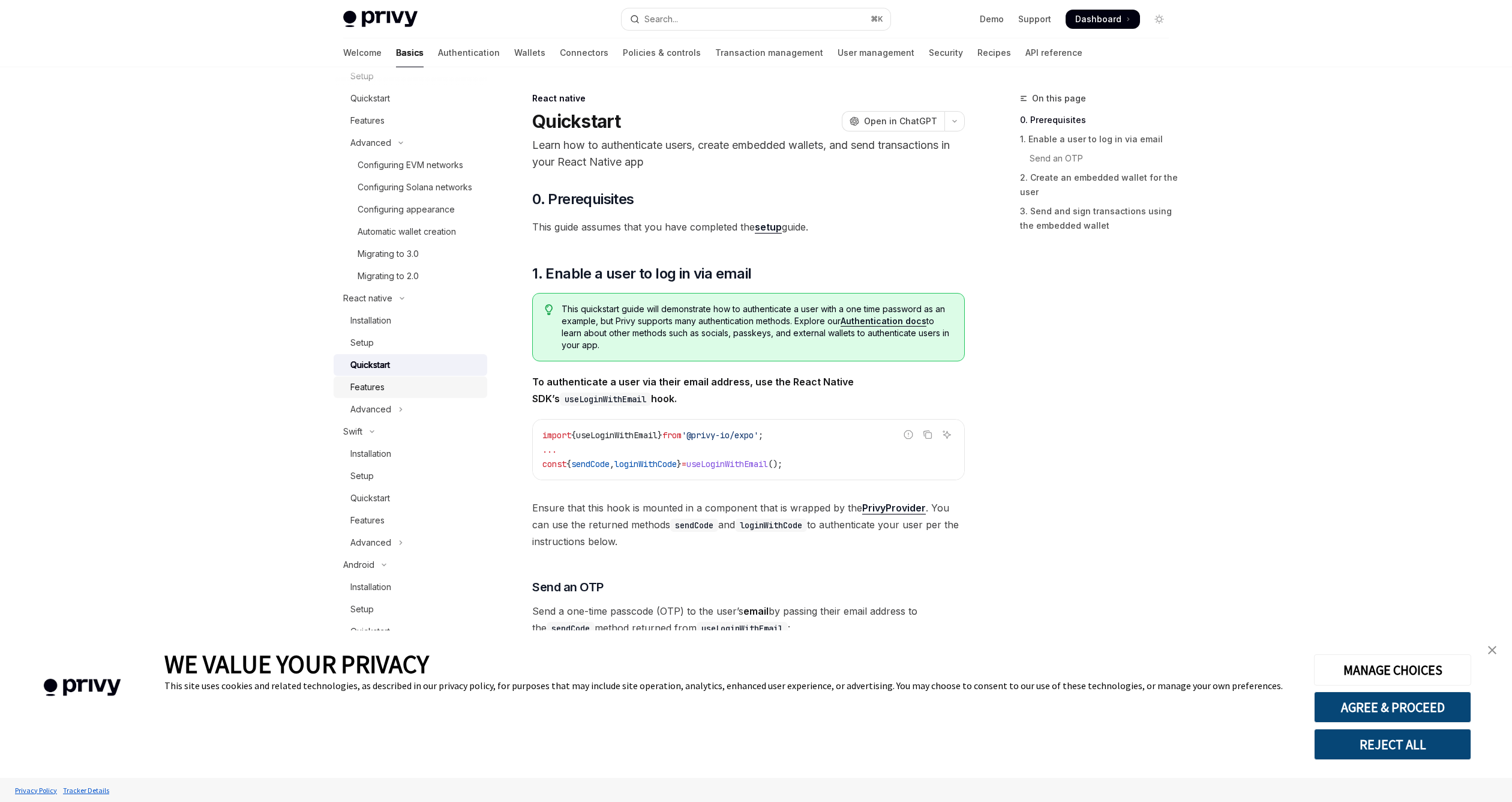
click at [422, 386] on div "Features" at bounding box center [415, 387] width 130 height 14
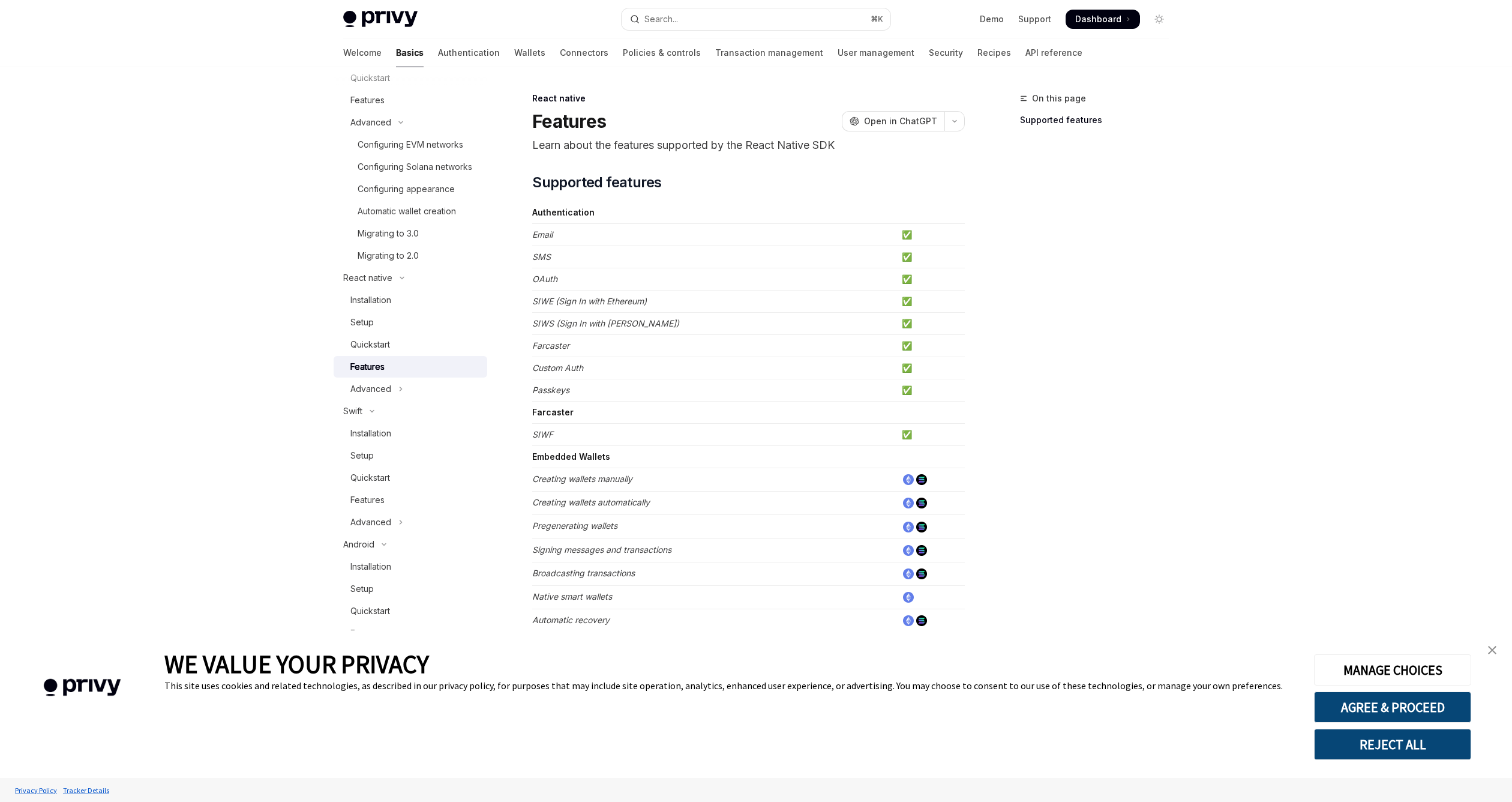
scroll to position [232, 0]
click at [745, 504] on td "Creating wallets automatically" at bounding box center [715, 503] width 365 height 24
click at [408, 439] on div "Quickstart" at bounding box center [415, 438] width 130 height 14
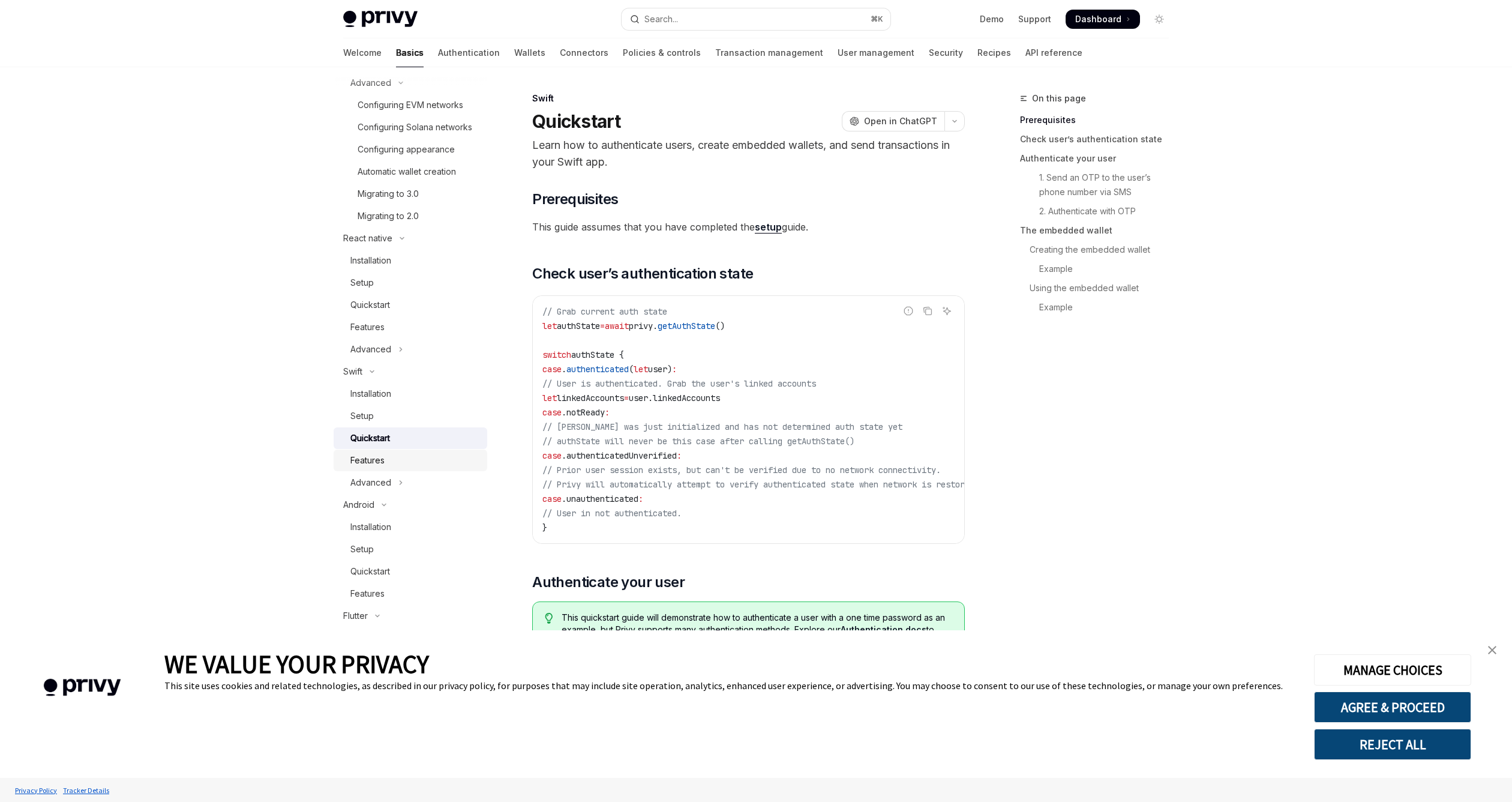
click at [416, 460] on div "Features" at bounding box center [415, 461] width 130 height 14
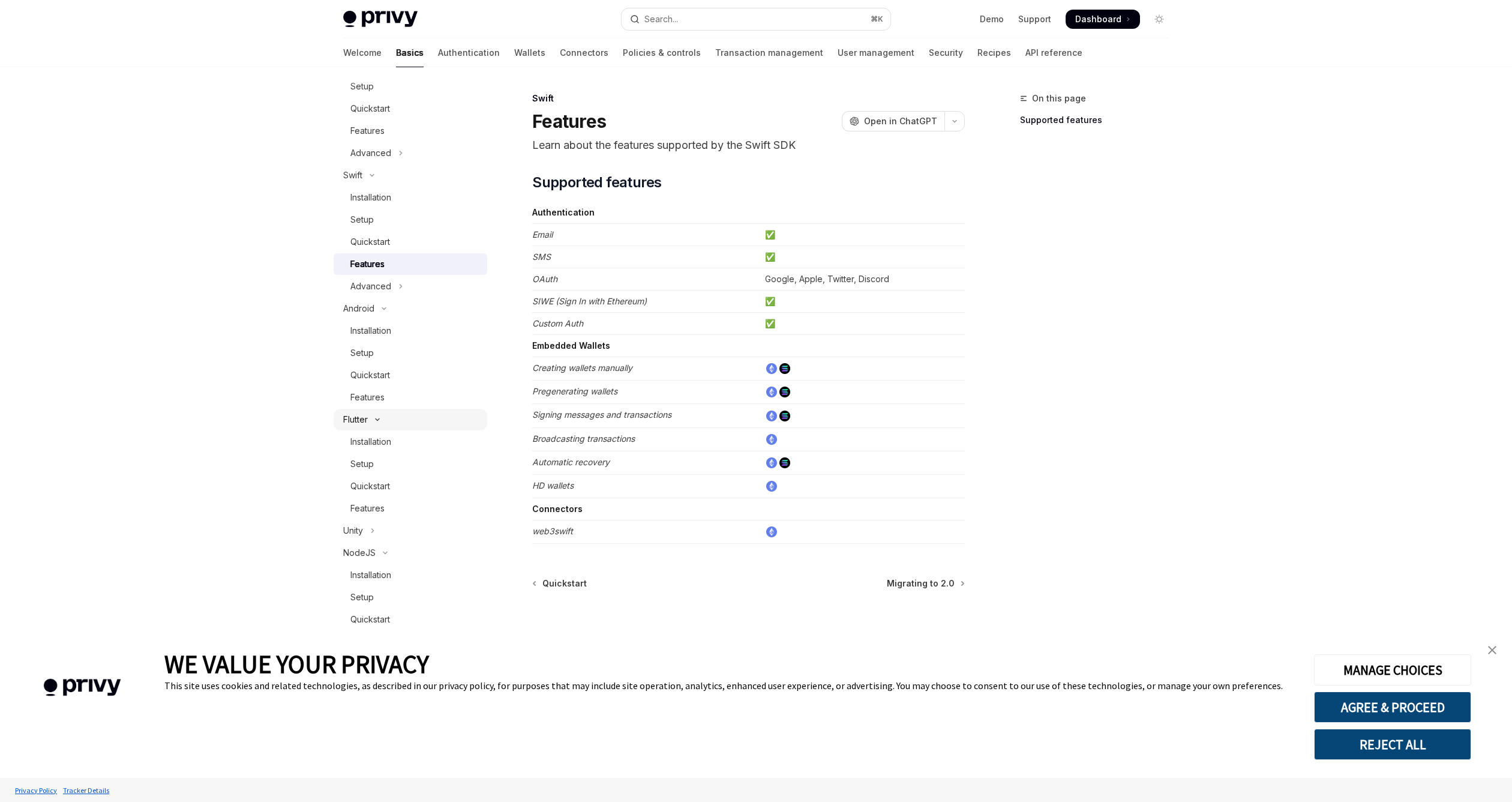
scroll to position [474, 0]
click at [416, 484] on div "Quickstart" at bounding box center [415, 482] width 130 height 14
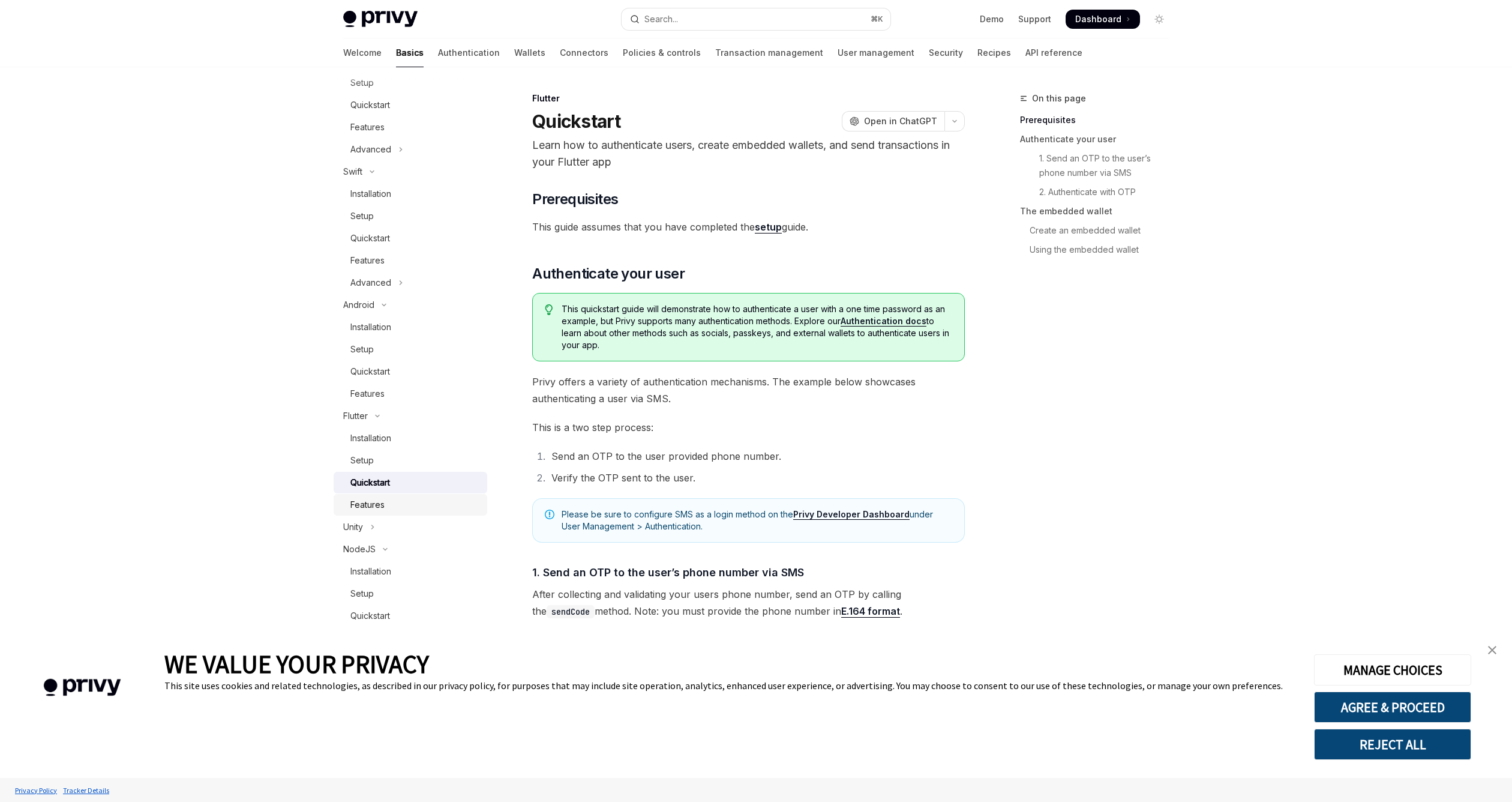
click at [420, 501] on div "Features" at bounding box center [415, 505] width 130 height 14
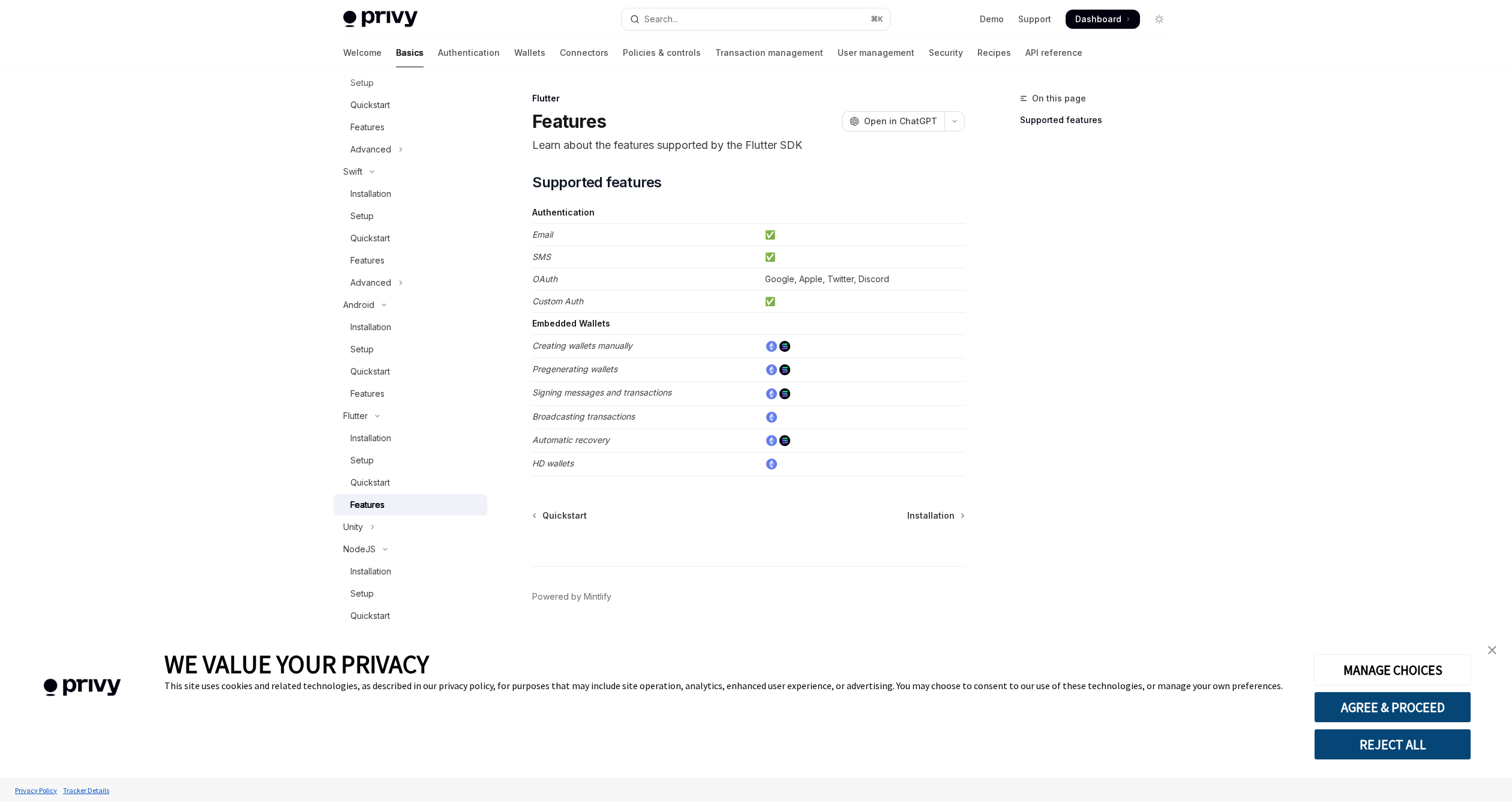
click at [1007, 342] on div "On this page Supported features" at bounding box center [1087, 446] width 182 height 710
click at [414, 387] on div "Installation" at bounding box center [415, 387] width 130 height 14
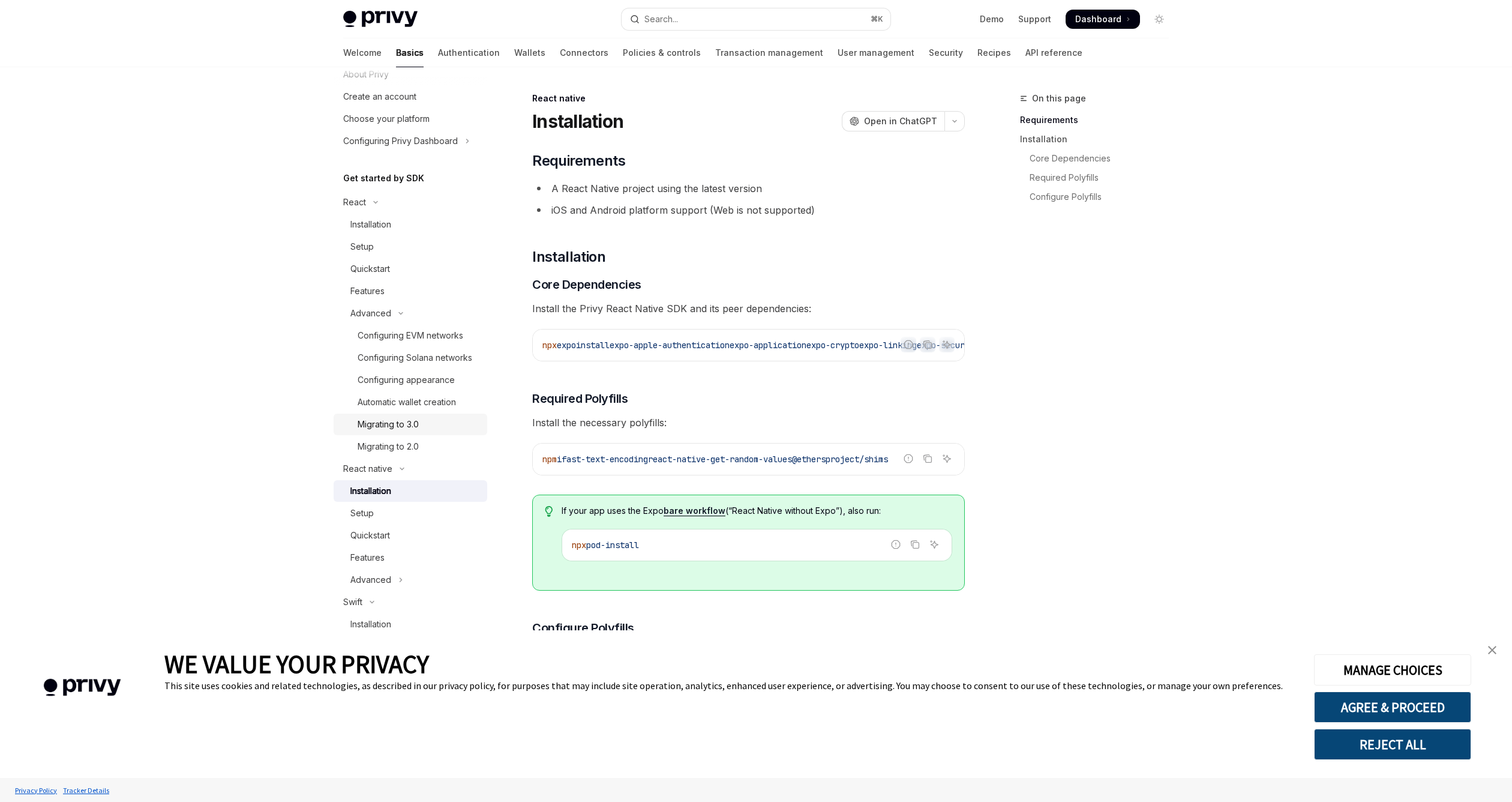
scroll to position [7, 0]
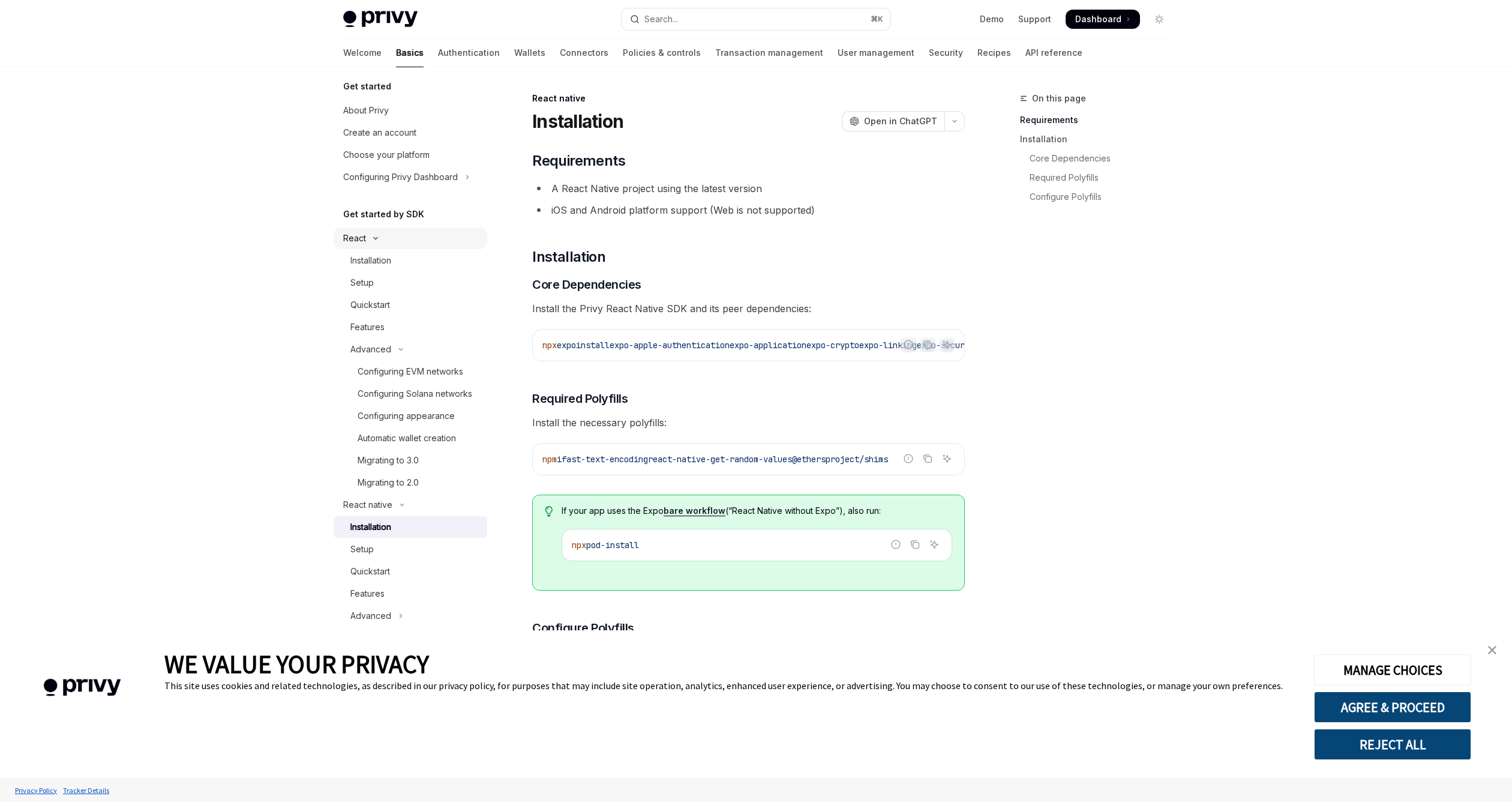
click at [375, 237] on icon "Toggle React section" at bounding box center [376, 238] width 14 height 5
click at [410, 301] on div "Setup" at bounding box center [415, 305] width 130 height 14
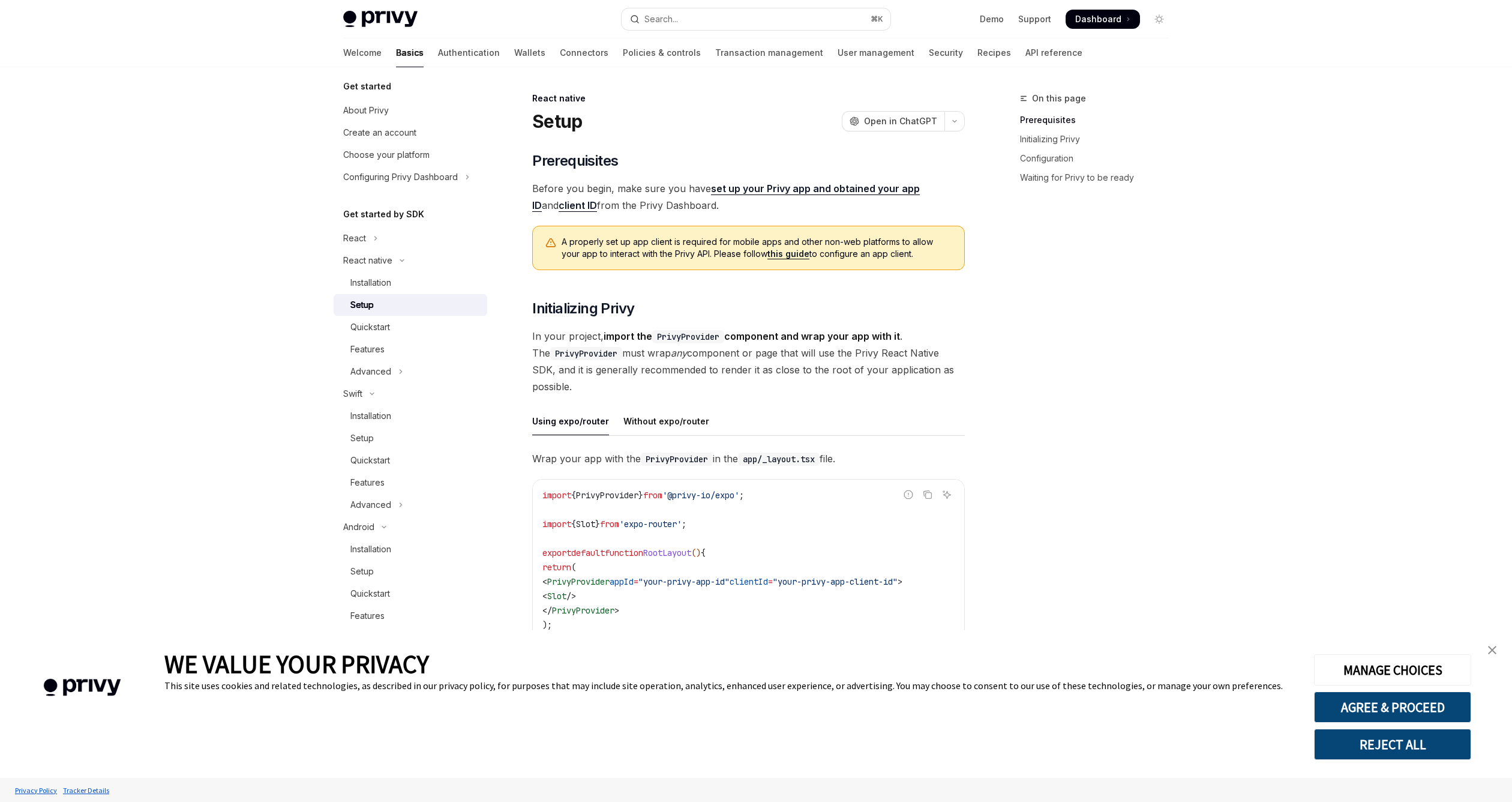
click at [815, 254] on span "A properly set up app client is required for mobile apps and other non-web plat…" at bounding box center [757, 248] width 391 height 24
drag, startPoint x: 815, startPoint y: 254, endPoint x: 882, endPoint y: 252, distance: 67.0
click at [878, 252] on span "A properly set up app client is required for mobile apps and other non-web plat…" at bounding box center [757, 248] width 391 height 24
click at [883, 293] on div "​ Prerequisites Before you begin, make sure you have set up your Privy app and …" at bounding box center [748, 815] width 433 height 1328
click at [405, 331] on div "Quickstart" at bounding box center [415, 327] width 130 height 14
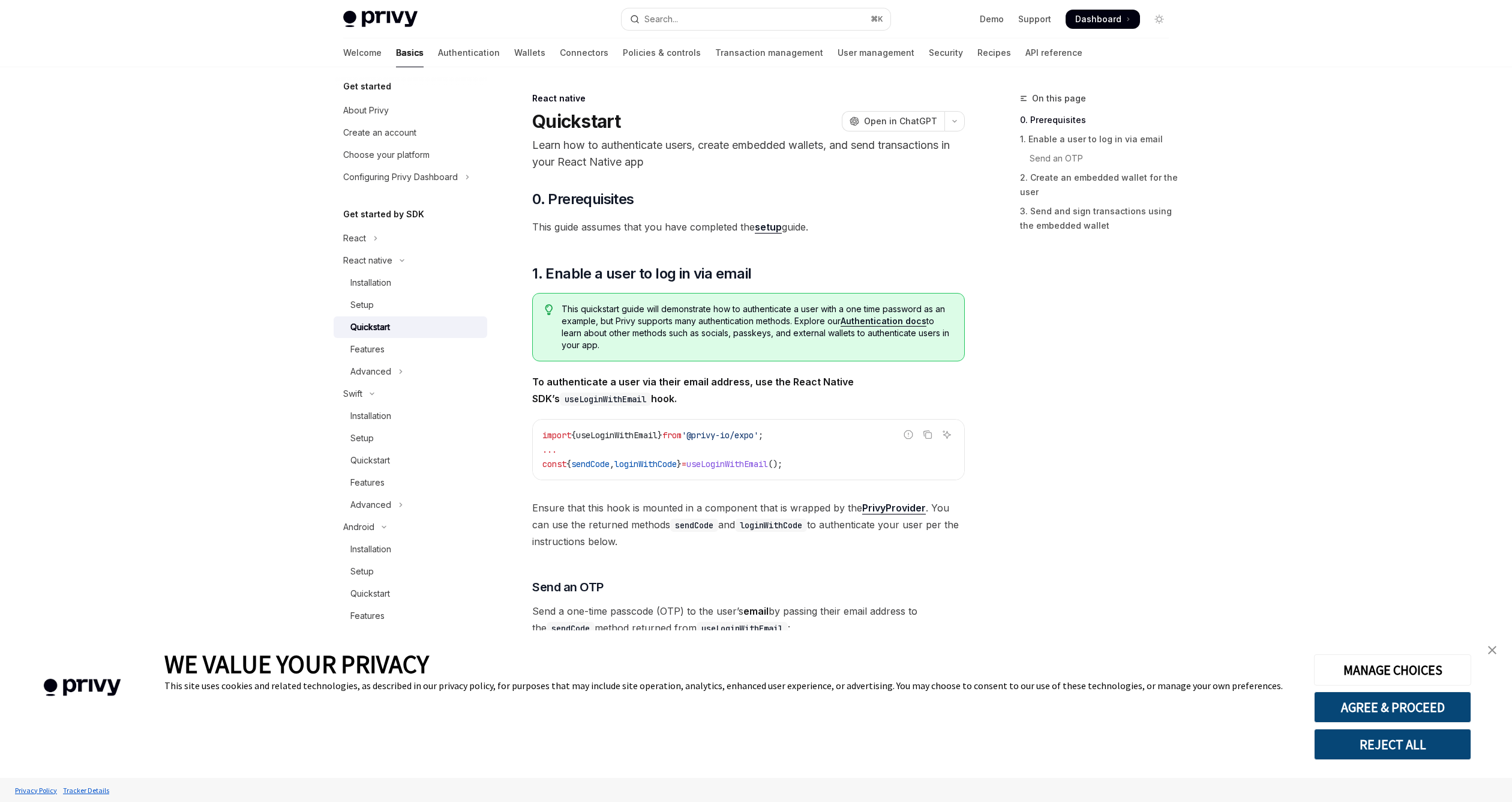
click at [573, 306] on span "This quickstart guide will demonstrate how to authenticate a user with a one ti…" at bounding box center [757, 327] width 391 height 48
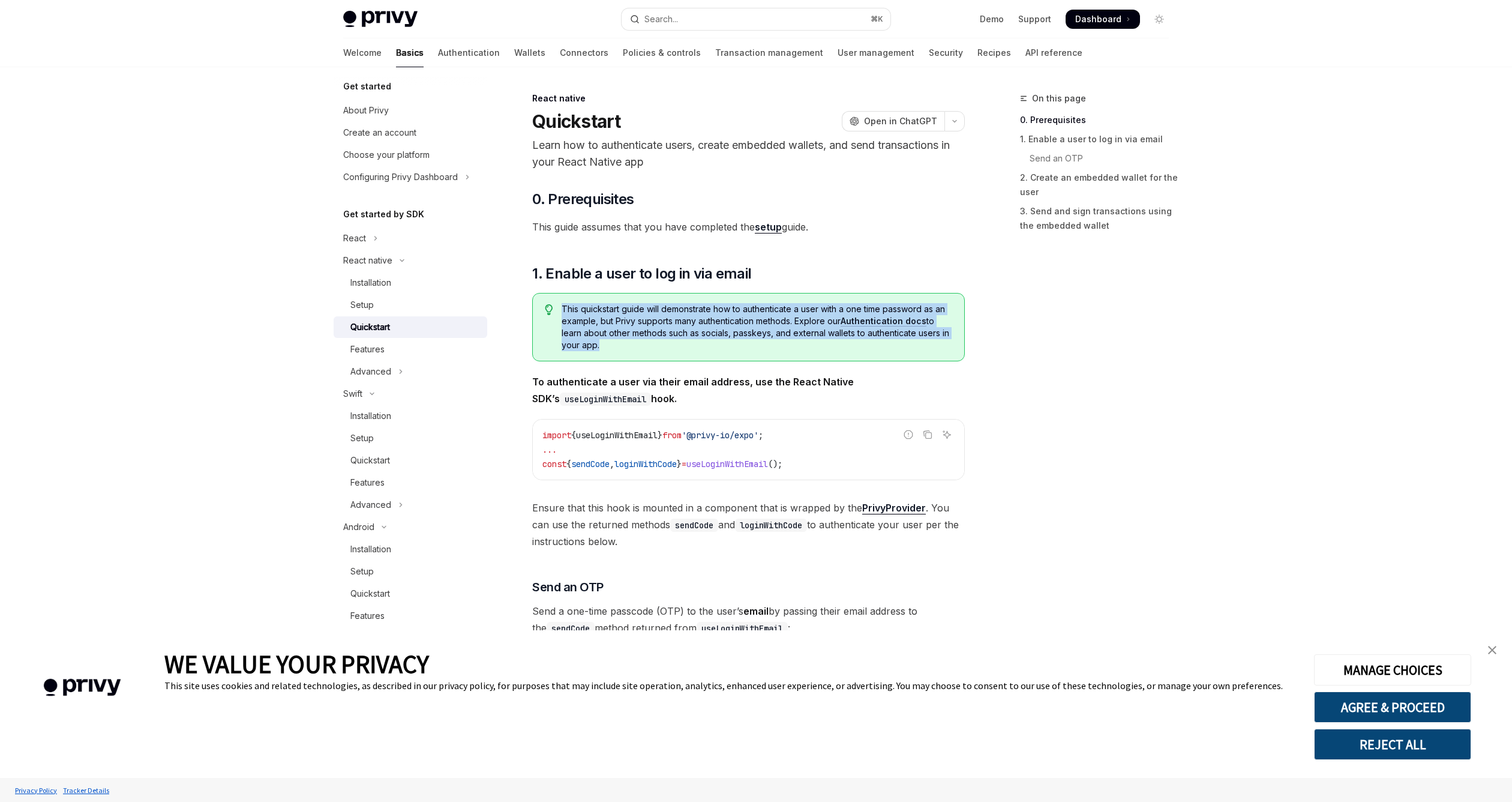
drag, startPoint x: 573, startPoint y: 306, endPoint x: 643, endPoint y: 347, distance: 81.1
click at [642, 347] on span "This quickstart guide will demonstrate how to authenticate a user with a one ti…" at bounding box center [757, 327] width 391 height 48
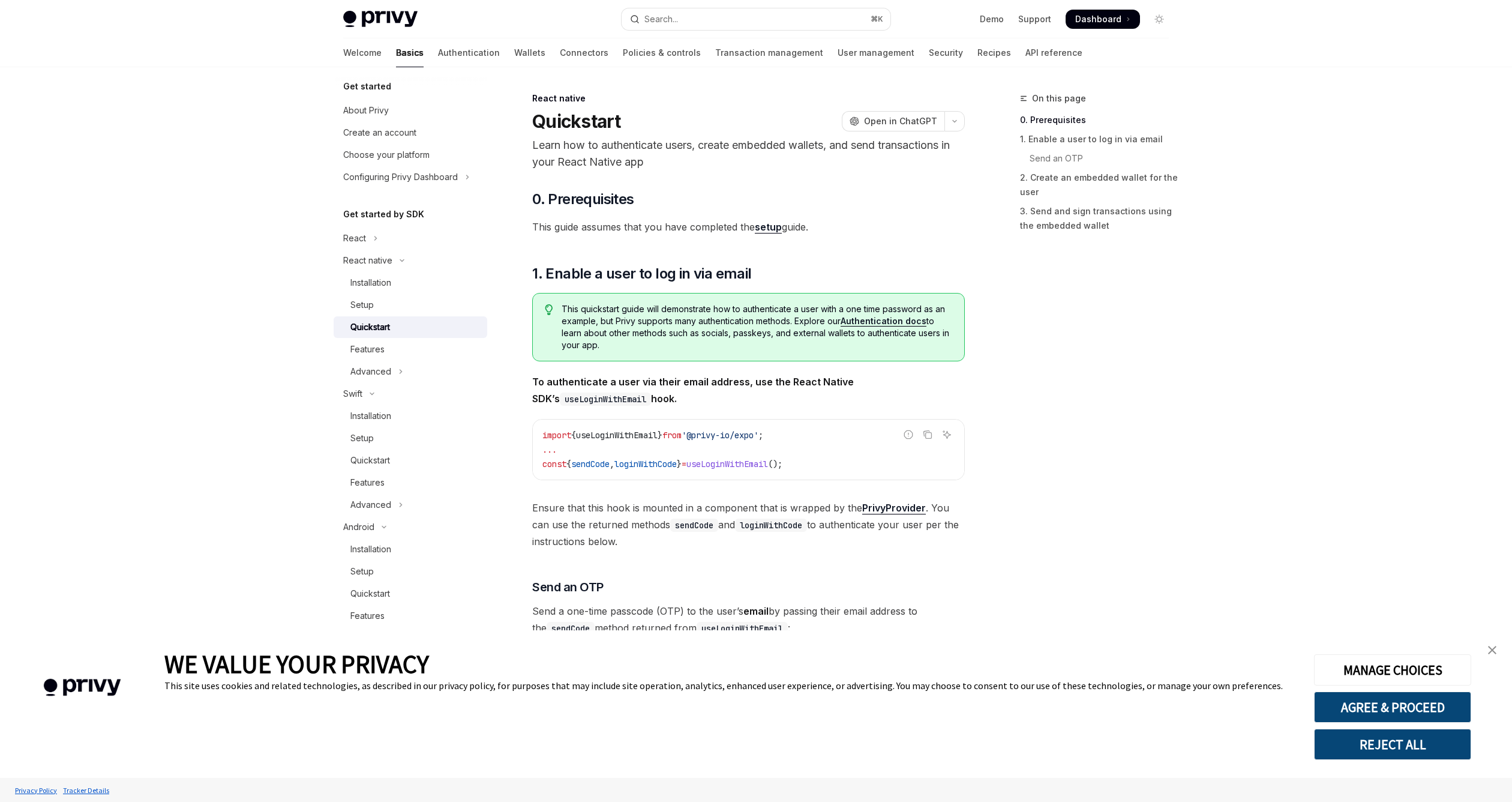
click at [668, 349] on span "This quickstart guide will demonstrate how to authenticate a user with a one ti…" at bounding box center [757, 327] width 391 height 48
click at [739, 357] on div "This quickstart guide will demonstrate how to authenticate a user with a one ti…" at bounding box center [748, 327] width 433 height 69
click at [664, 154] on p "Learn how to authenticate users, create embedded wallets, and send transactions…" at bounding box center [748, 154] width 433 height 34
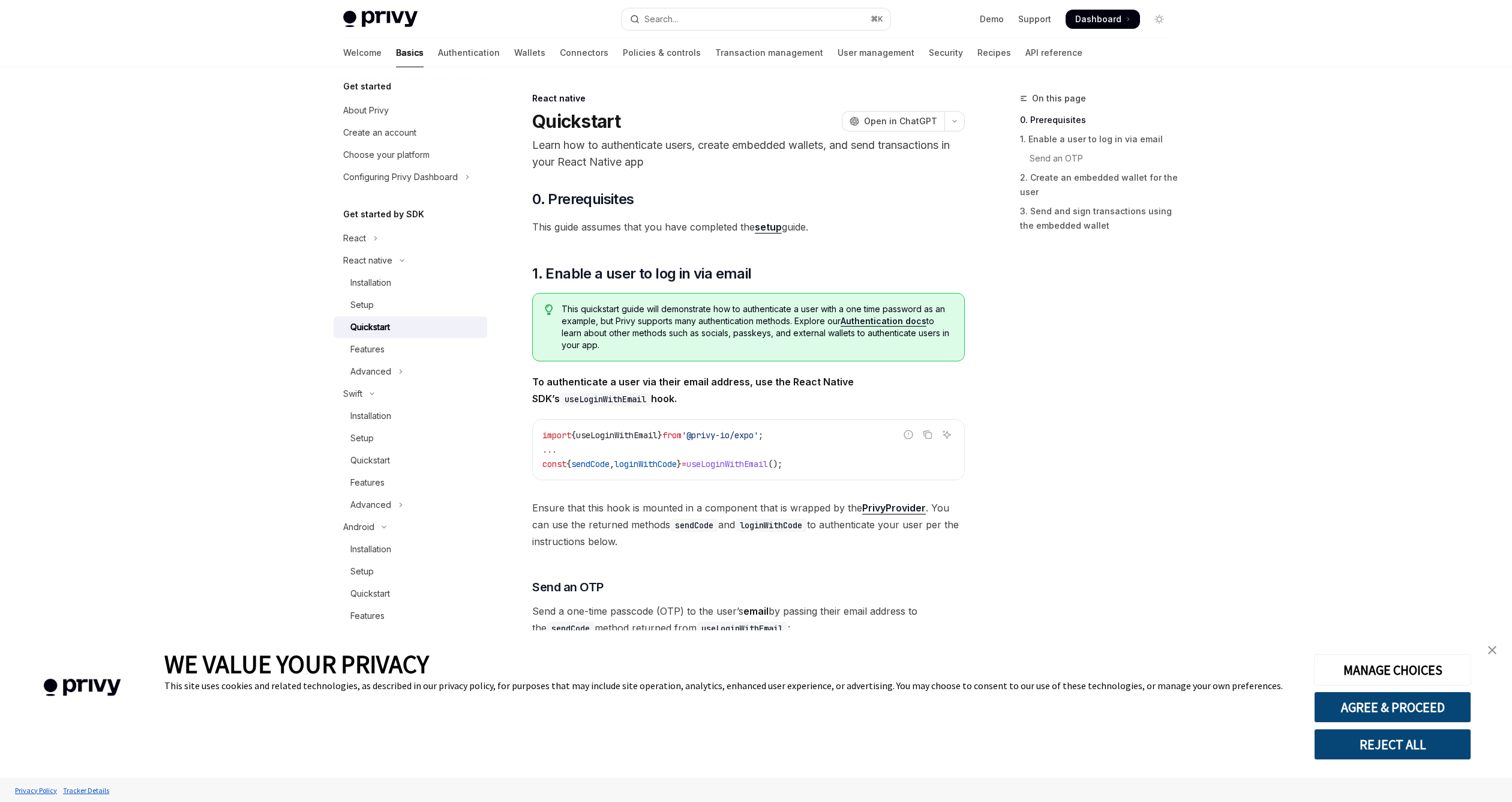
click at [712, 164] on p "Learn how to authenticate users, create embedded wallets, and send transactions…" at bounding box center [748, 154] width 433 height 34
click at [681, 159] on p "Learn how to authenticate users, create embedded wallets, and send transactions…" at bounding box center [748, 154] width 433 height 34
click at [731, 163] on p "Learn how to authenticate users, create embedded wallets, and send transactions…" at bounding box center [748, 154] width 433 height 34
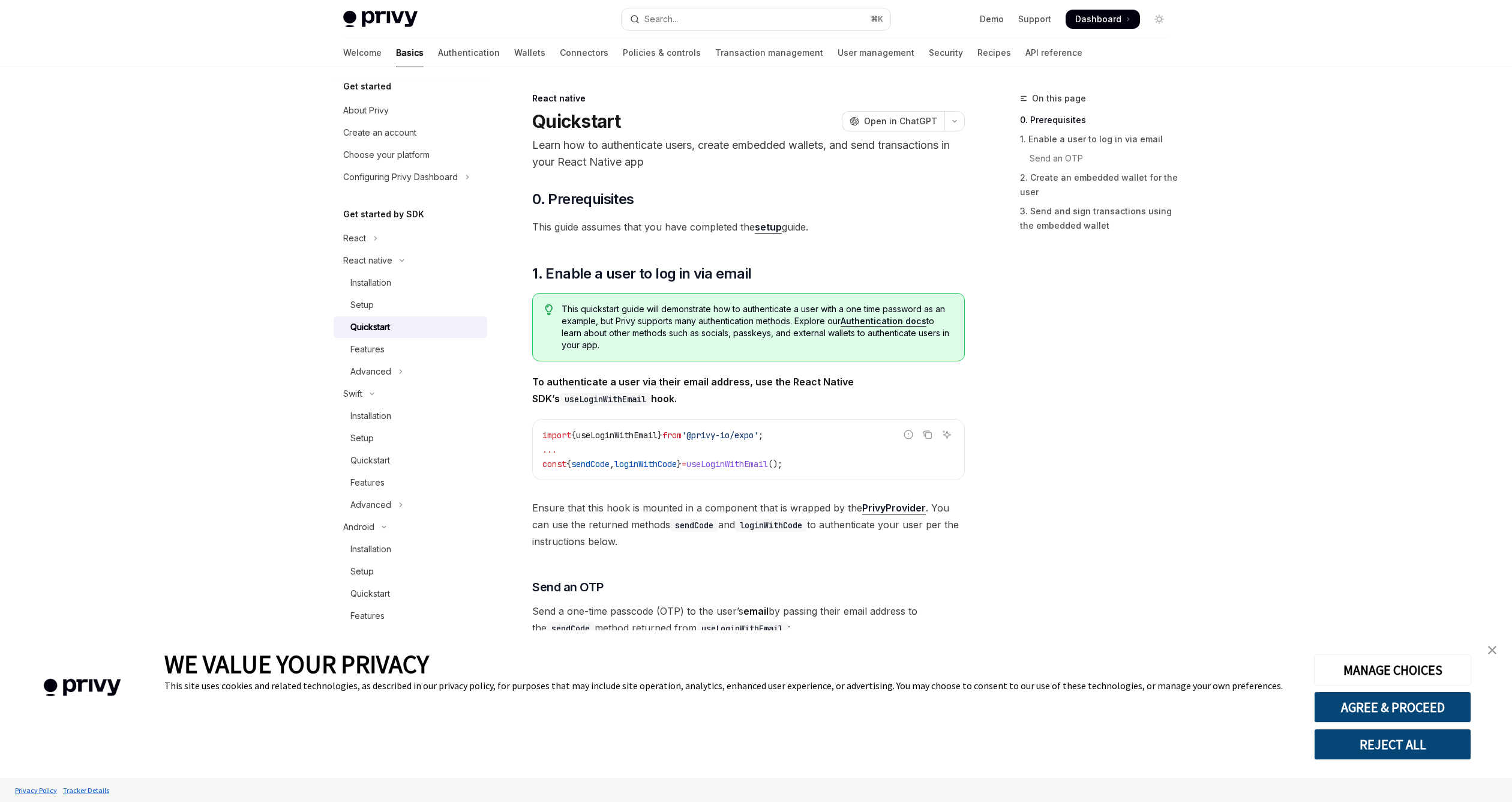
type textarea "*"
